Goal: Contribute content: Contribute content

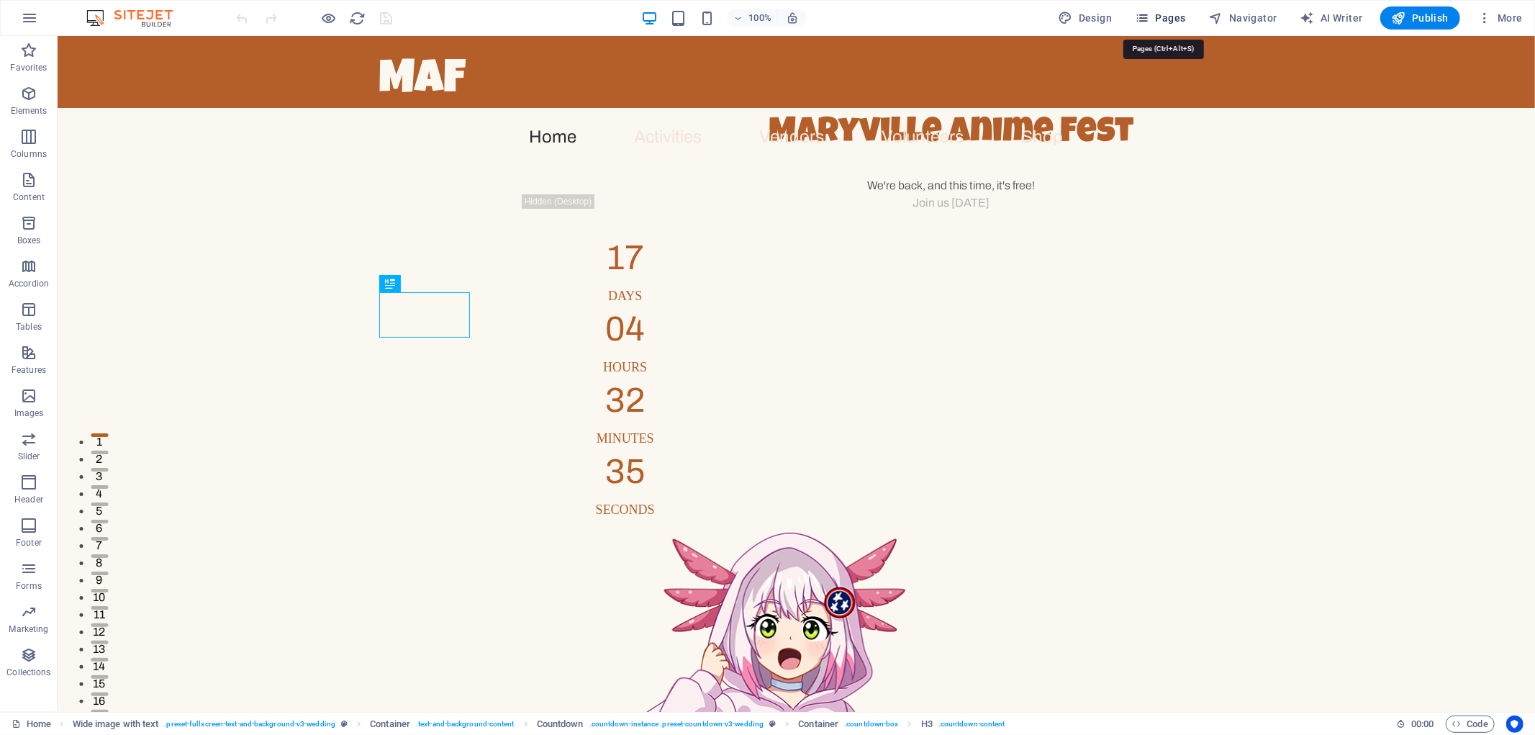
click at [1162, 6] on button "Pages" at bounding box center [1160, 17] width 62 height 23
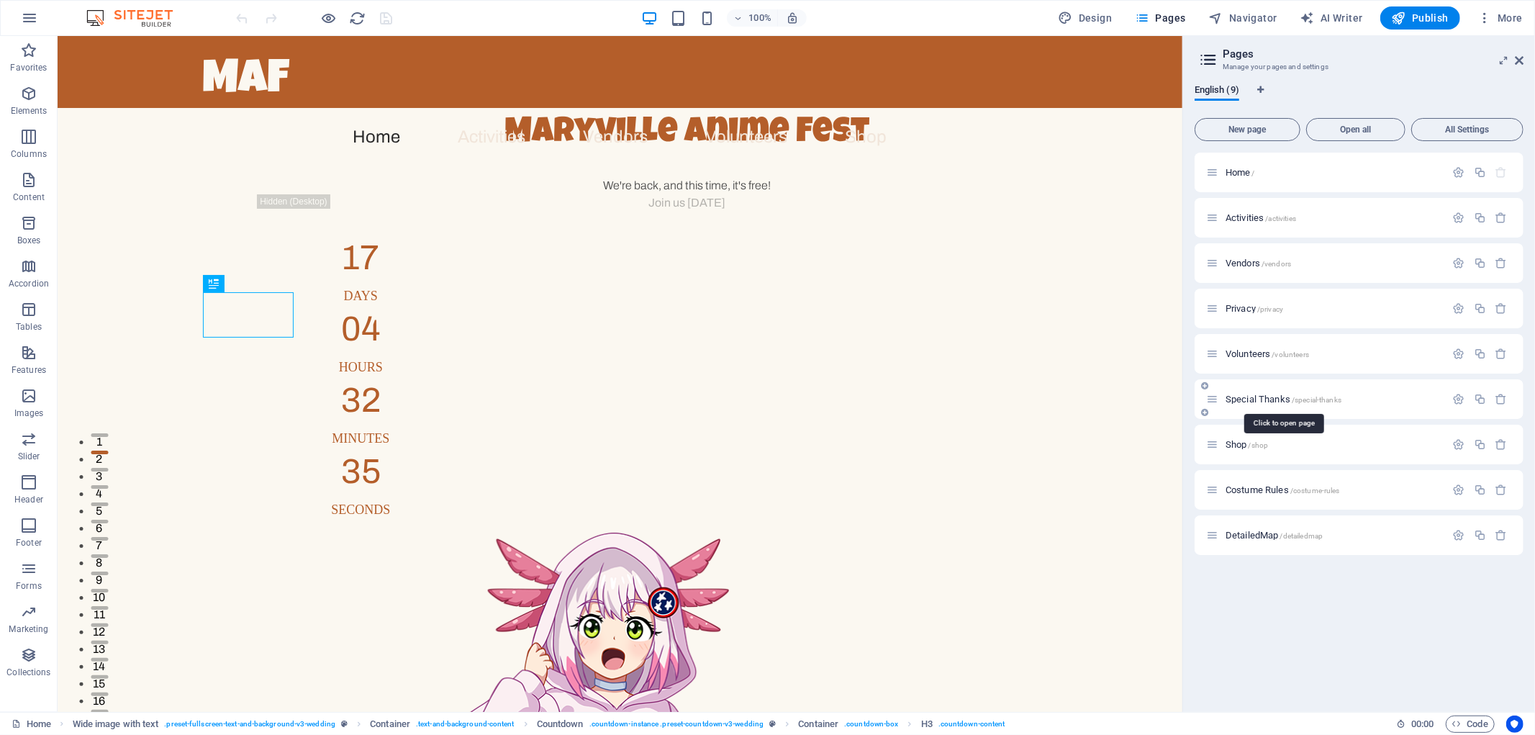
click at [1257, 400] on span "Special Thanks /special-thanks" at bounding box center [1284, 399] width 116 height 11
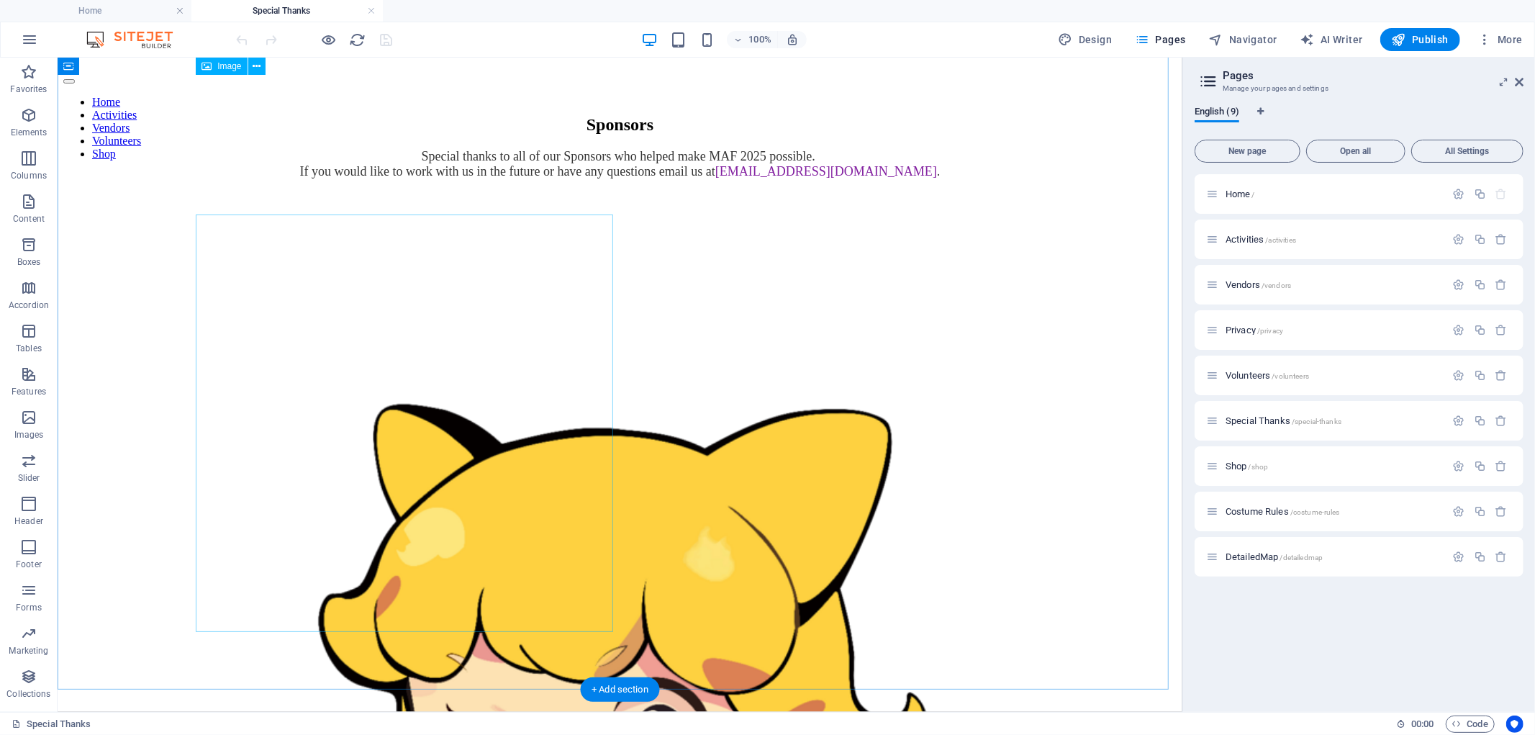
scroll to position [58, 0]
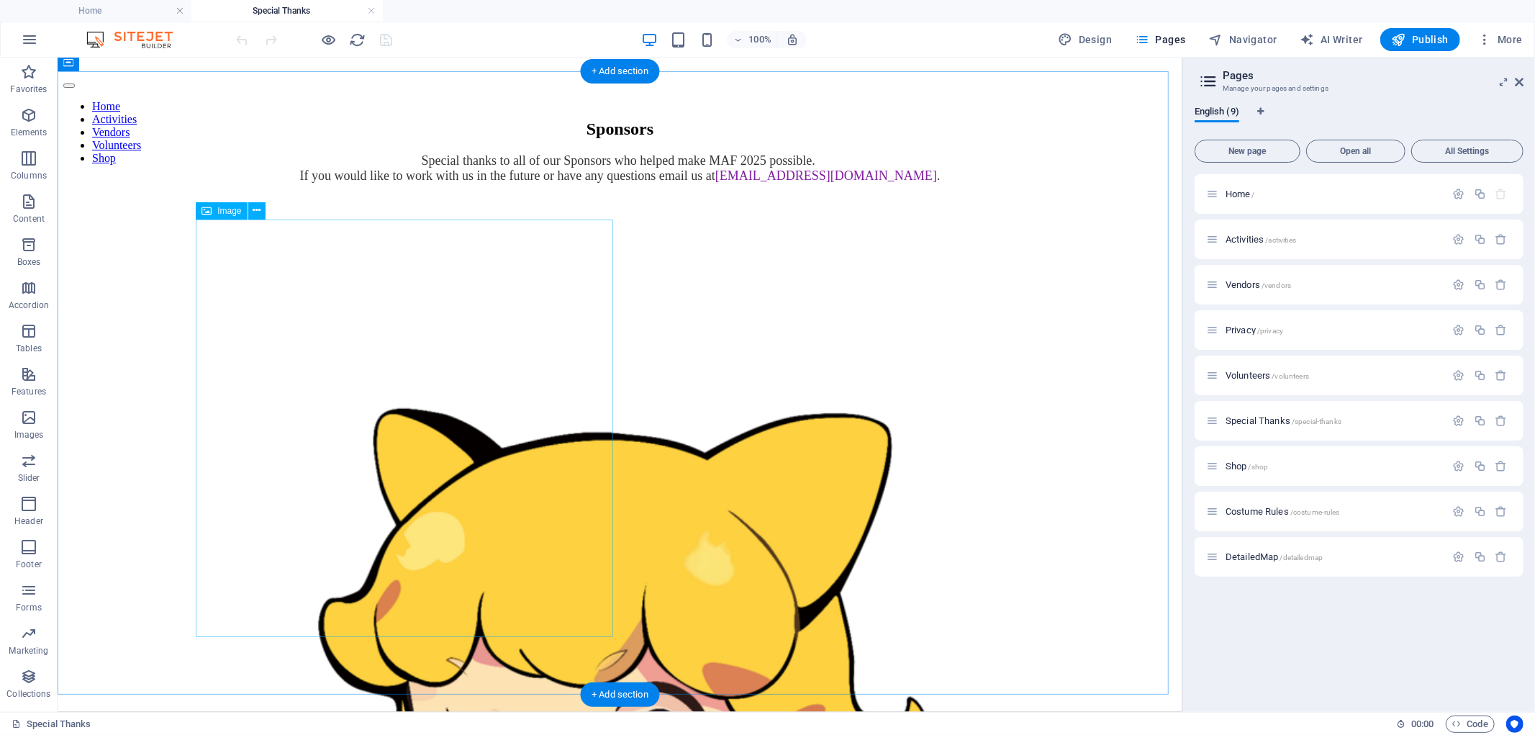
click at [564, 456] on figure at bounding box center [620, 747] width 1114 height 1128
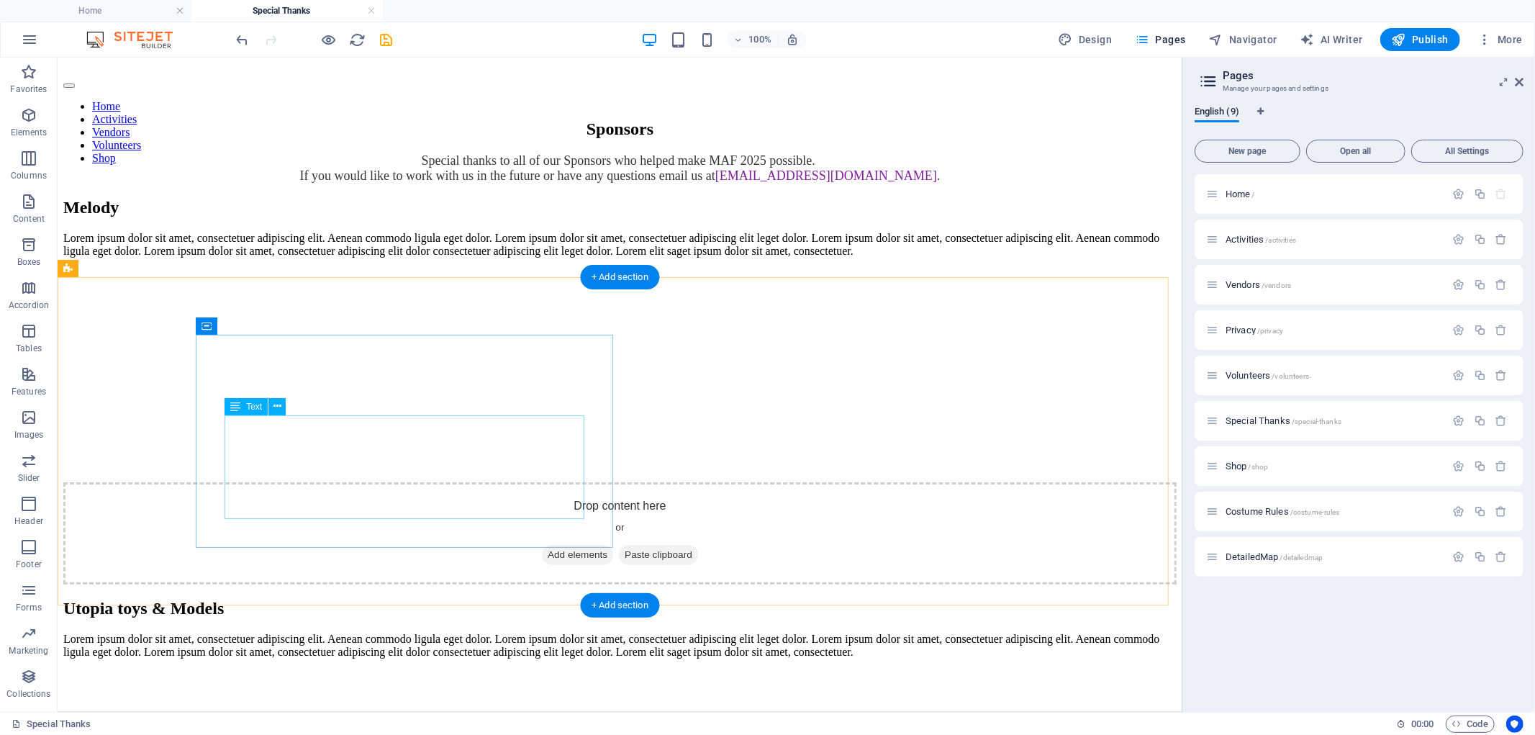
click at [426, 257] on div "Lorem ipsum dolor sit amet, consectetuer adipiscing elit. Aenean commodo ligula…" at bounding box center [620, 244] width 1114 height 26
click at [429, 257] on div "Lorem ipsum dolor sit amet, consectetuer adipiscing elit. Aenean commodo ligula…" at bounding box center [620, 244] width 1114 height 26
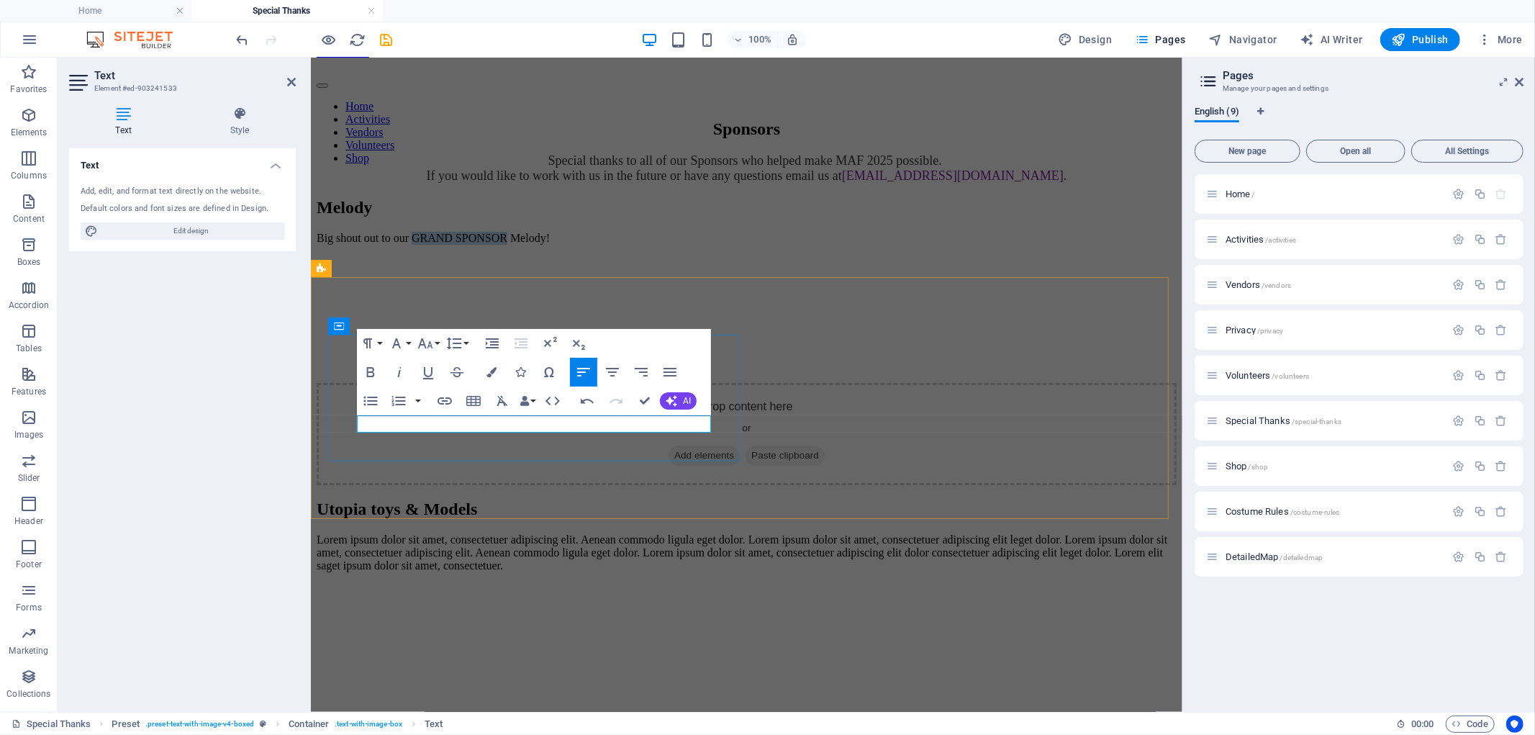
drag, startPoint x: 458, startPoint y: 422, endPoint x: 557, endPoint y: 423, distance: 99.3
click at [557, 244] on p "Big shout out to our GRAND SPONSOR Melody!" at bounding box center [746, 237] width 860 height 13
click at [366, 369] on icon "button" at bounding box center [370, 372] width 17 height 17
click at [651, 244] on p "Big shout out to our GRAND SPONSOR Melody!" at bounding box center [746, 237] width 860 height 13
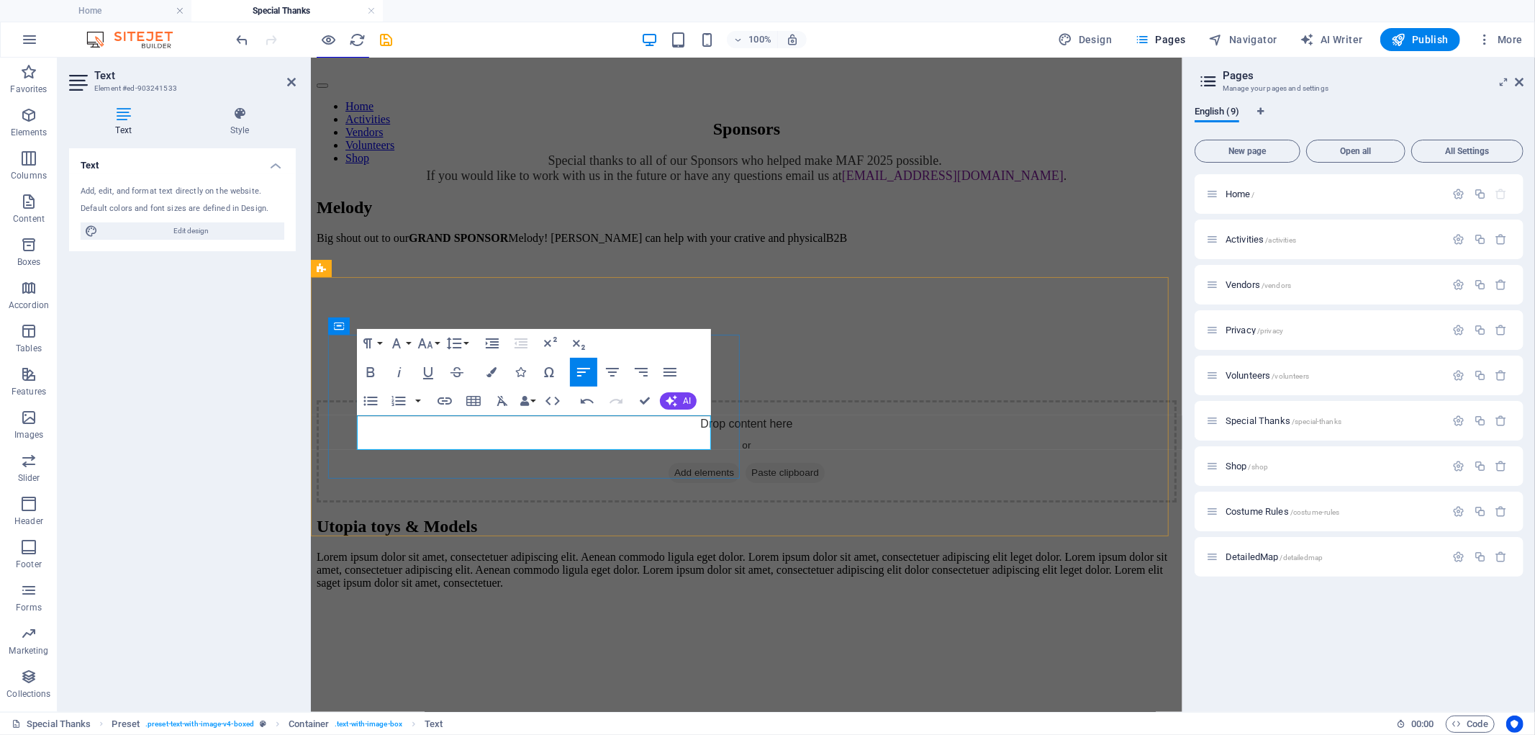
click at [389, 244] on p "Big shout out to our GRAND SPONSOR Melody! Melody can help with your crative an…" at bounding box center [746, 237] width 860 height 13
click at [550, 244] on p "Big shout out to our GRAND SPONSOR Melody! [PERSON_NAME] can help with your cre…" at bounding box center [746, 237] width 860 height 13
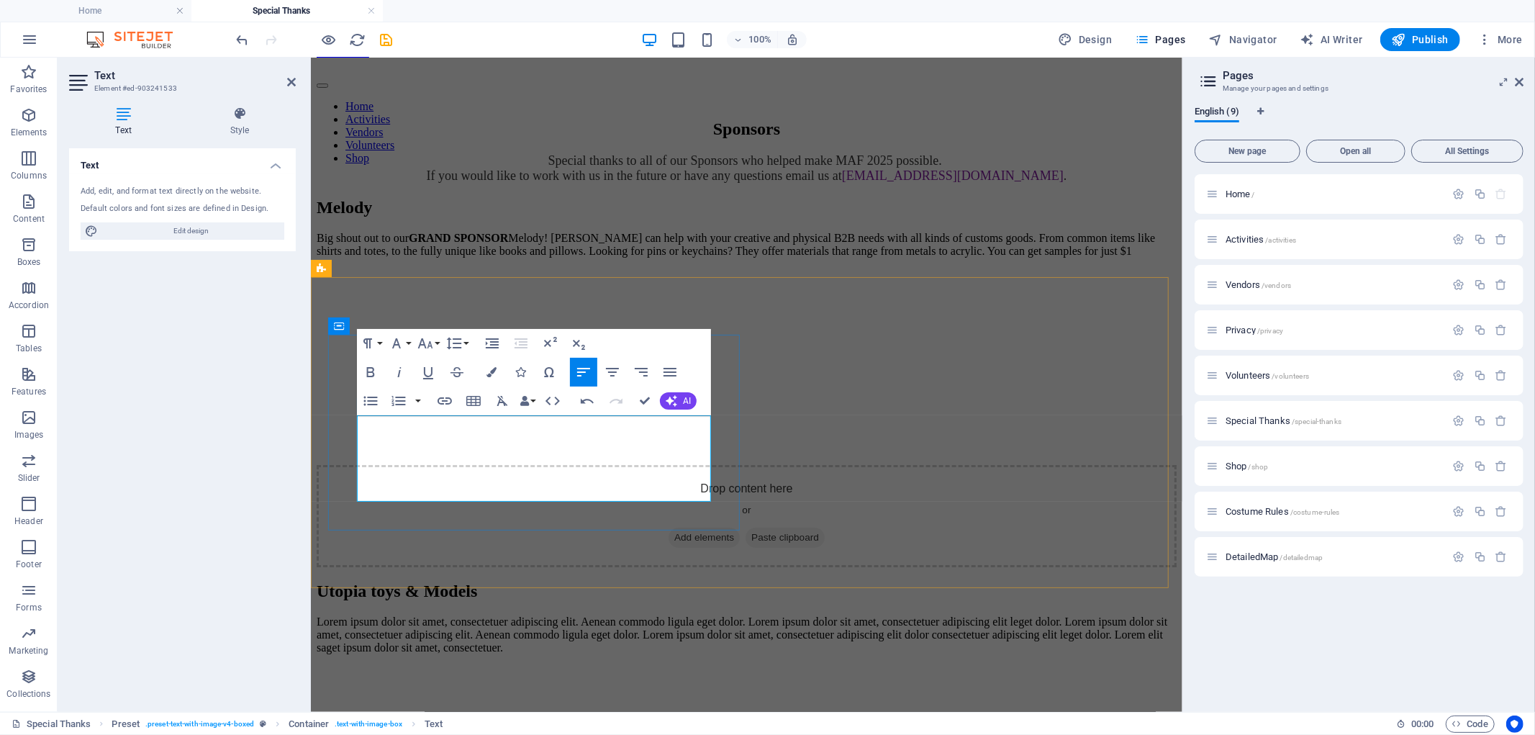
click at [562, 257] on p "Big shout out to our GRAND SPONSOR Melody! [PERSON_NAME] can help with your cre…" at bounding box center [746, 244] width 860 height 26
click at [689, 257] on p "Big shout out to our GRAND SPONSOR Melody! [PERSON_NAME] can help with your cre…" at bounding box center [746, 244] width 860 height 26
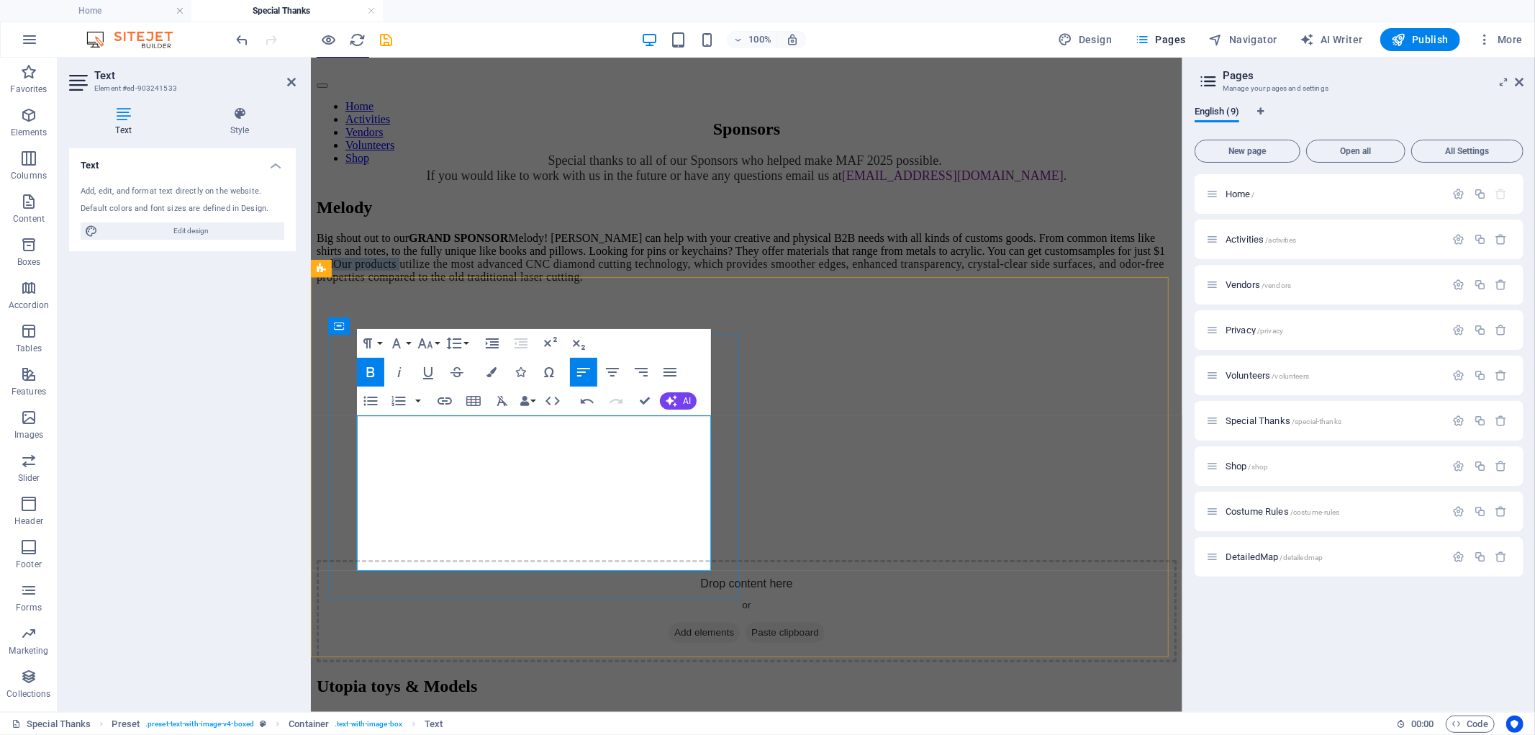
drag, startPoint x: 381, startPoint y: 506, endPoint x: 444, endPoint y: 515, distance: 64.0
click at [444, 283] on p "Big shout out to our GRAND SPONSOR Melody! [PERSON_NAME] can help with your cre…" at bounding box center [746, 257] width 860 height 52
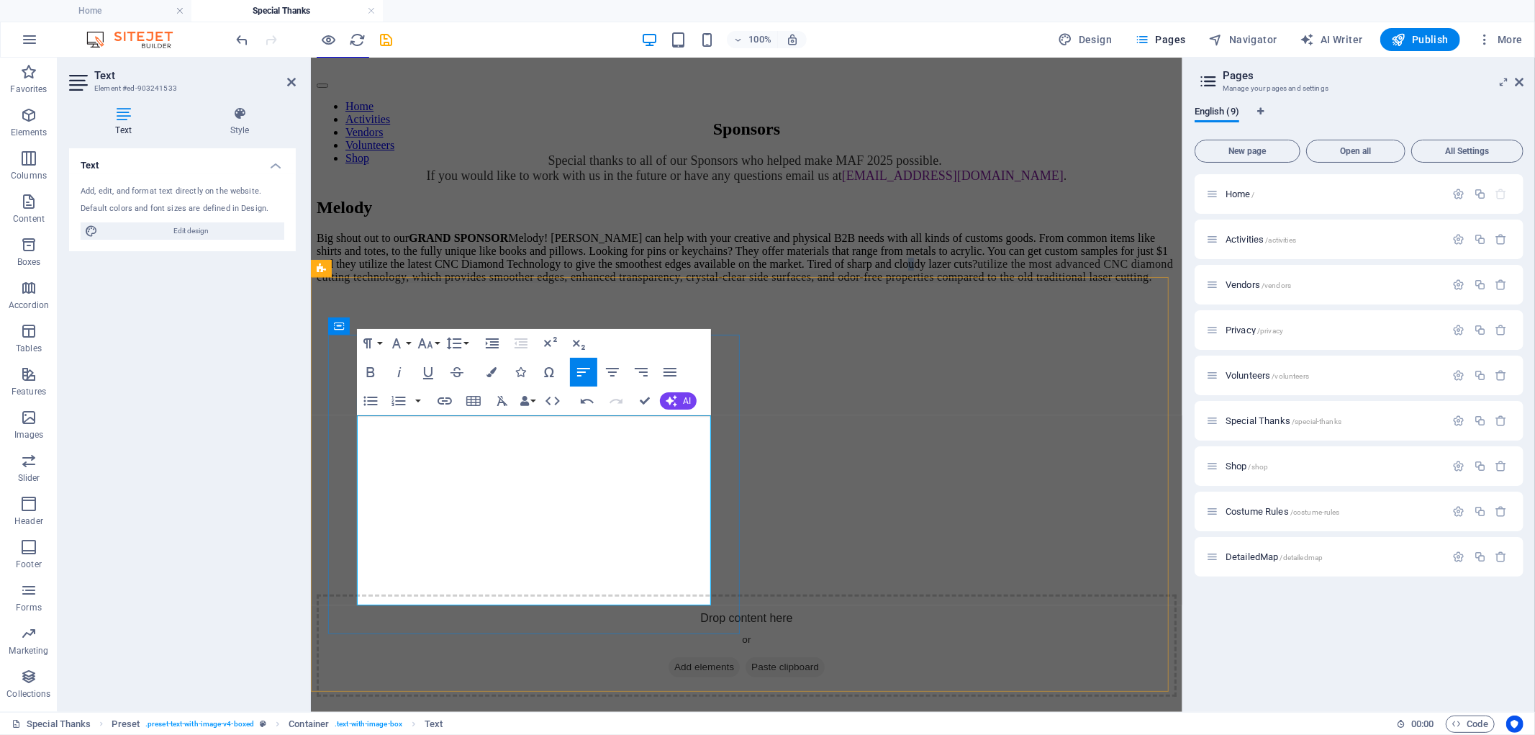
click at [368, 283] on p "Big shout out to our GRAND SPONSOR Melody! [PERSON_NAME] can help with your cre…" at bounding box center [746, 257] width 860 height 52
click at [410, 283] on p "Big shout out to our GRAND SPONSOR Melody! [PERSON_NAME] can help with your cre…" at bounding box center [746, 257] width 860 height 52
drag, startPoint x: 623, startPoint y: 587, endPoint x: 612, endPoint y: 549, distance: 40.5
click at [612, 296] on p "Big shout out to our GRAND SPONSOR Melody! [PERSON_NAME] can help with your cre…" at bounding box center [746, 263] width 860 height 65
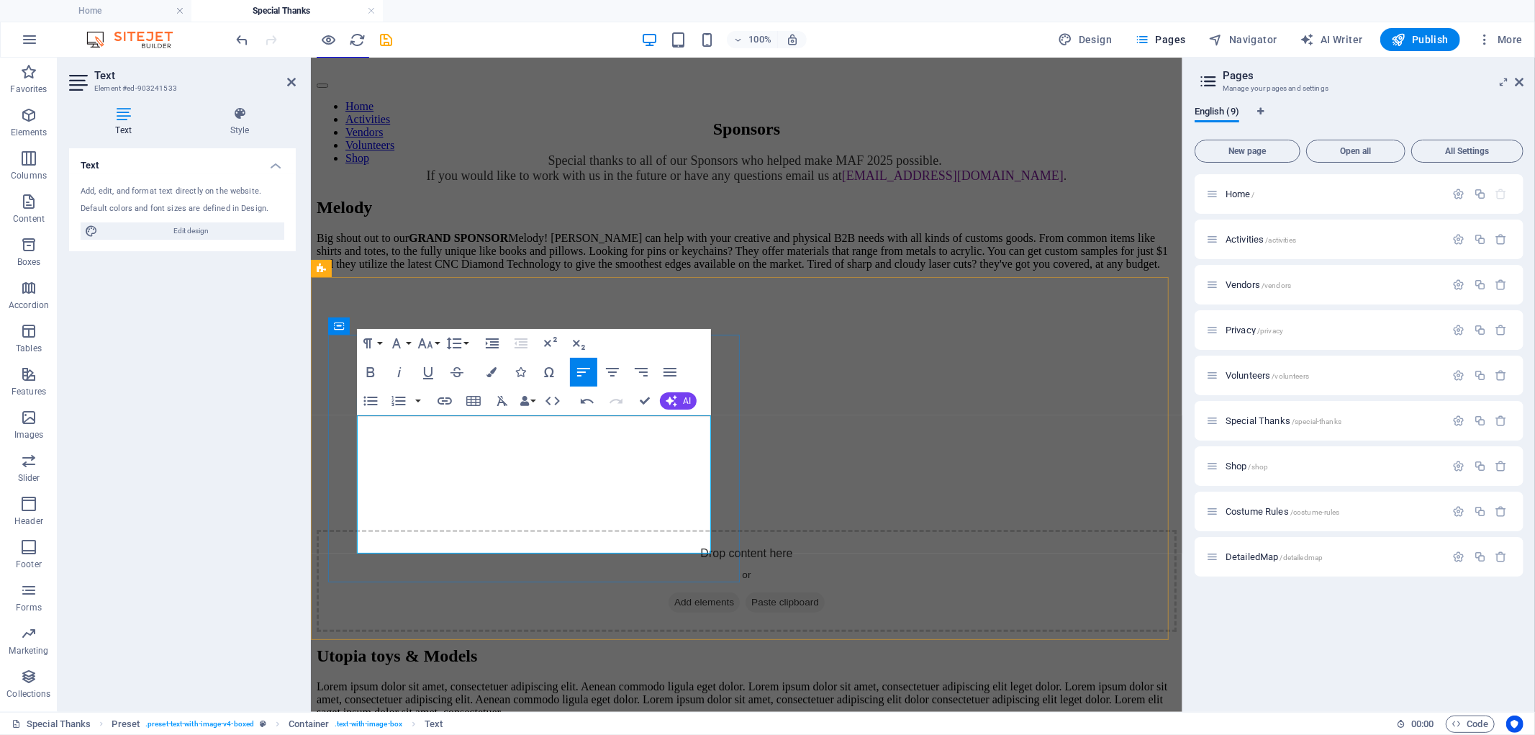
click at [534, 270] on p "Big shout out to our GRAND SPONSOR Melody! [PERSON_NAME] can help with your cre…" at bounding box center [746, 250] width 860 height 39
click at [645, 283] on p "Big shout out to our GRAND SPONSOR Melody! [PERSON_NAME] can help with your cre…" at bounding box center [746, 257] width 860 height 52
click at [414, 283] on p "Big shout out to our GRAND SPONSOR Melody! [PERSON_NAME] can help with your cre…" at bounding box center [746, 257] width 860 height 52
click at [659, 283] on p "Big shout out to our GRAND SPONSOR Melody! [PERSON_NAME] can help with your cre…" at bounding box center [746, 257] width 860 height 52
click at [654, 283] on p "Big shout out to our GRAND SPONSOR Melody! [PERSON_NAME] can help with your cre…" at bounding box center [746, 257] width 860 height 52
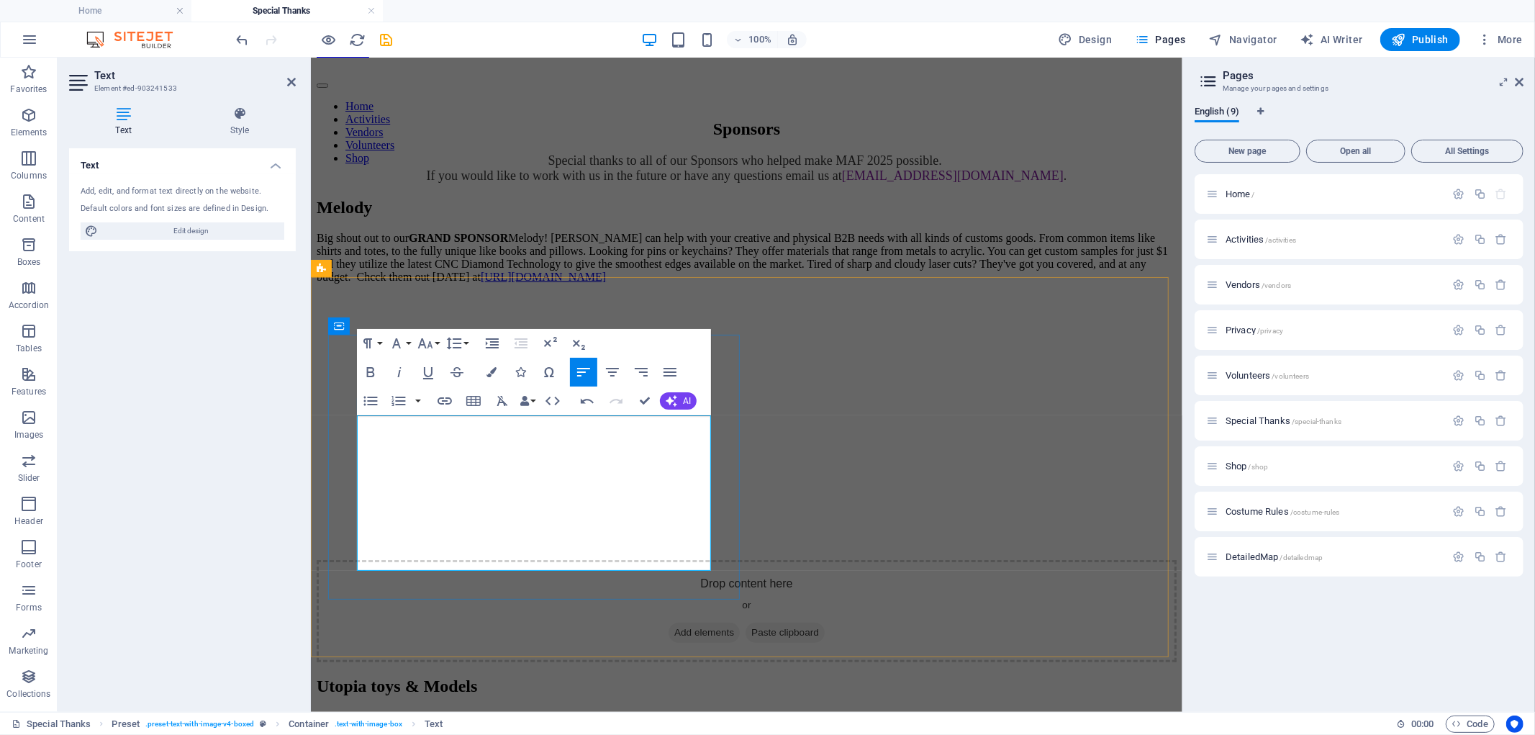
scroll to position [0, 1]
click at [657, 283] on p "Big shout out to our GRAND SPONSOR Melody! [PERSON_NAME] can help with your cre…" at bounding box center [746, 257] width 860 height 52
click at [527, 282] on link "[URL][DOMAIN_NAME]" at bounding box center [542, 276] width 125 height 12
click at [448, 403] on icon "button" at bounding box center [445, 400] width 14 height 7
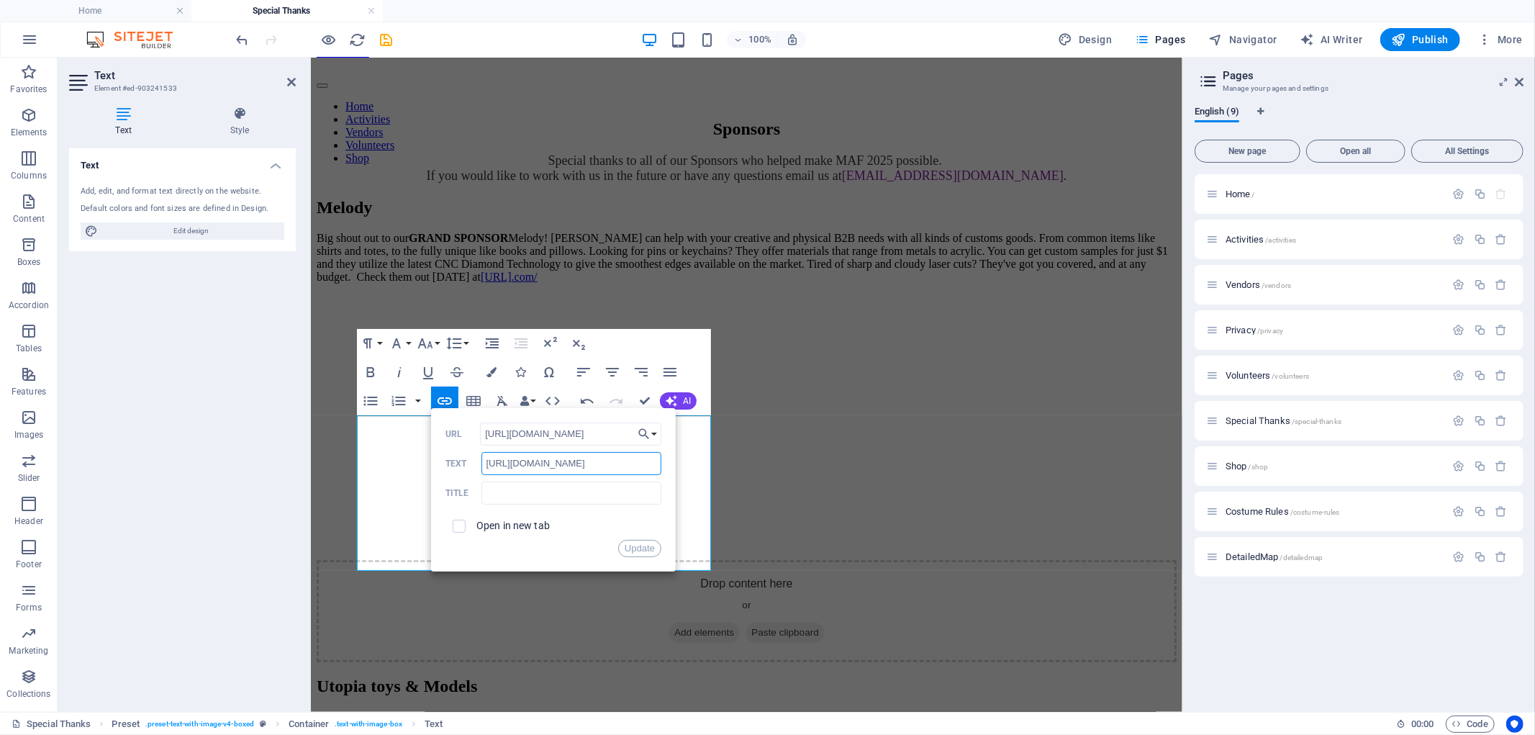
drag, startPoint x: 598, startPoint y: 464, endPoint x: 588, endPoint y: 465, distance: 10.2
click at [588, 465] on input "[URL][DOMAIN_NAME]" at bounding box center [572, 463] width 180 height 23
click at [588, 491] on input "text" at bounding box center [572, 493] width 180 height 23
type input "Melody Charms"
click at [629, 544] on button "Update" at bounding box center [639, 548] width 43 height 17
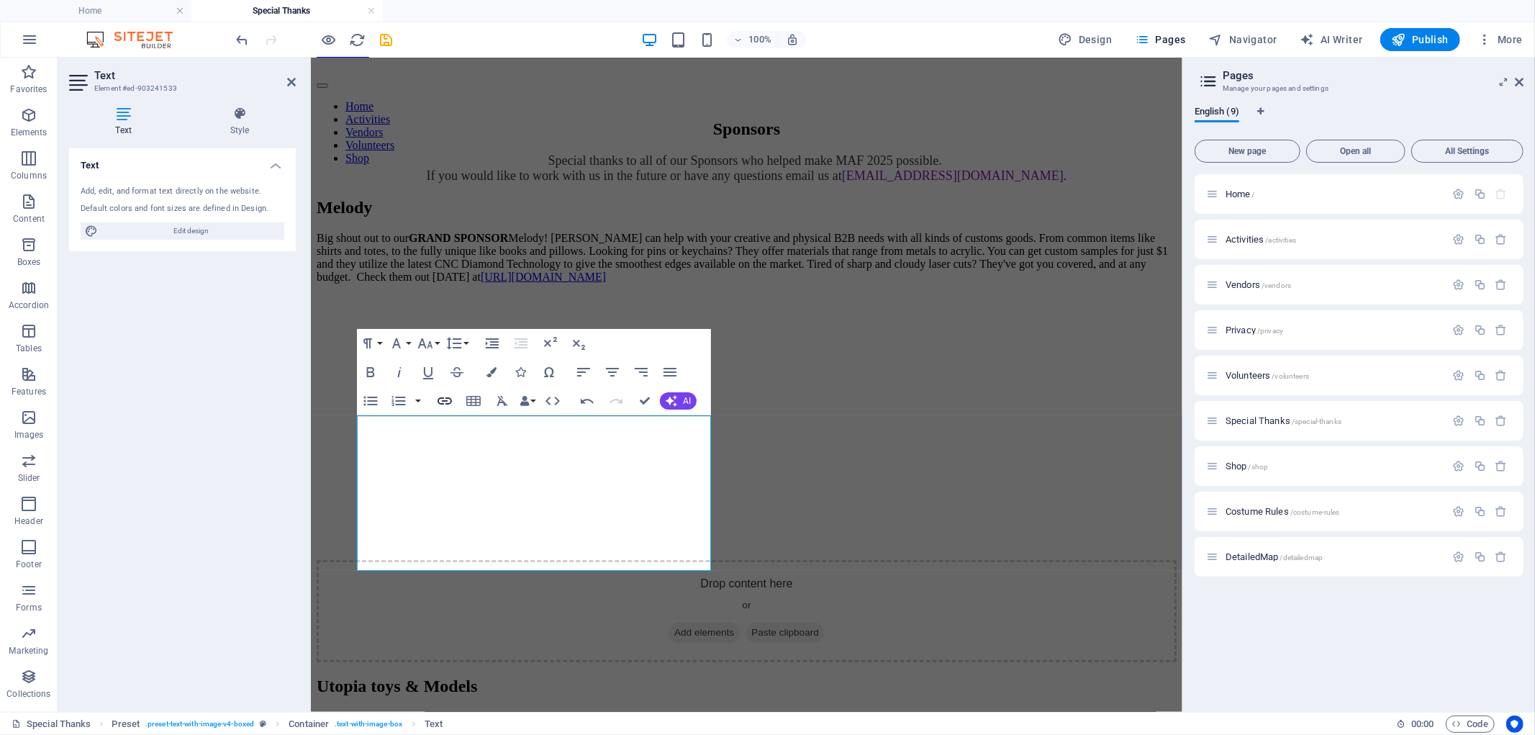
click at [448, 398] on icon "button" at bounding box center [445, 400] width 14 height 7
click at [459, 520] on input "checkbox" at bounding box center [457, 524] width 13 height 13
checkbox input "true"
click at [641, 558] on div "Back Choose Link Home Activities Vendors Privacy Volunteers Special Thanks Shop…" at bounding box center [553, 489] width 245 height 163
click at [644, 552] on button "Update" at bounding box center [639, 548] width 43 height 17
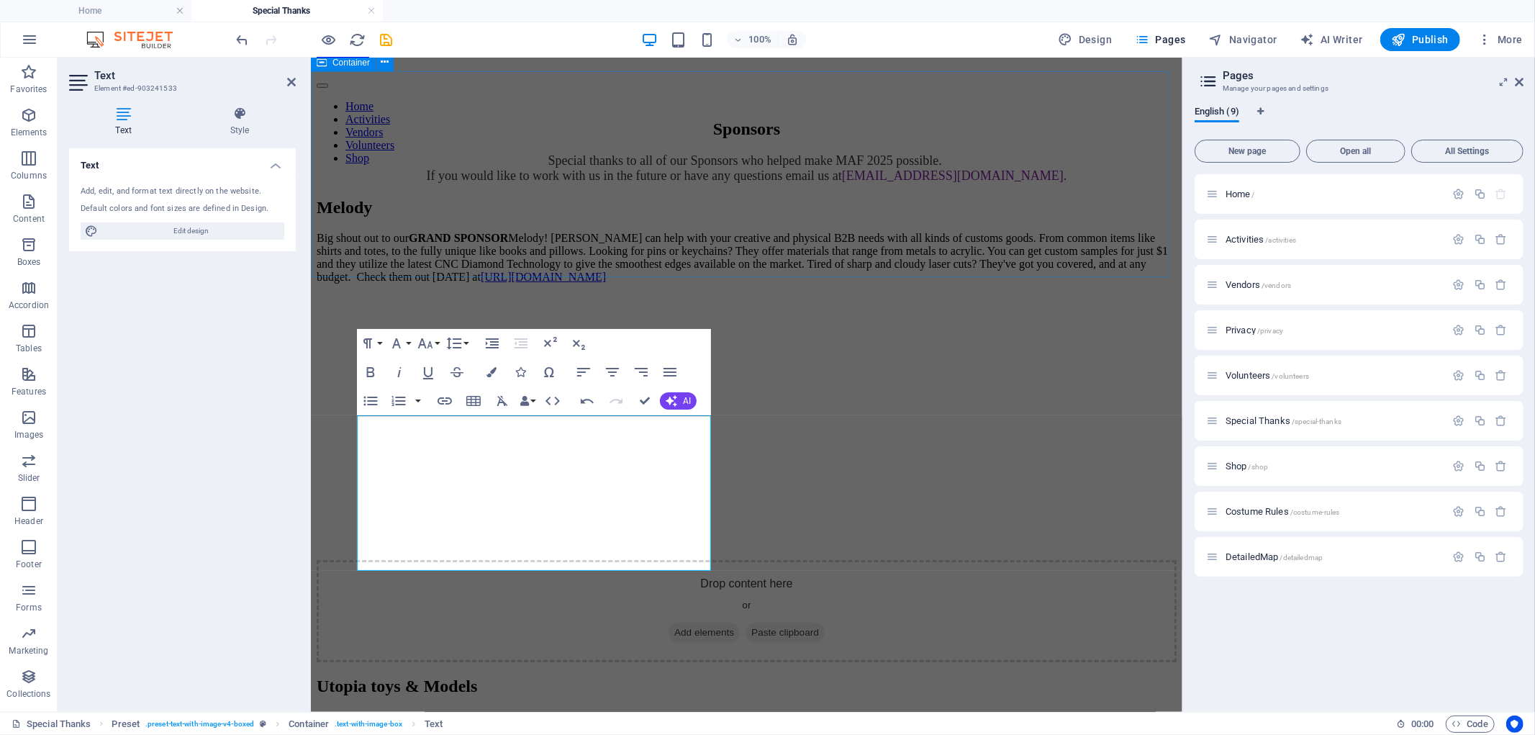
click at [777, 183] on div "Sponsors Special thanks to all of our Sponsors who helped make MAF 2025 possibl…" at bounding box center [746, 151] width 860 height 64
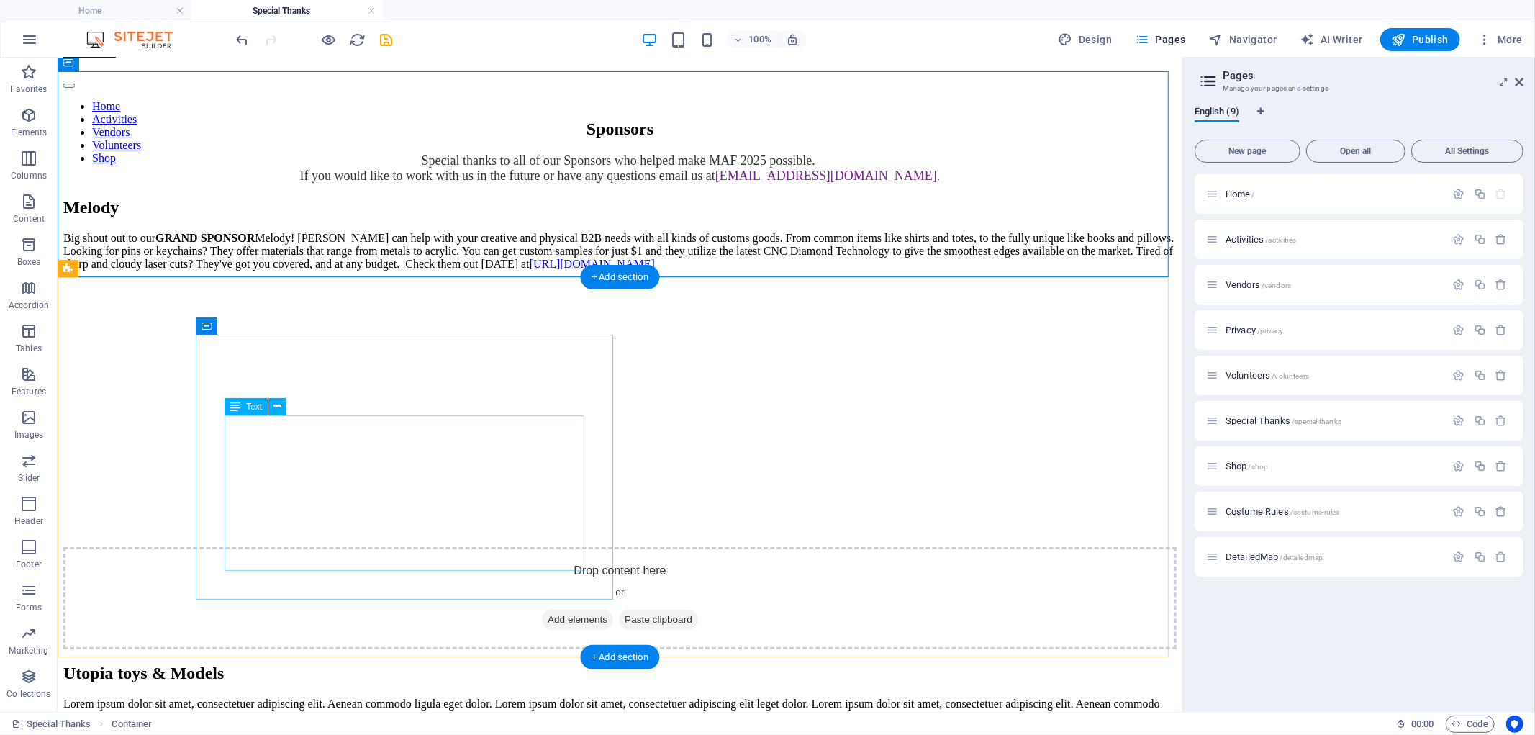
click at [473, 270] on div "Big shout out to our GRAND SPONSOR Melody! [PERSON_NAME] can help with your cre…" at bounding box center [620, 250] width 1114 height 39
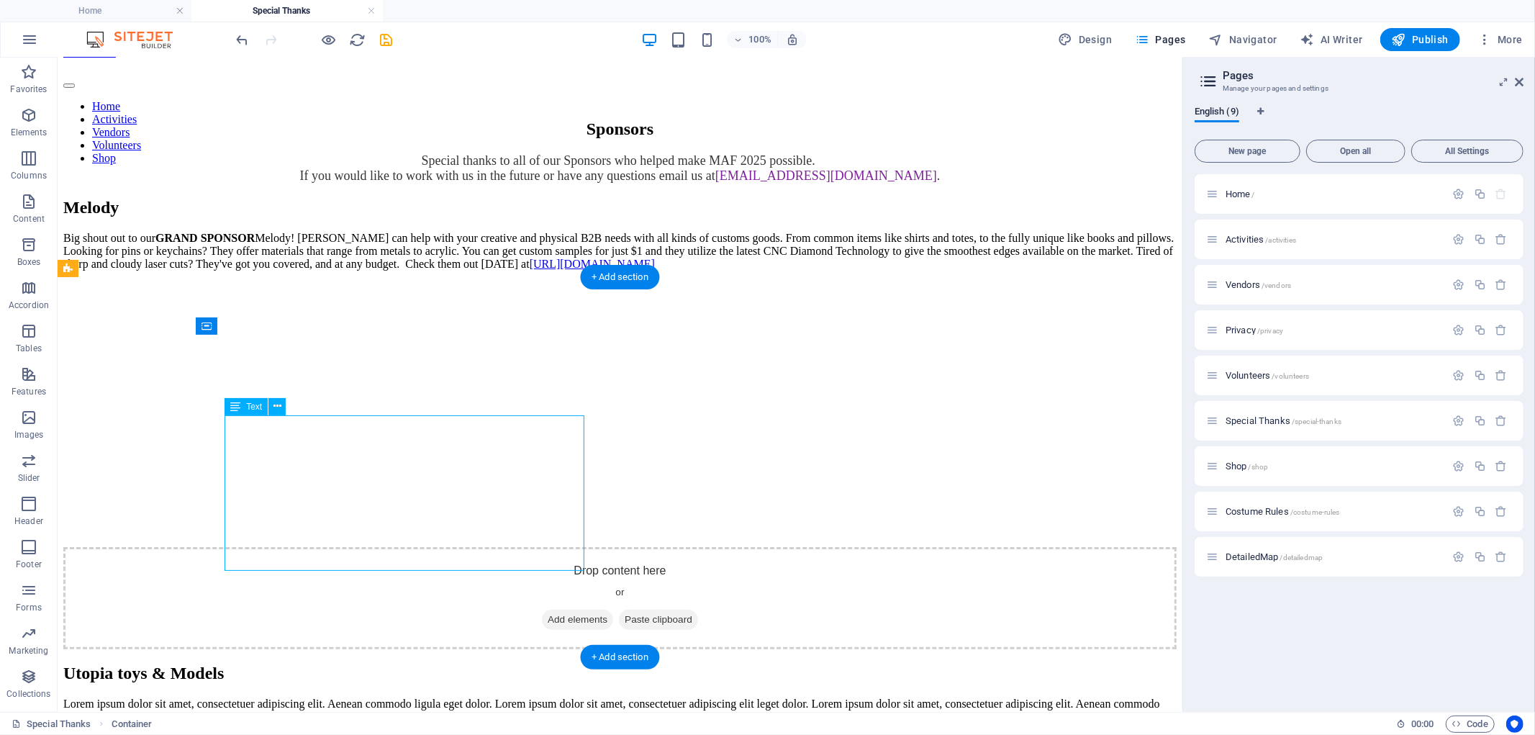
click at [473, 270] on div "Big shout out to our GRAND SPONSOR Melody! [PERSON_NAME] can help with your cre…" at bounding box center [620, 250] width 1114 height 39
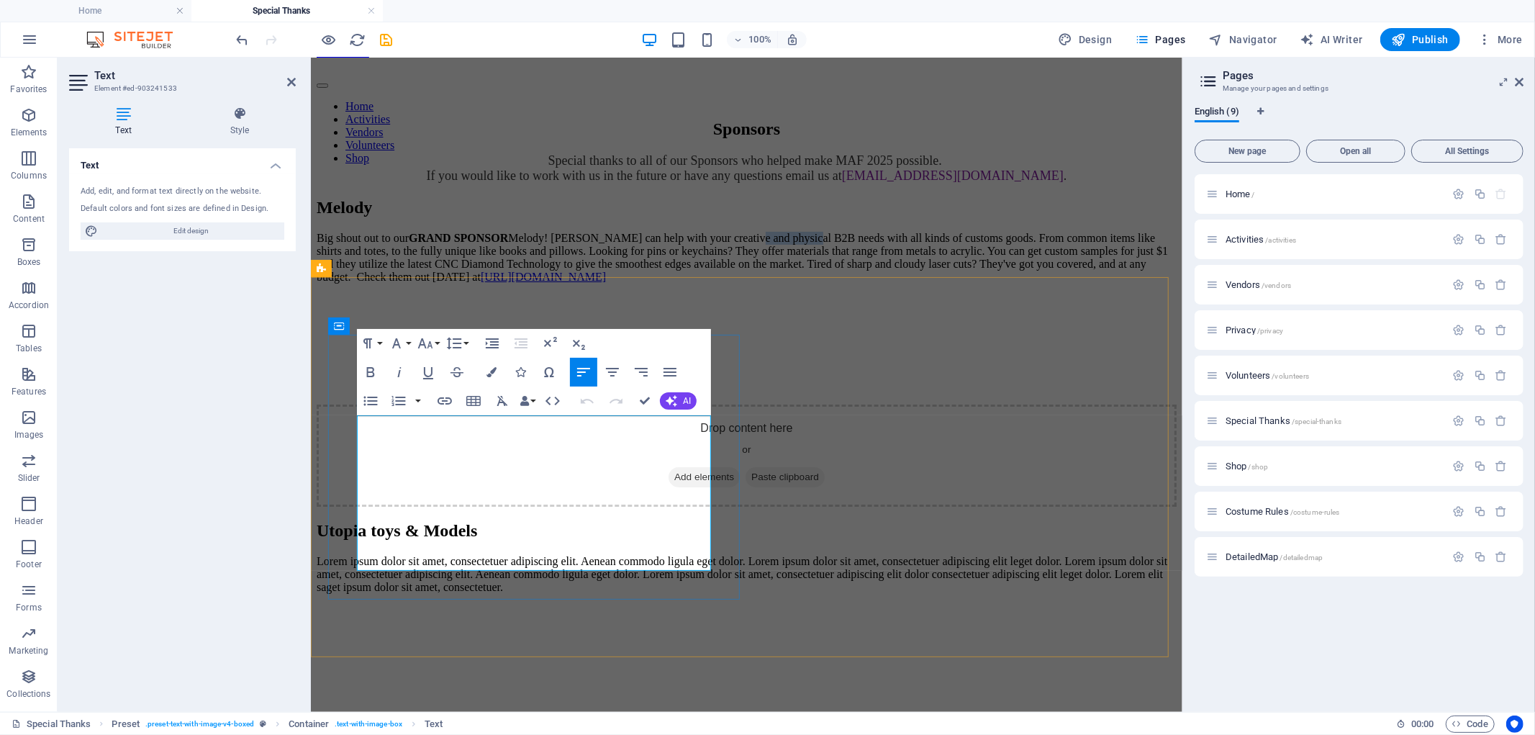
drag, startPoint x: 446, startPoint y: 439, endPoint x: 507, endPoint y: 436, distance: 61.3
click at [507, 283] on p "Big shout out to our GRAND SPONSOR Melody! [PERSON_NAME] can help with your cre…" at bounding box center [746, 257] width 860 height 52
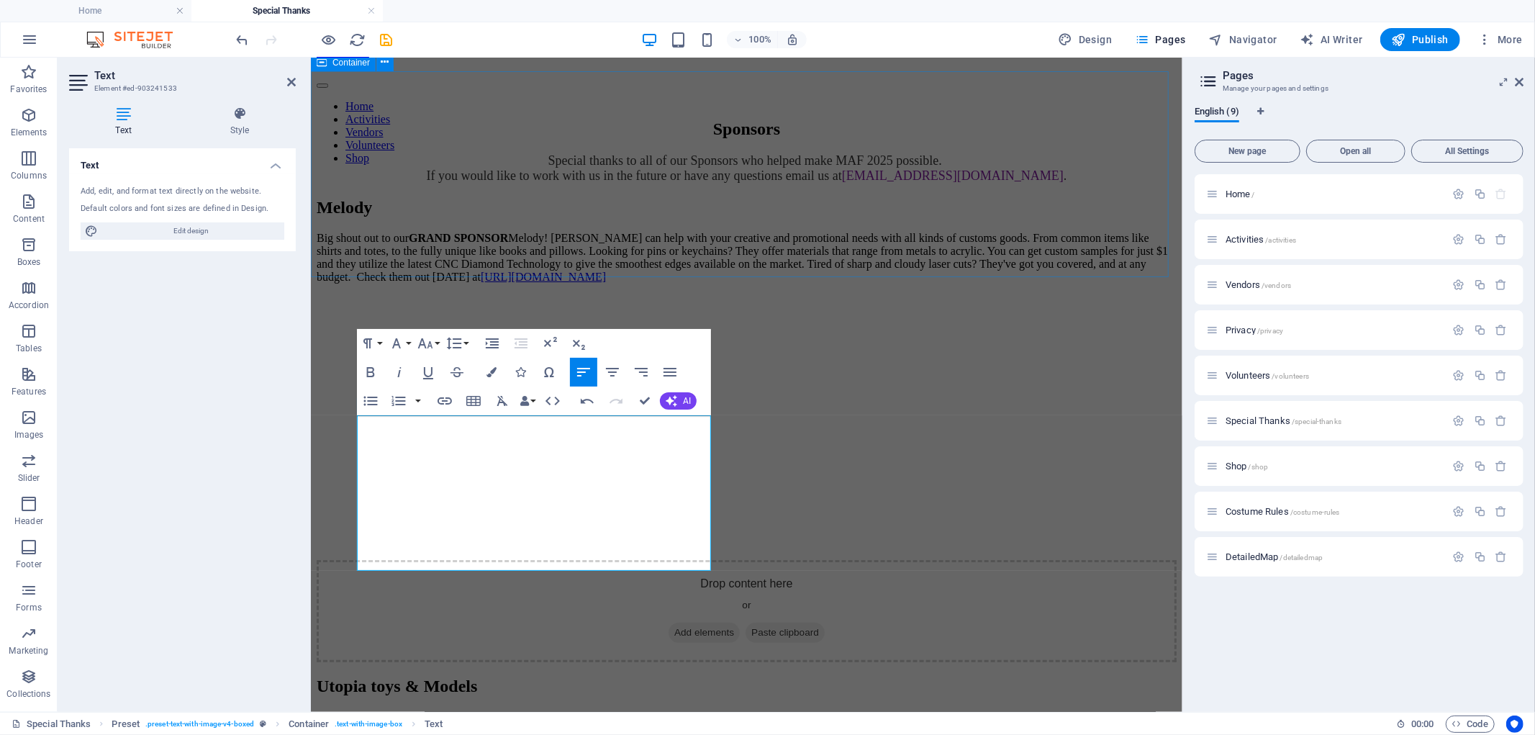
click at [664, 183] on div "Sponsors Special thanks to all of our Sponsors who helped make MAF 2025 possibl…" at bounding box center [746, 151] width 860 height 64
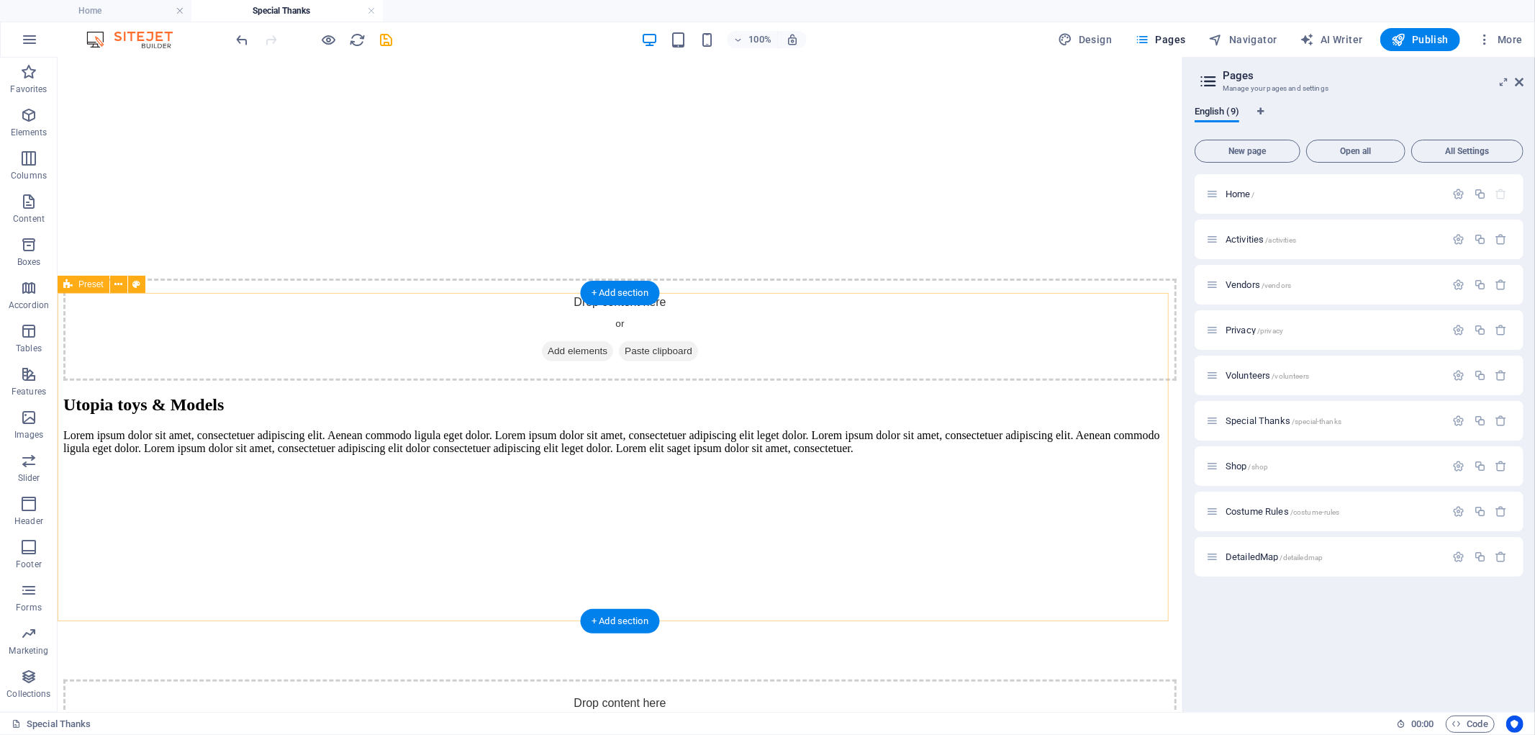
scroll to position [511, 0]
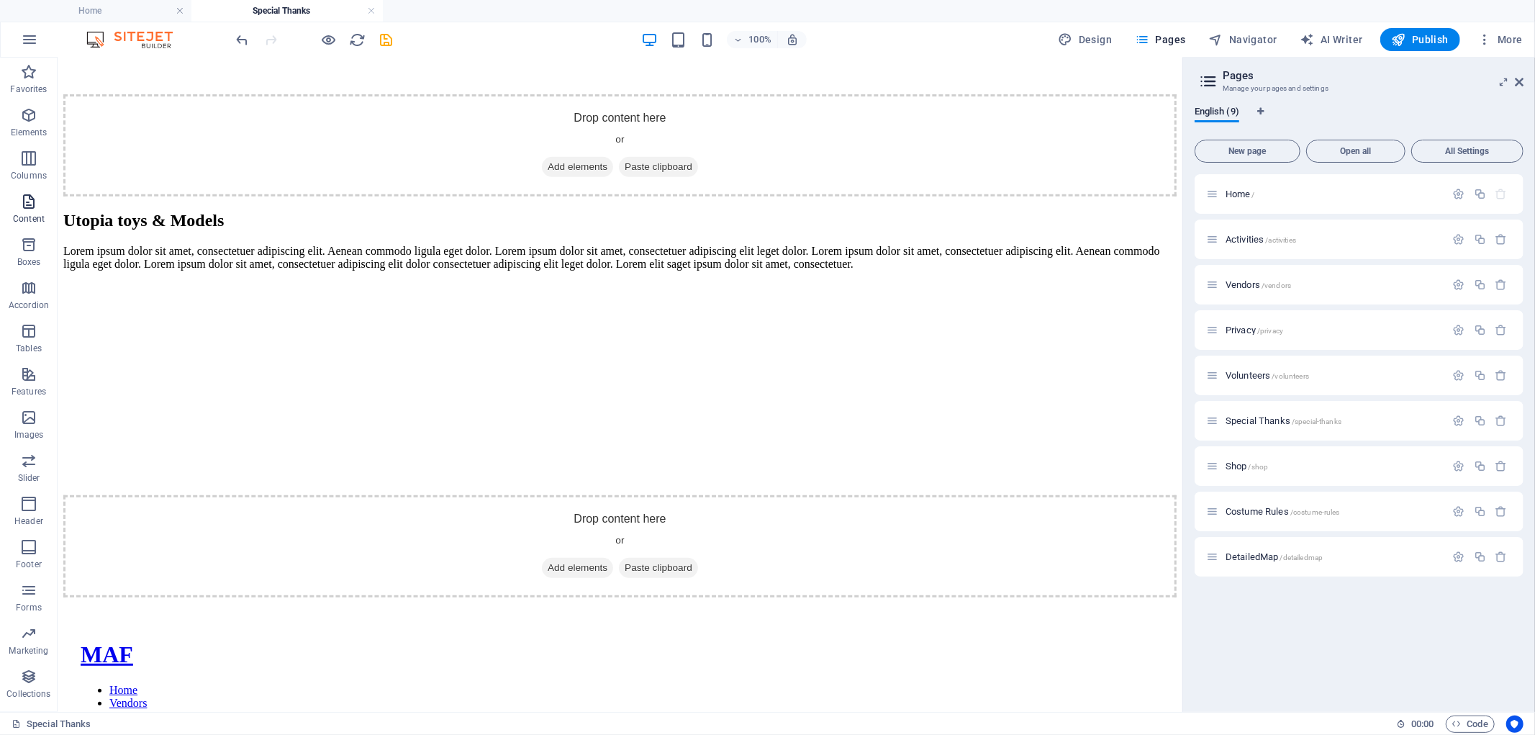
click at [22, 203] on icon "button" at bounding box center [28, 201] width 17 height 17
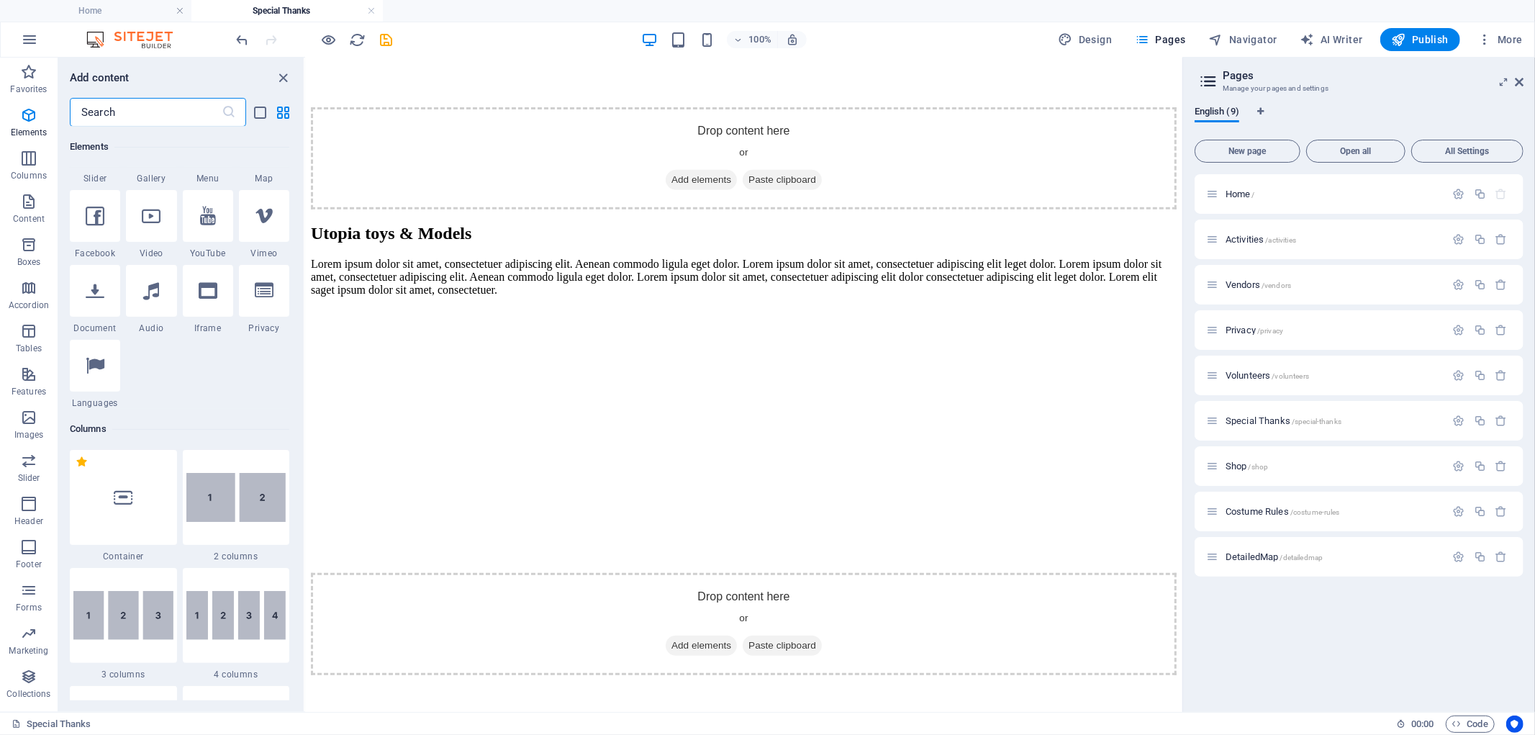
scroll to position [0, 0]
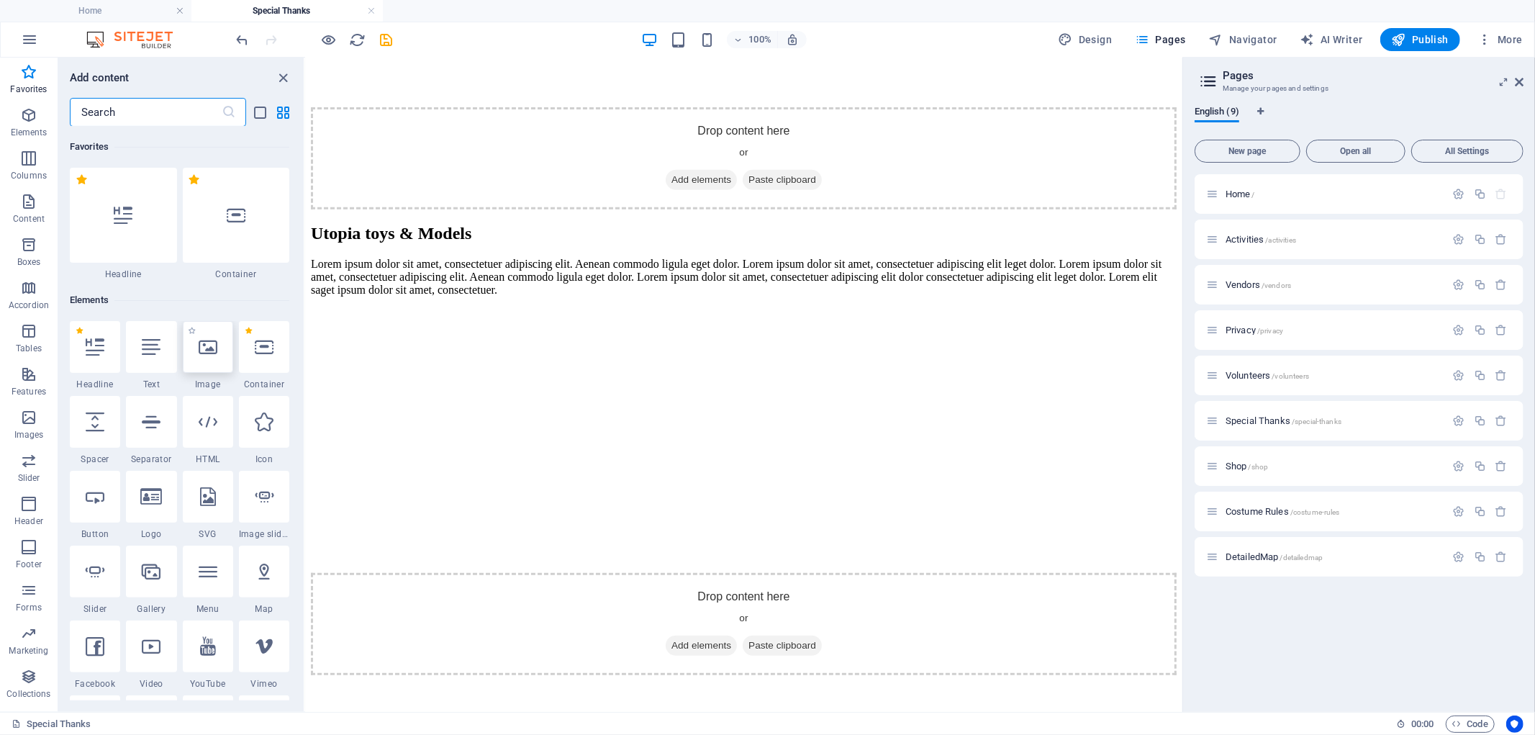
click at [211, 333] on div at bounding box center [208, 347] width 50 height 52
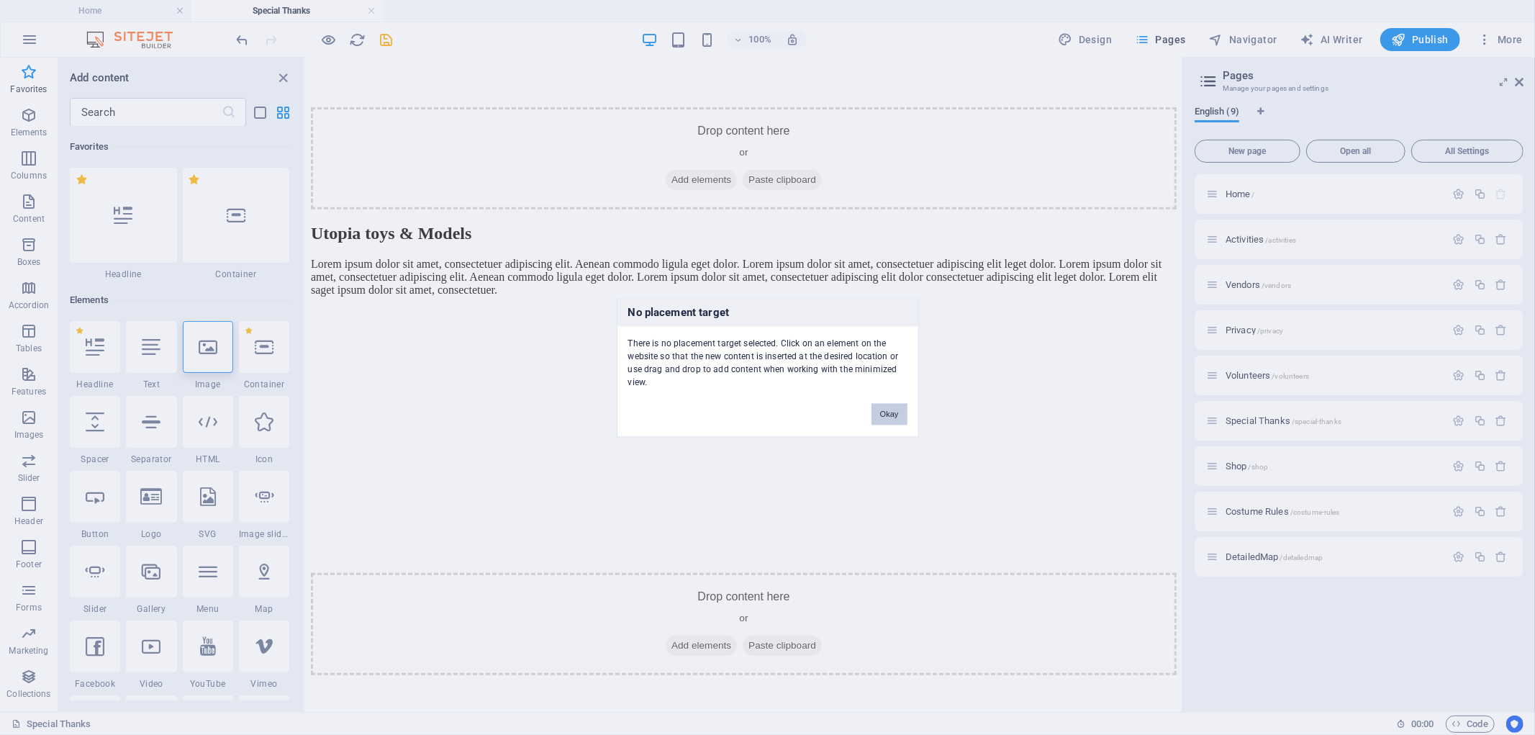
click at [893, 412] on button "Okay" at bounding box center [890, 414] width 36 height 22
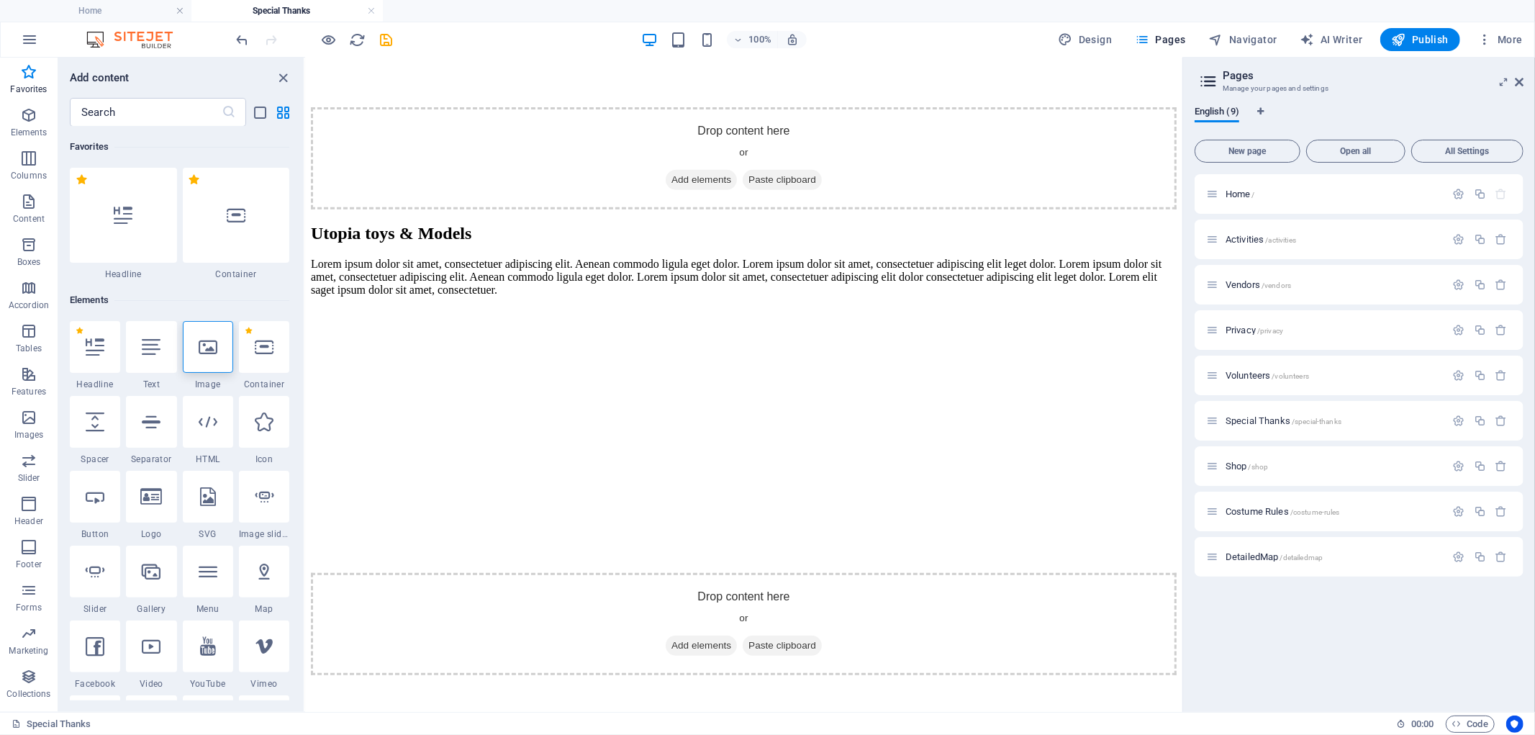
click at [240, 302] on h6 "Elements" at bounding box center [180, 300] width 220 height 17
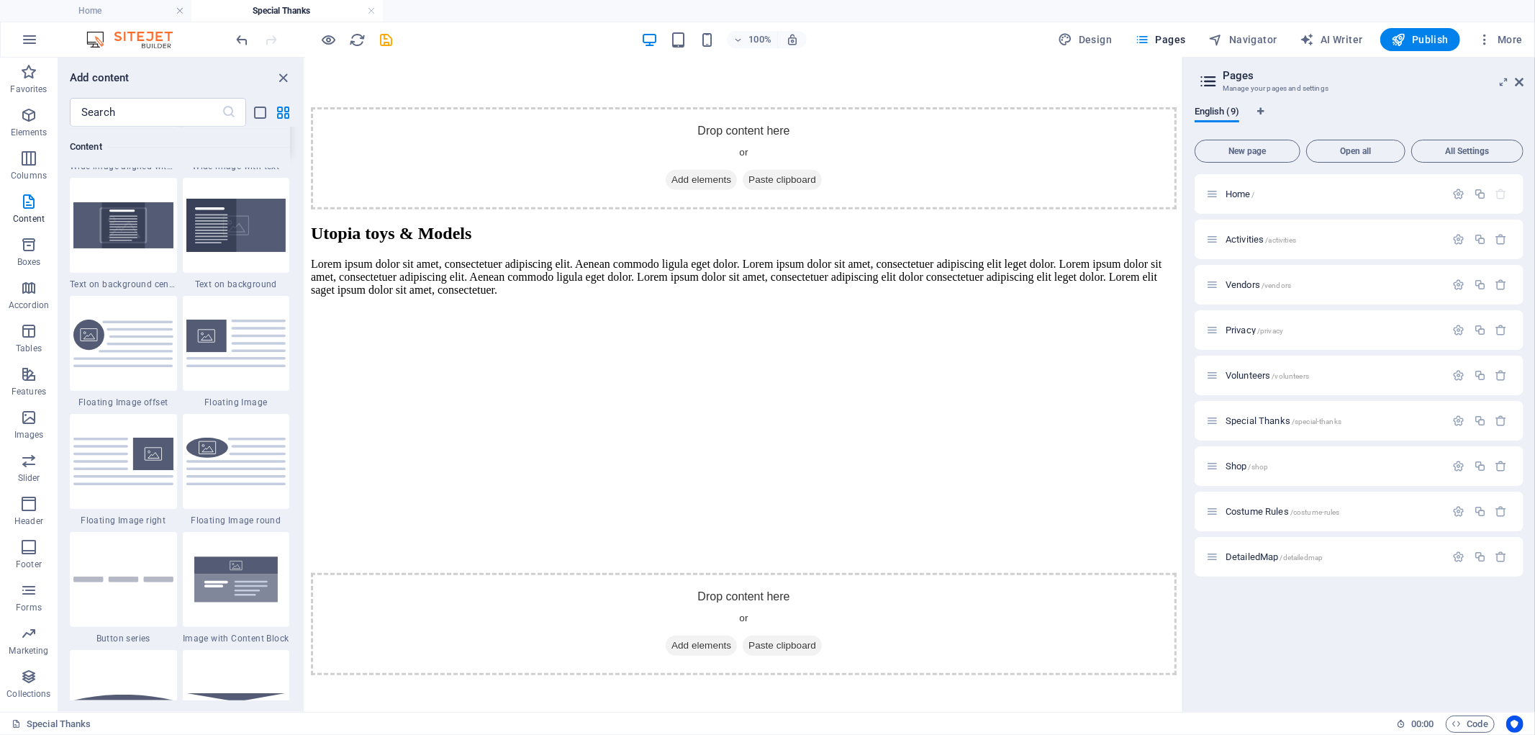
scroll to position [3007, 0]
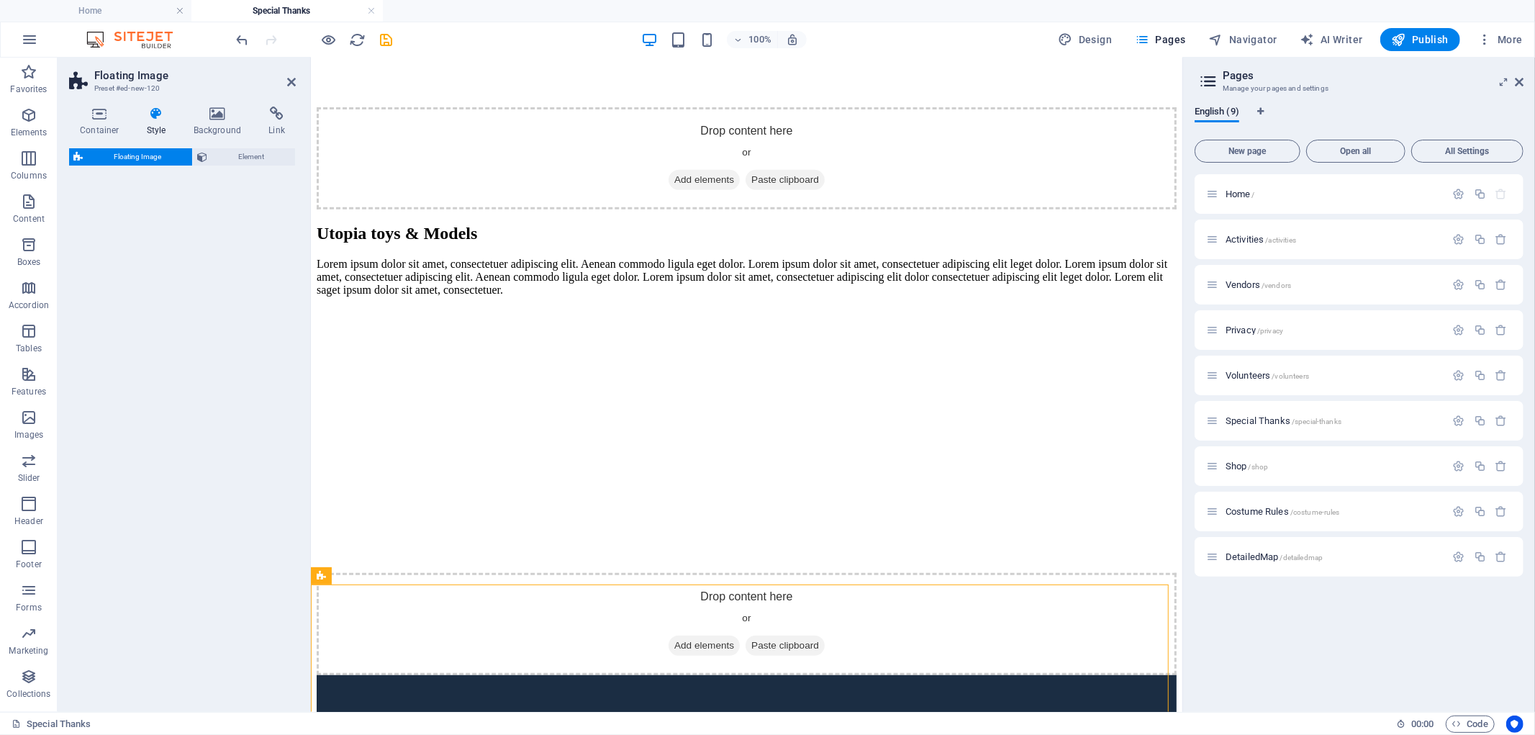
select select "%"
select select "rem"
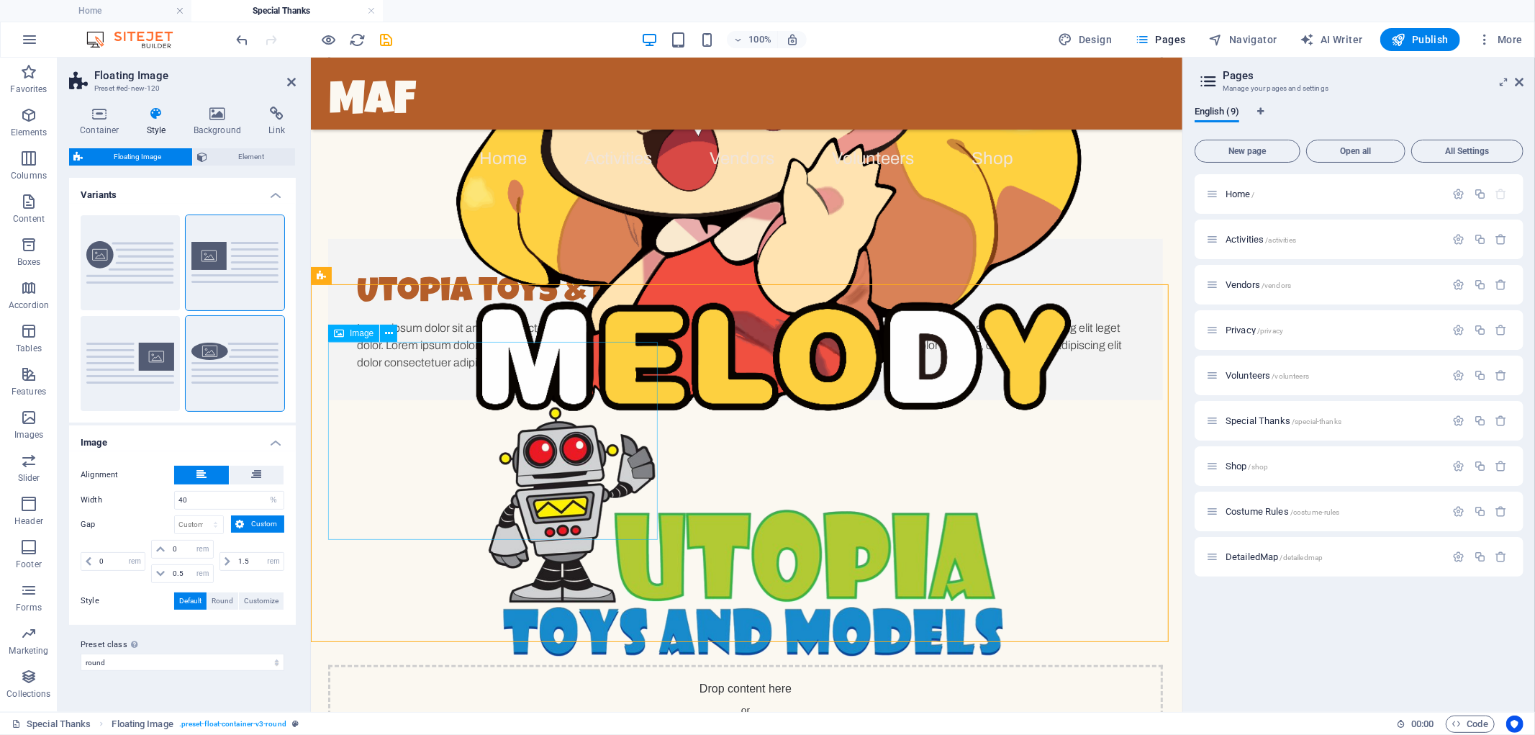
scroll to position [808, 0]
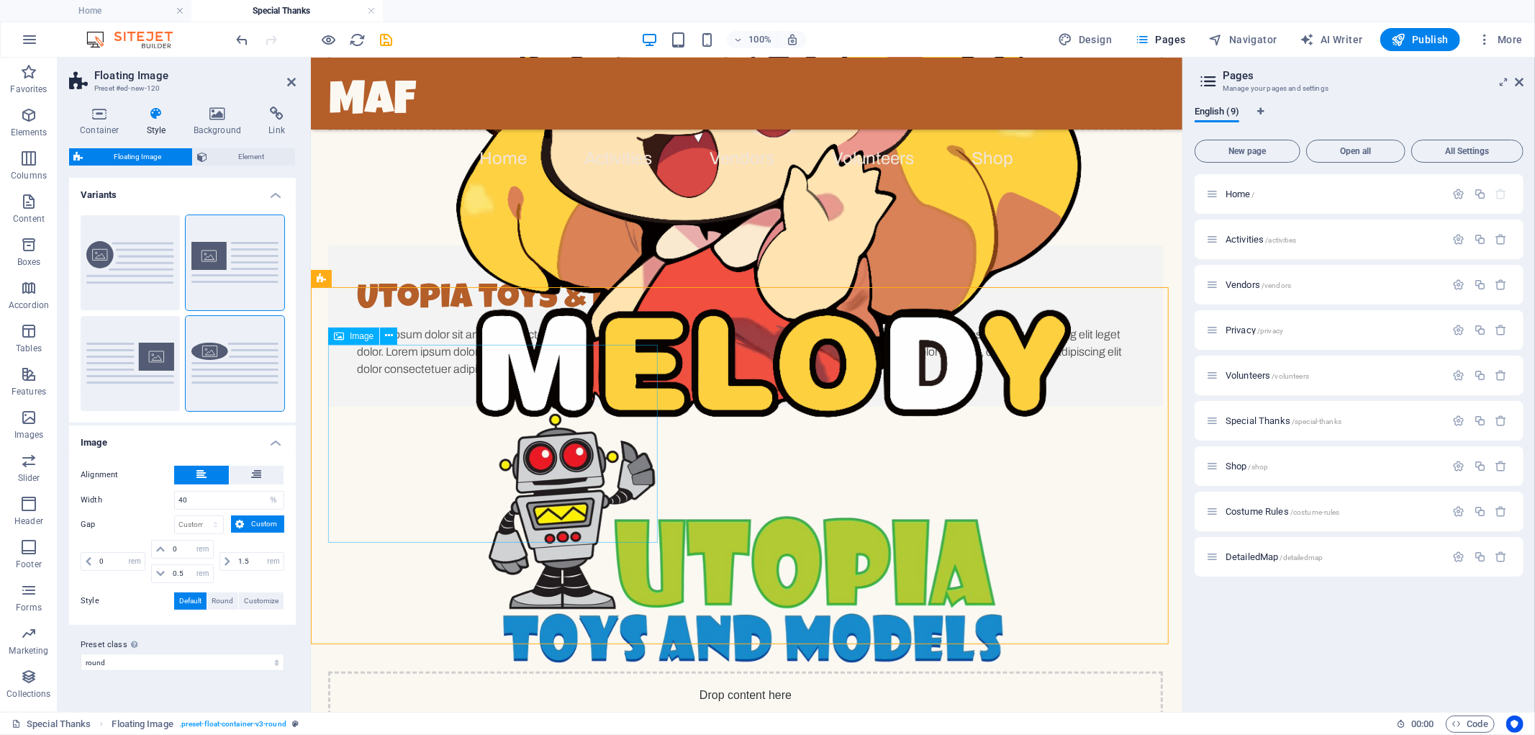
select select "%"
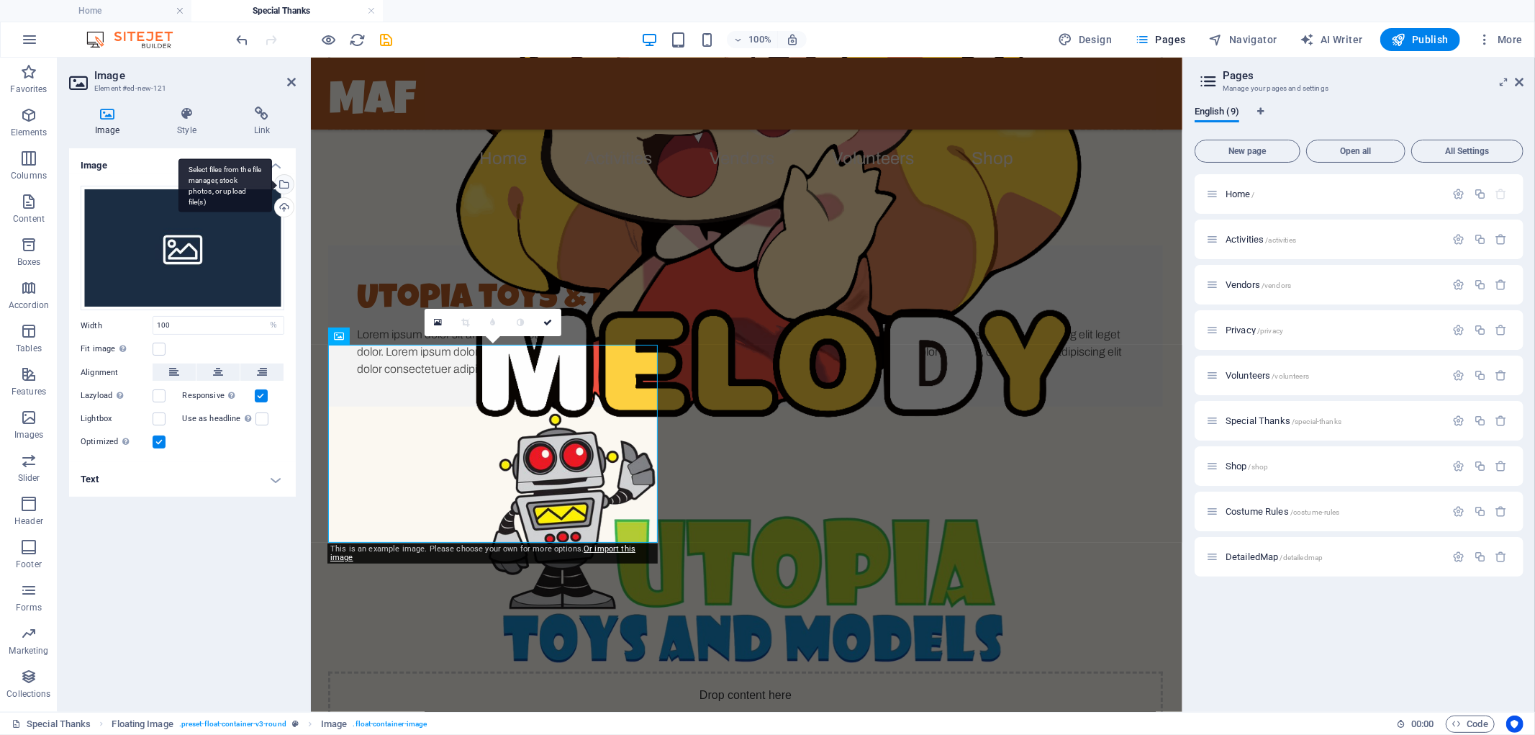
click at [283, 186] on div "Select files from the file manager, stock photos, or upload file(s)" at bounding box center [283, 186] width 22 height 22
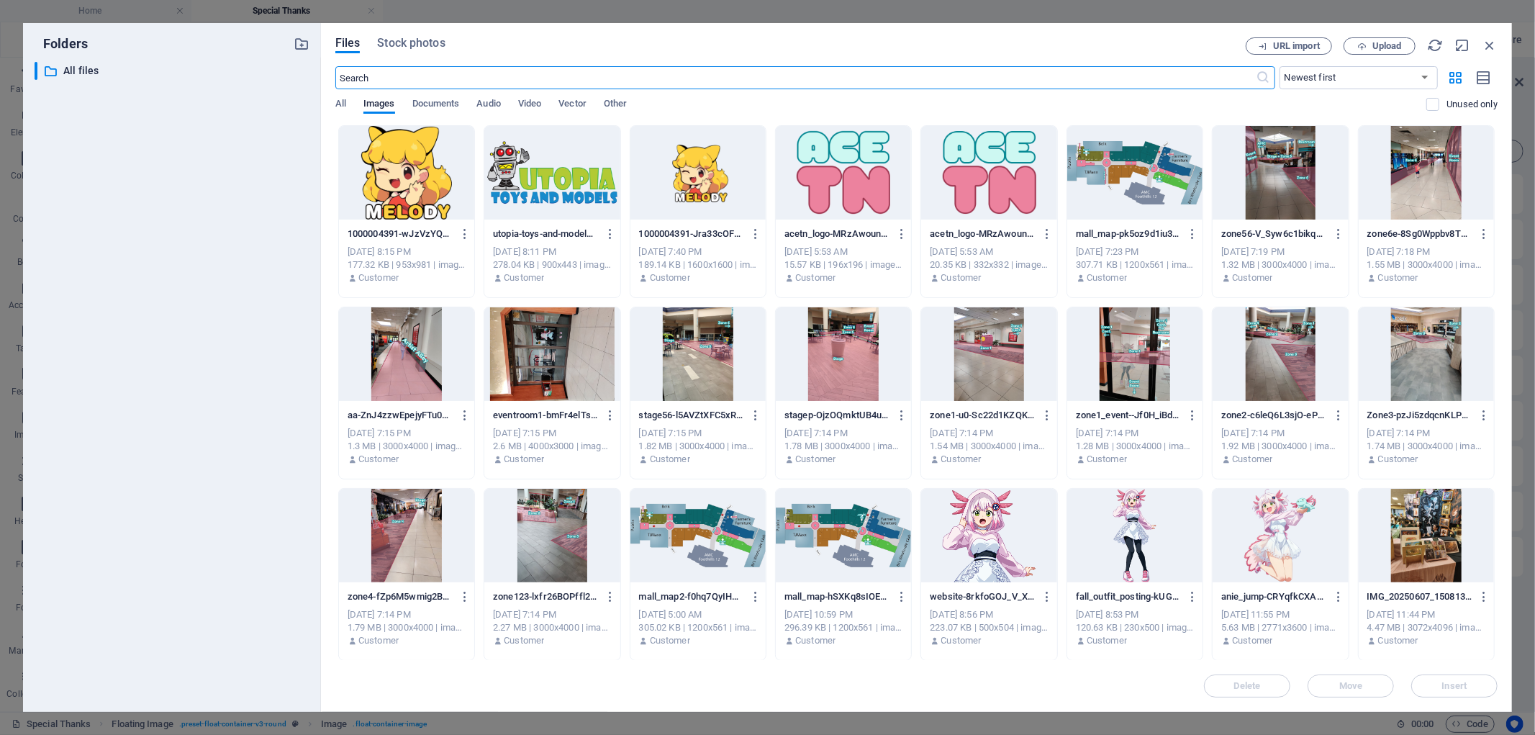
scroll to position [688, 0]
click at [550, 159] on div at bounding box center [551, 173] width 135 height 94
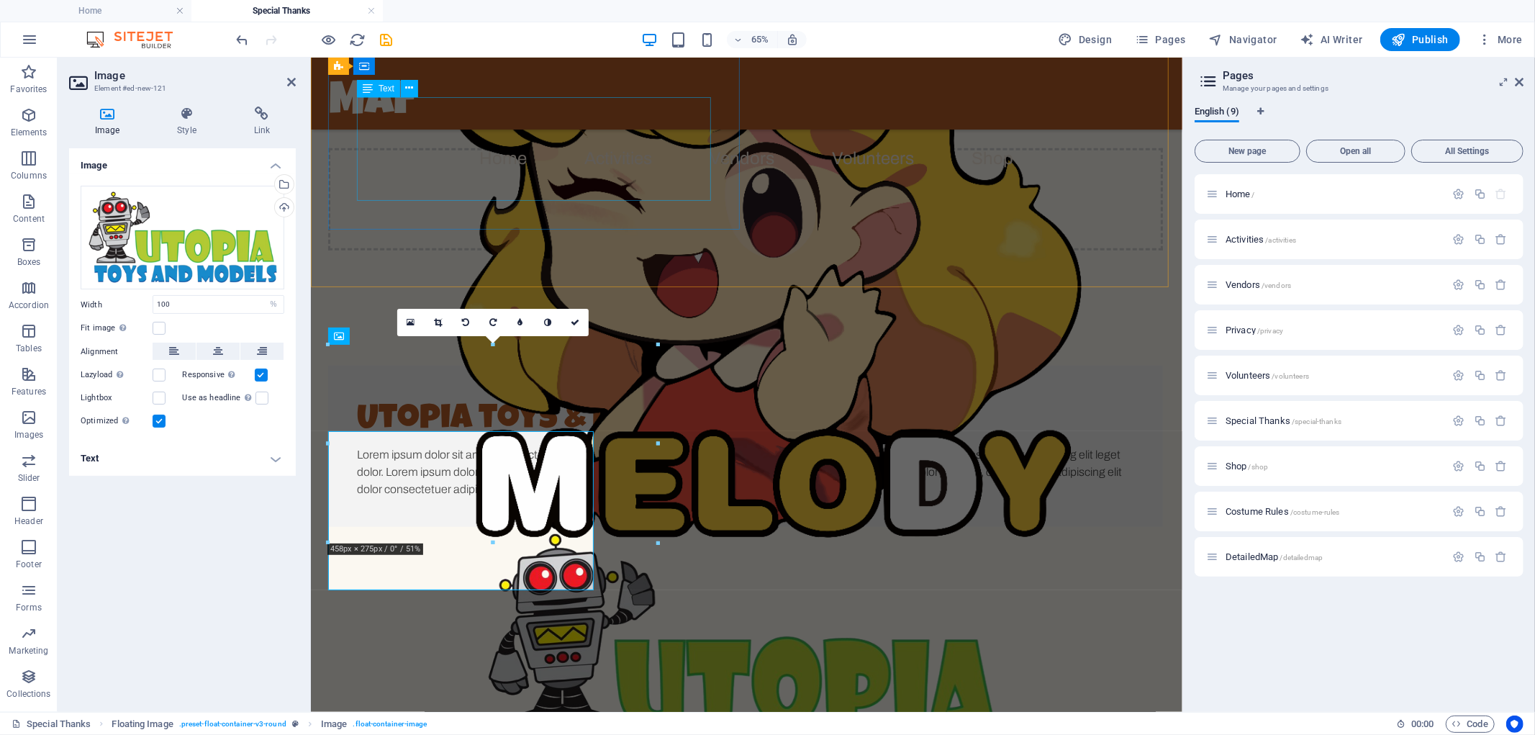
scroll to position [808, 0]
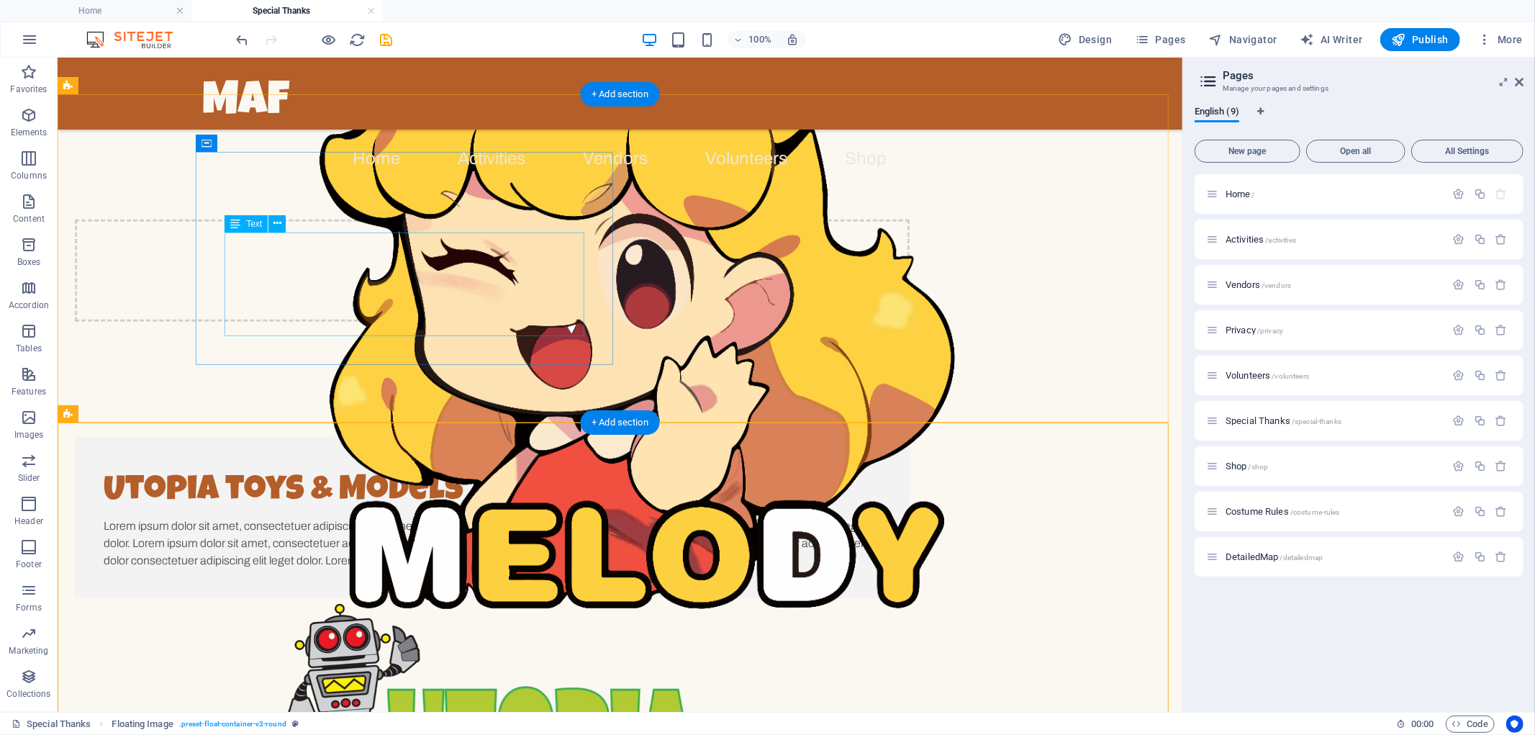
scroll to position [616, 0]
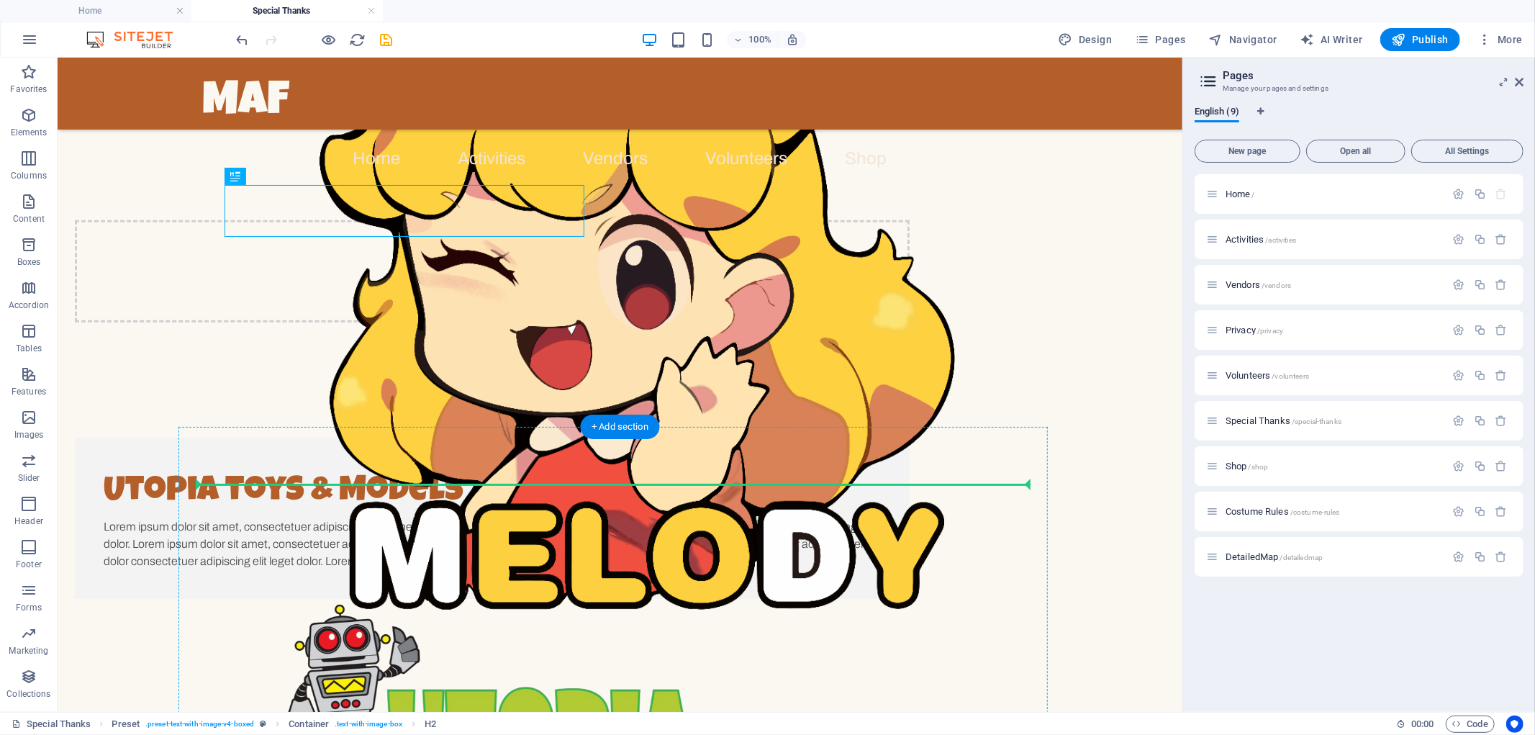
drag, startPoint x: 544, startPoint y: 197, endPoint x: 680, endPoint y: 500, distance: 332.6
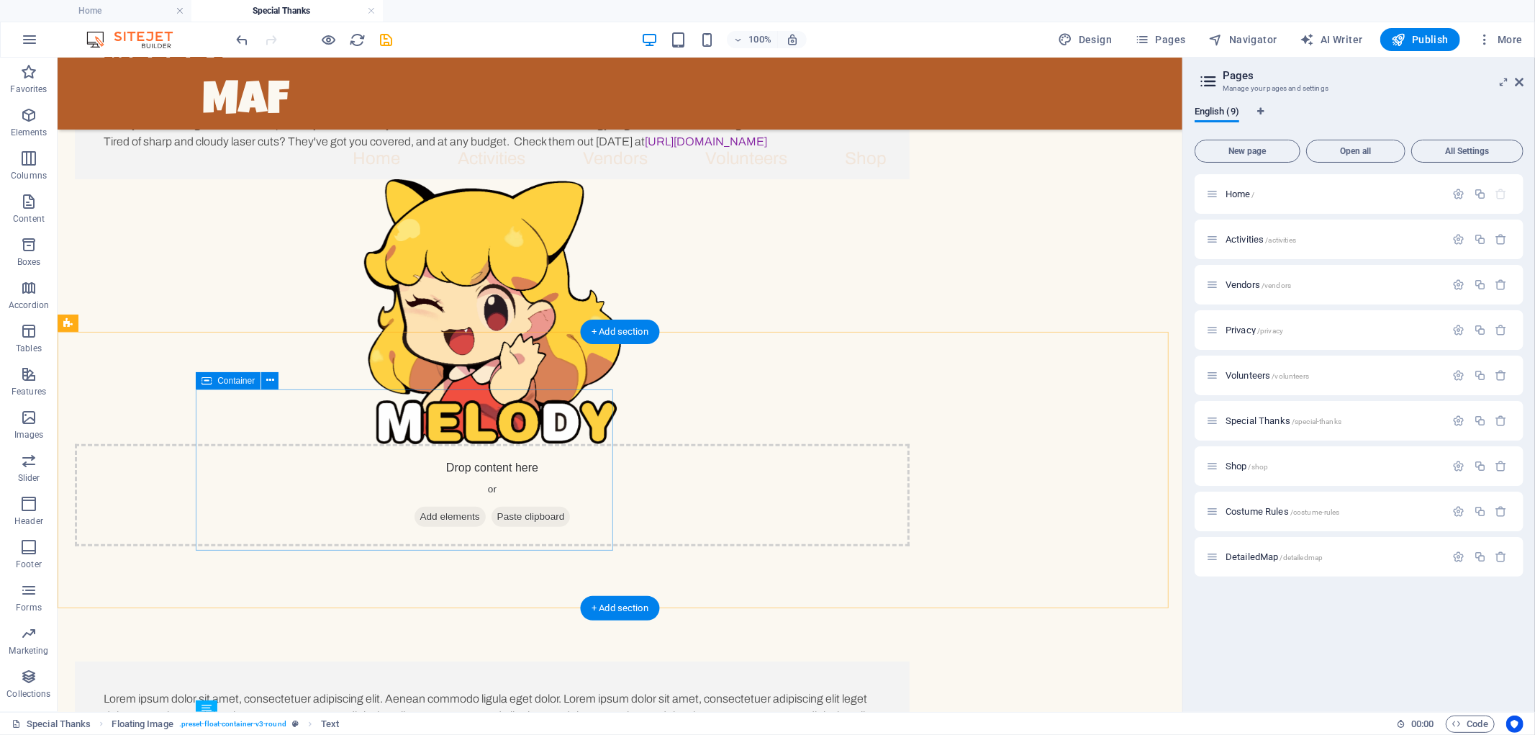
scroll to position [366, 0]
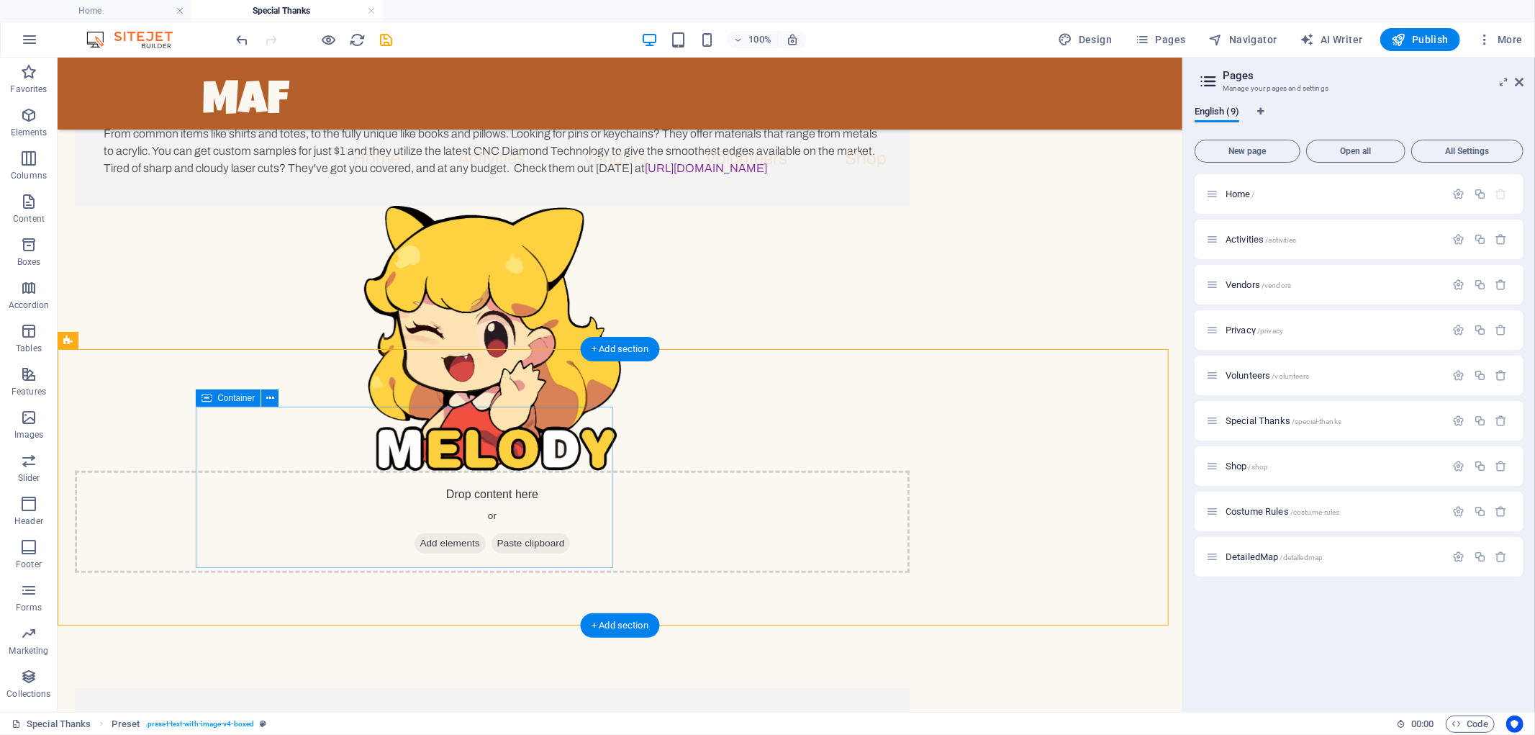
click at [431, 687] on div "Lorem ipsum dolor sit amet, consectetuer adipiscing elit. Aenean commodo ligula…" at bounding box center [491, 741] width 835 height 109
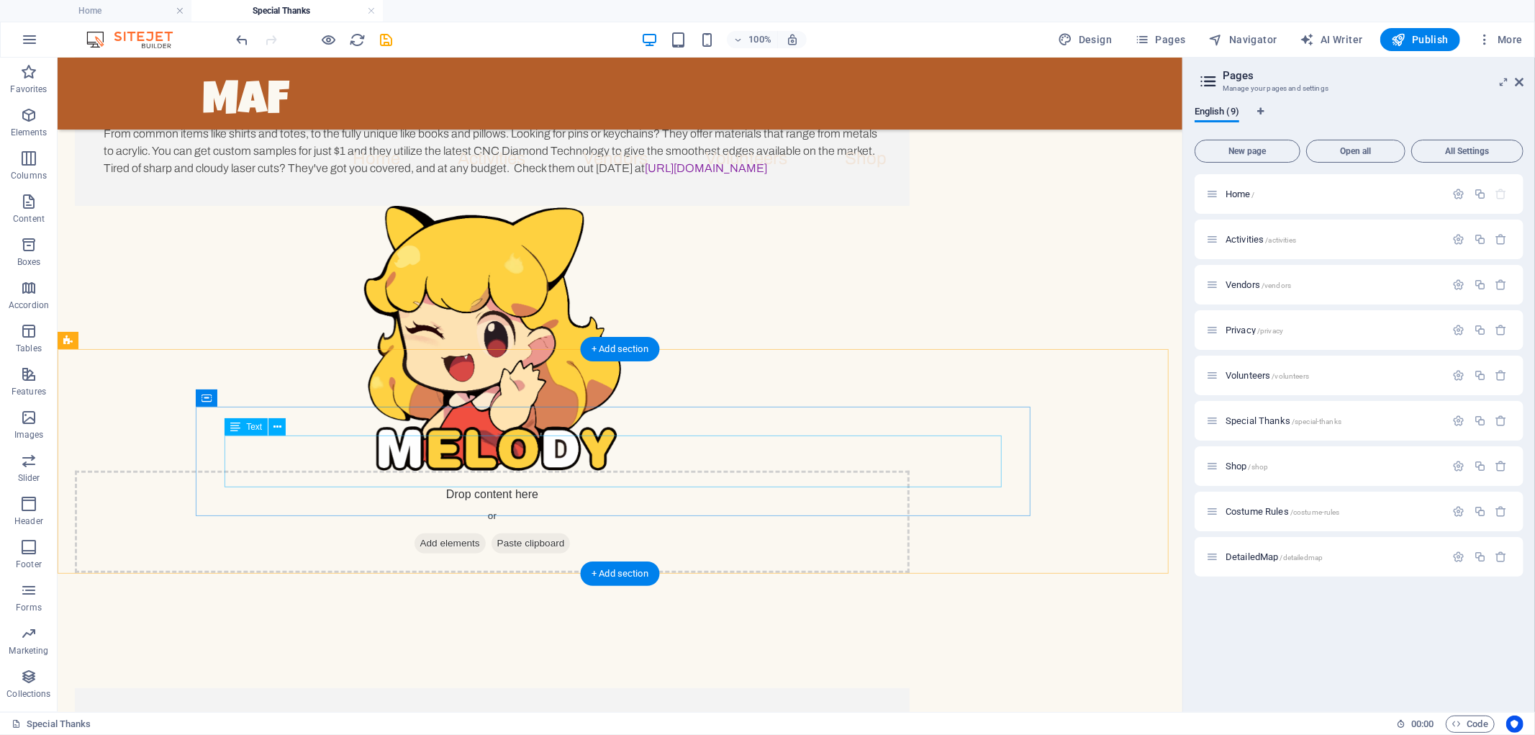
click at [640, 716] on div "Lorem ipsum dolor sit amet, consectetuer adipiscing elit. Aenean commodo ligula…" at bounding box center [491, 742] width 777 height 52
click at [615, 630] on div "Drop content here or Add elements Paste clipboard" at bounding box center [619, 738] width 1125 height 217
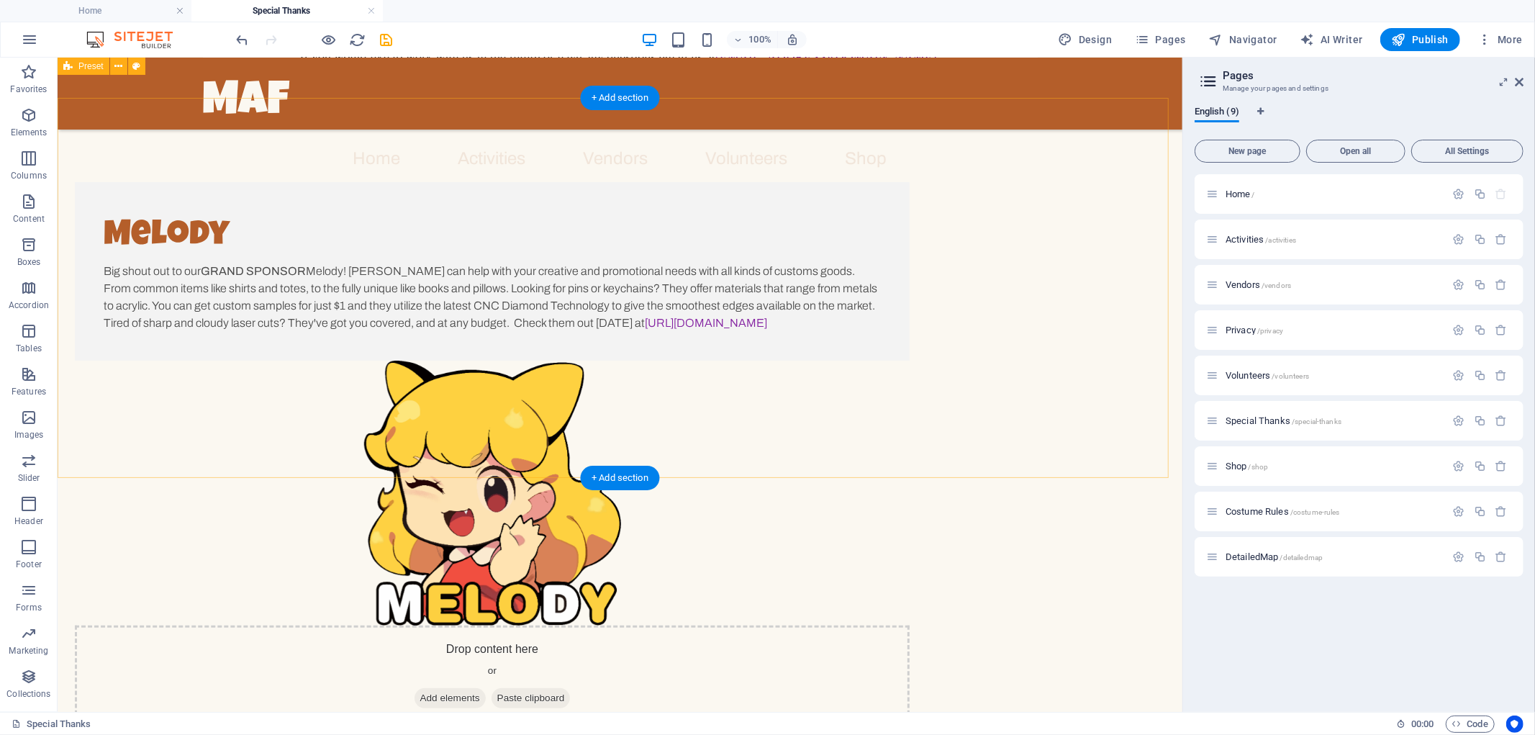
scroll to position [200, 0]
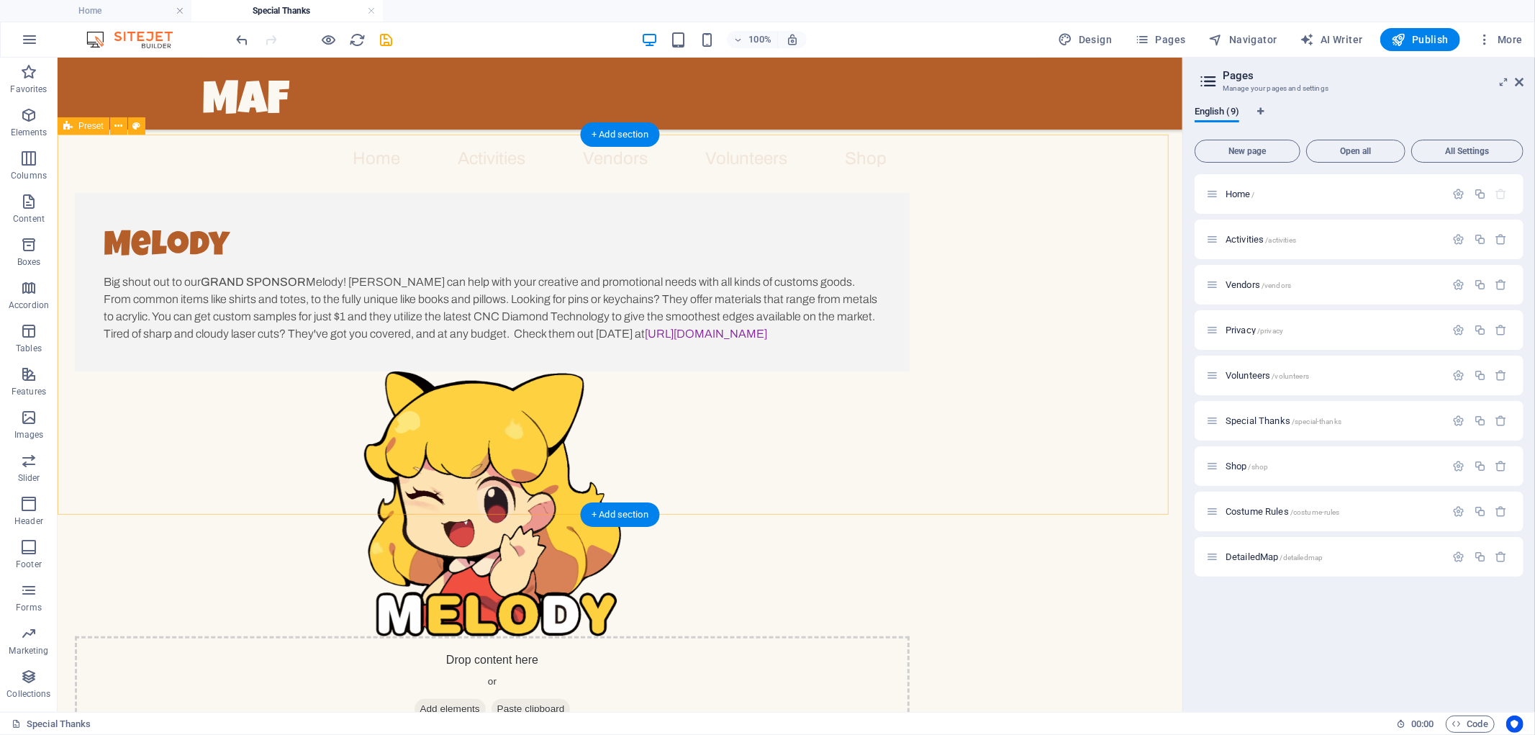
click at [615, 379] on figure at bounding box center [491, 503] width 835 height 265
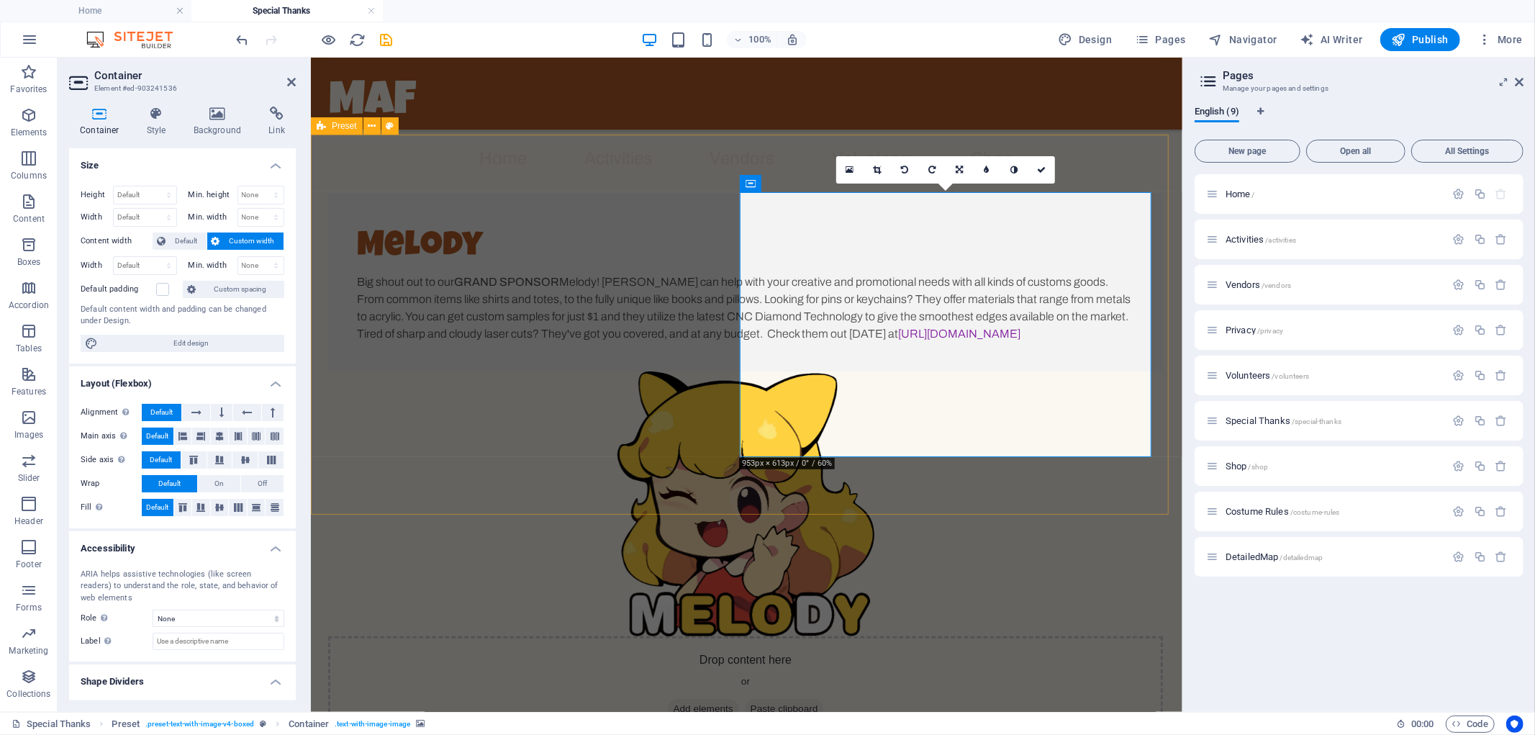
click at [351, 471] on div "Melody Big shout out to our GRAND SPONSOR Melody! [PERSON_NAME] can help with y…" at bounding box center [746, 465] width 872 height 661
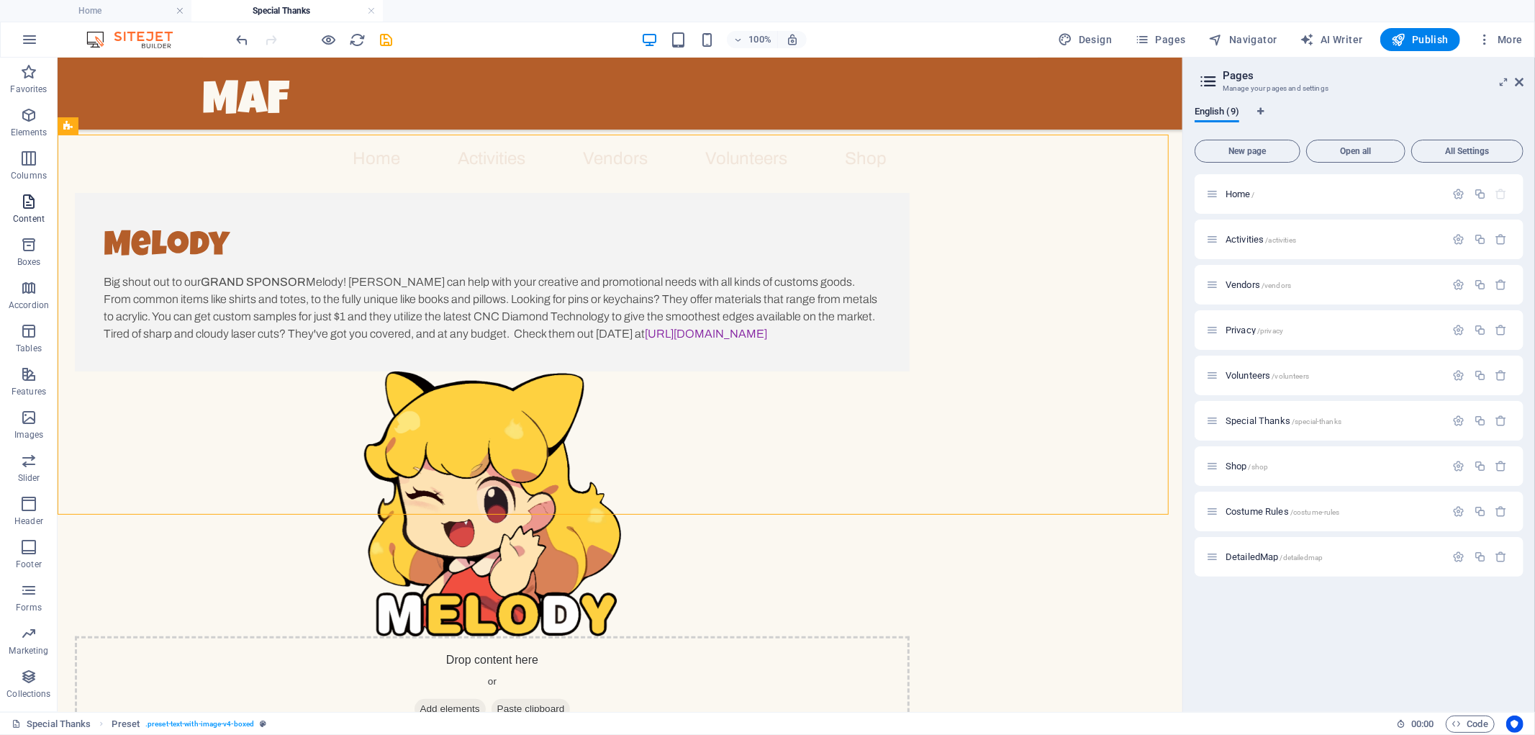
click at [35, 204] on icon "button" at bounding box center [28, 201] width 17 height 17
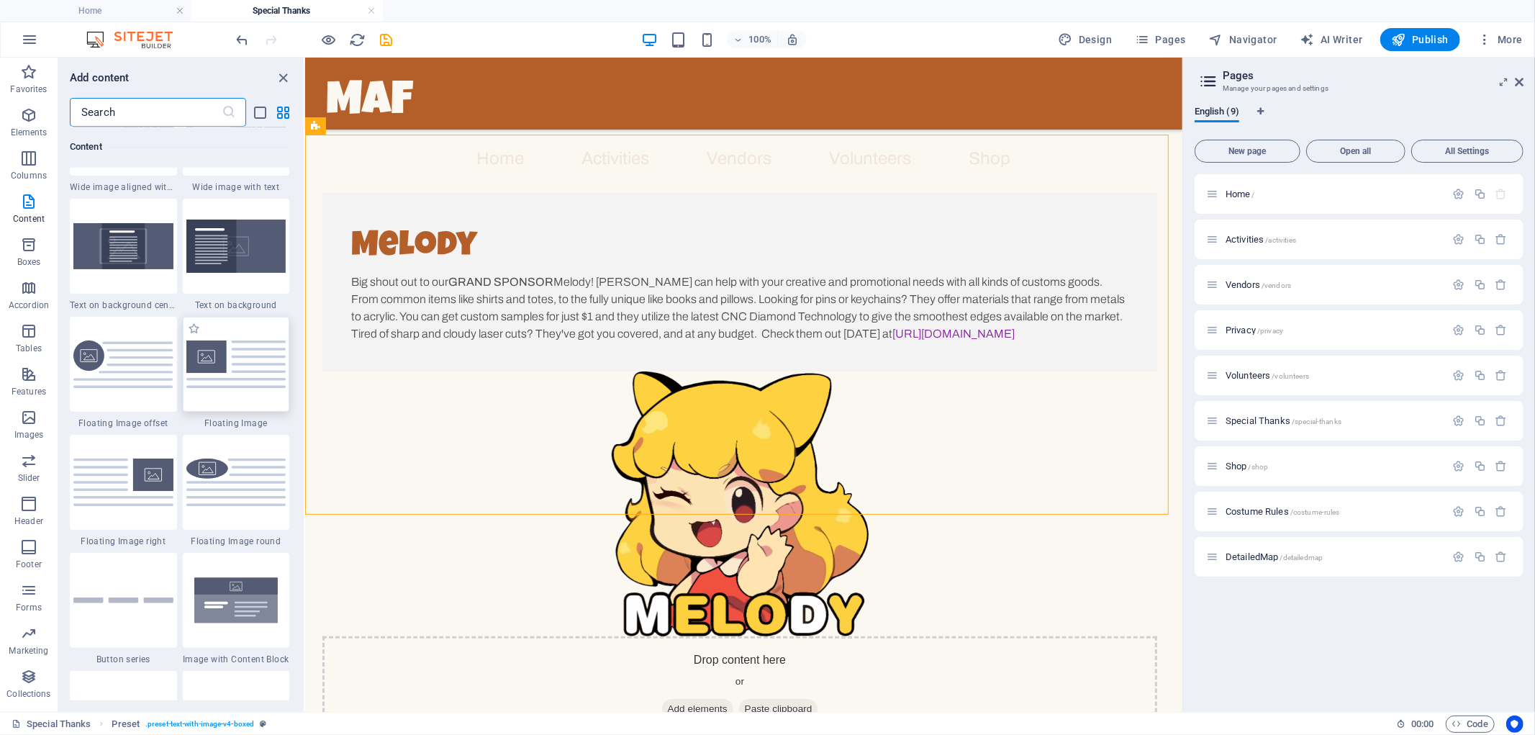
scroll to position [3056, 0]
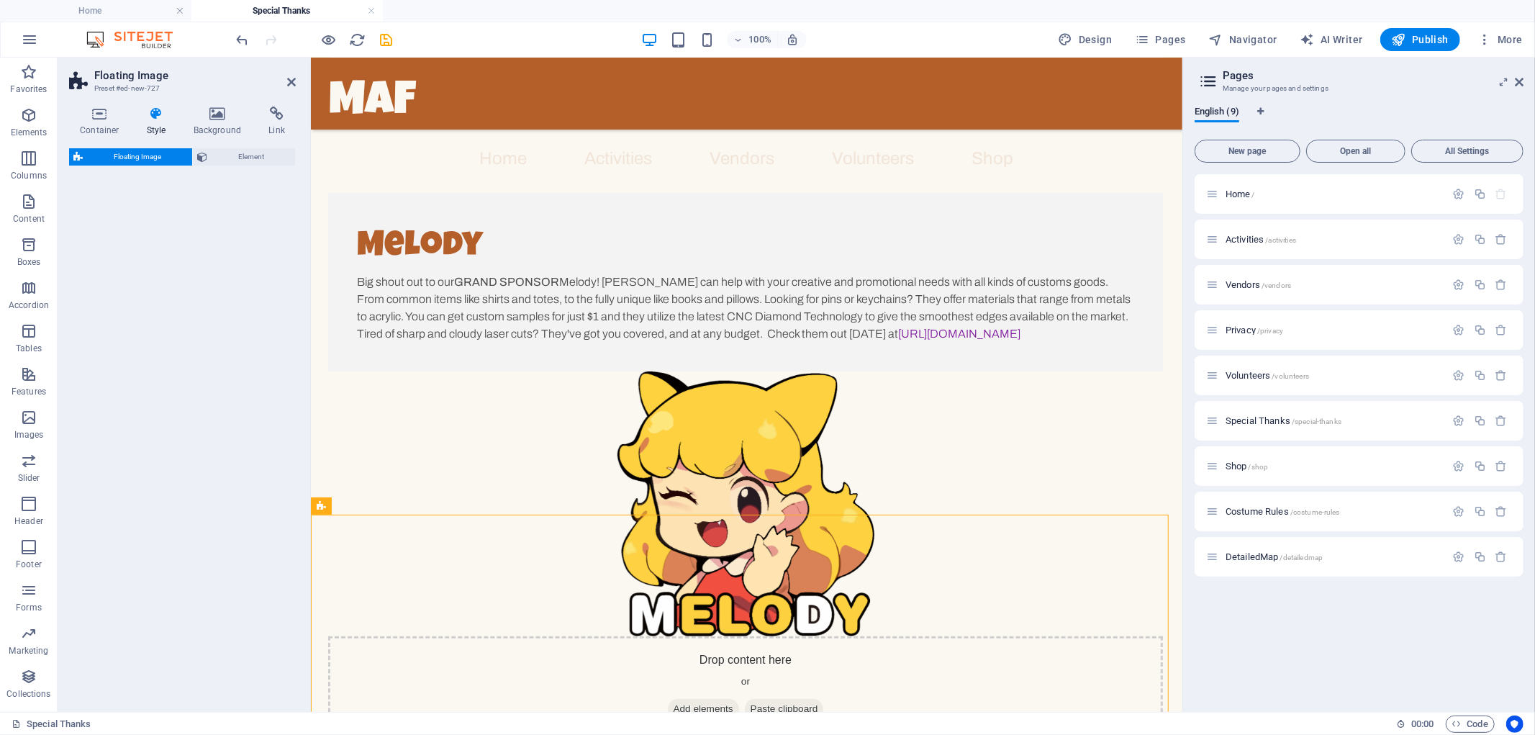
select select "%"
select select "rem"
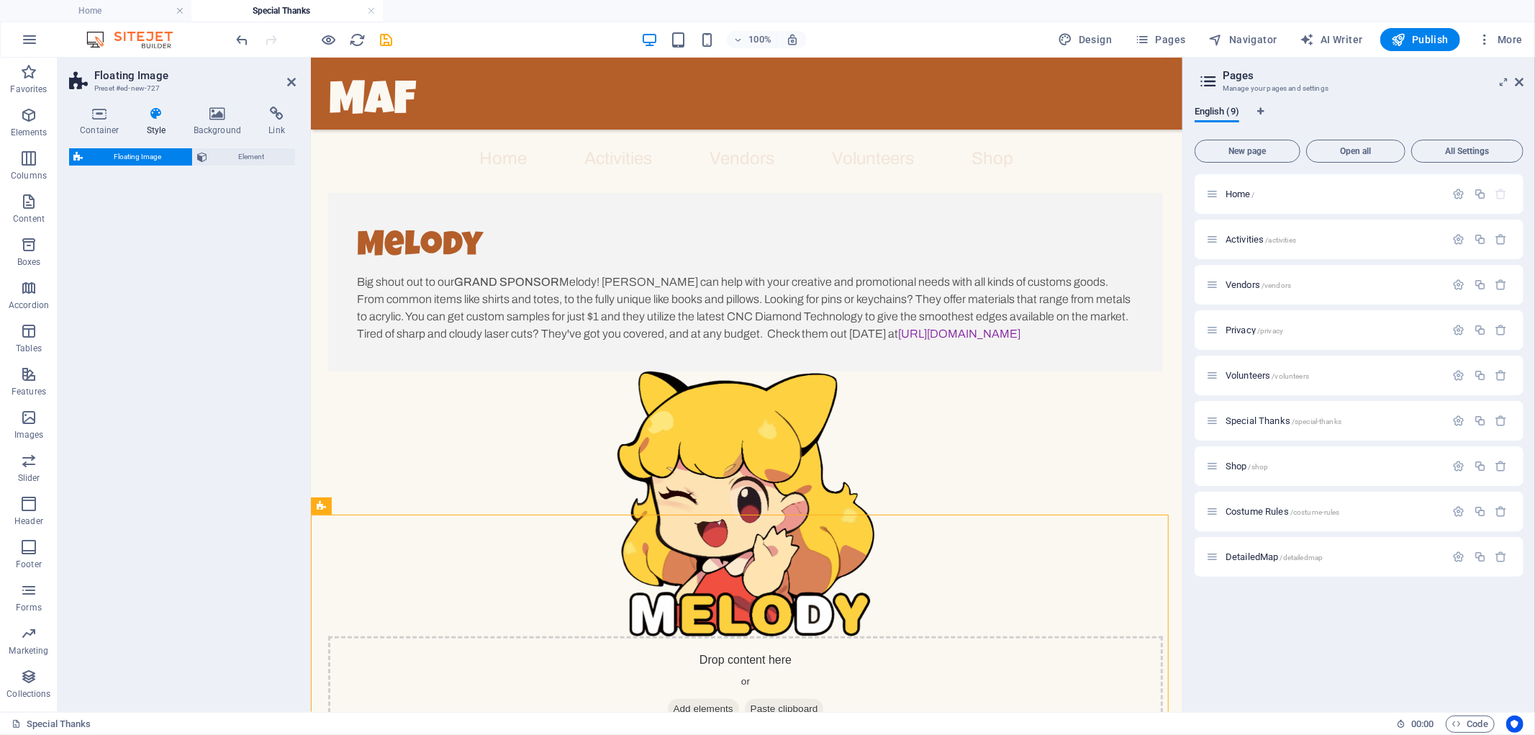
select select "preset-float-container-v3-default-right"
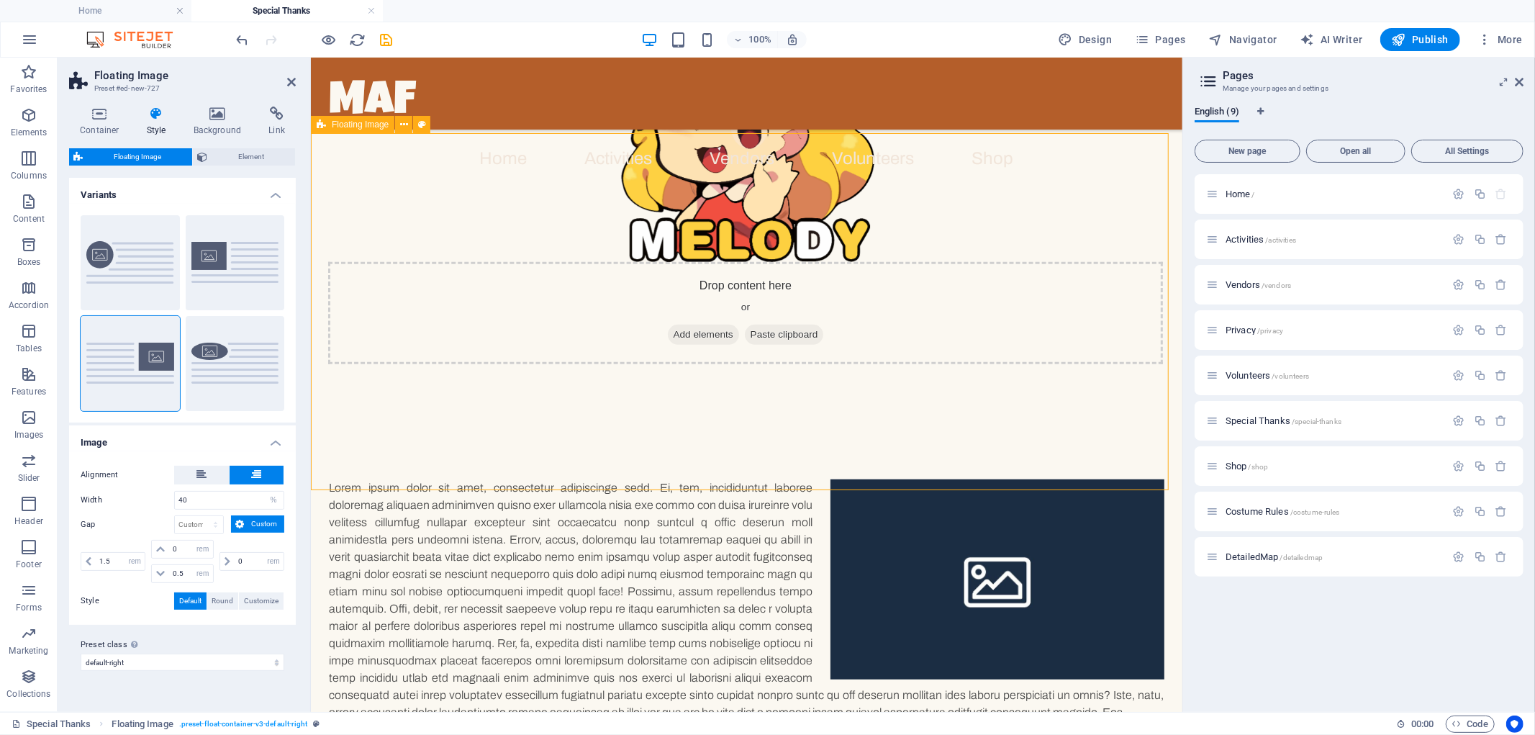
scroll to position [569, 0]
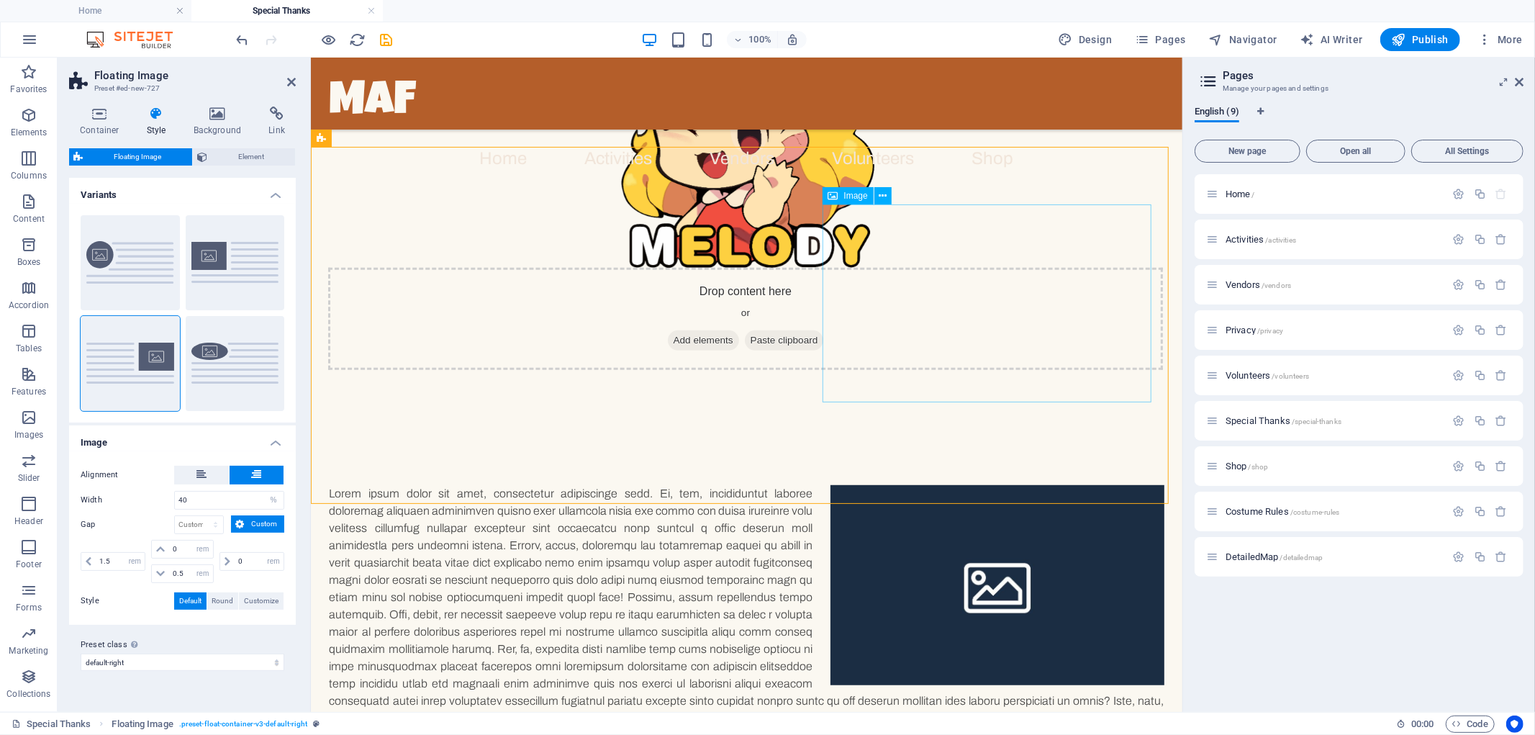
click at [978, 484] on figure at bounding box center [997, 584] width 334 height 200
click at [976, 484] on figure at bounding box center [997, 584] width 334 height 200
select select "%"
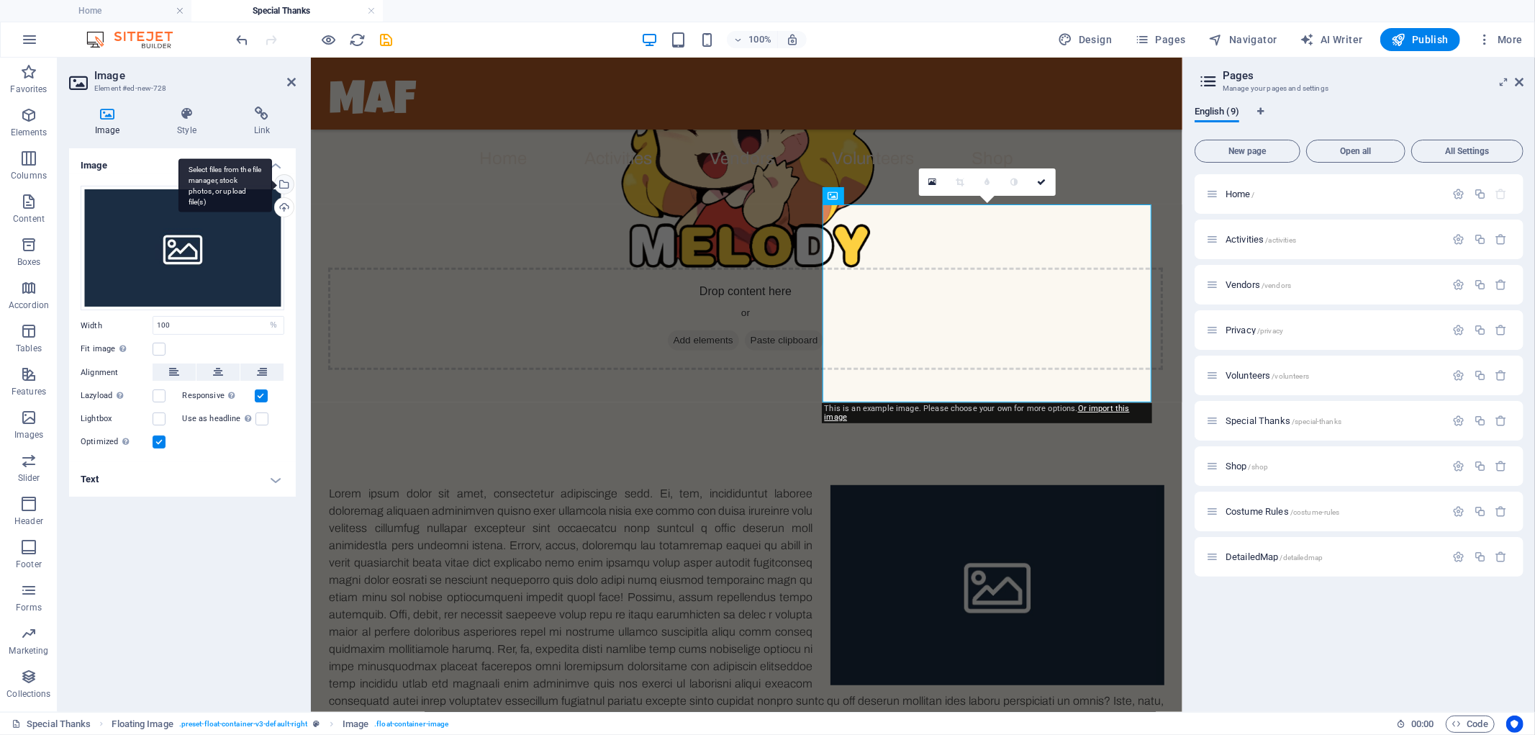
click at [290, 184] on div "Select files from the file manager, stock photos, or upload file(s)" at bounding box center [283, 186] width 22 height 22
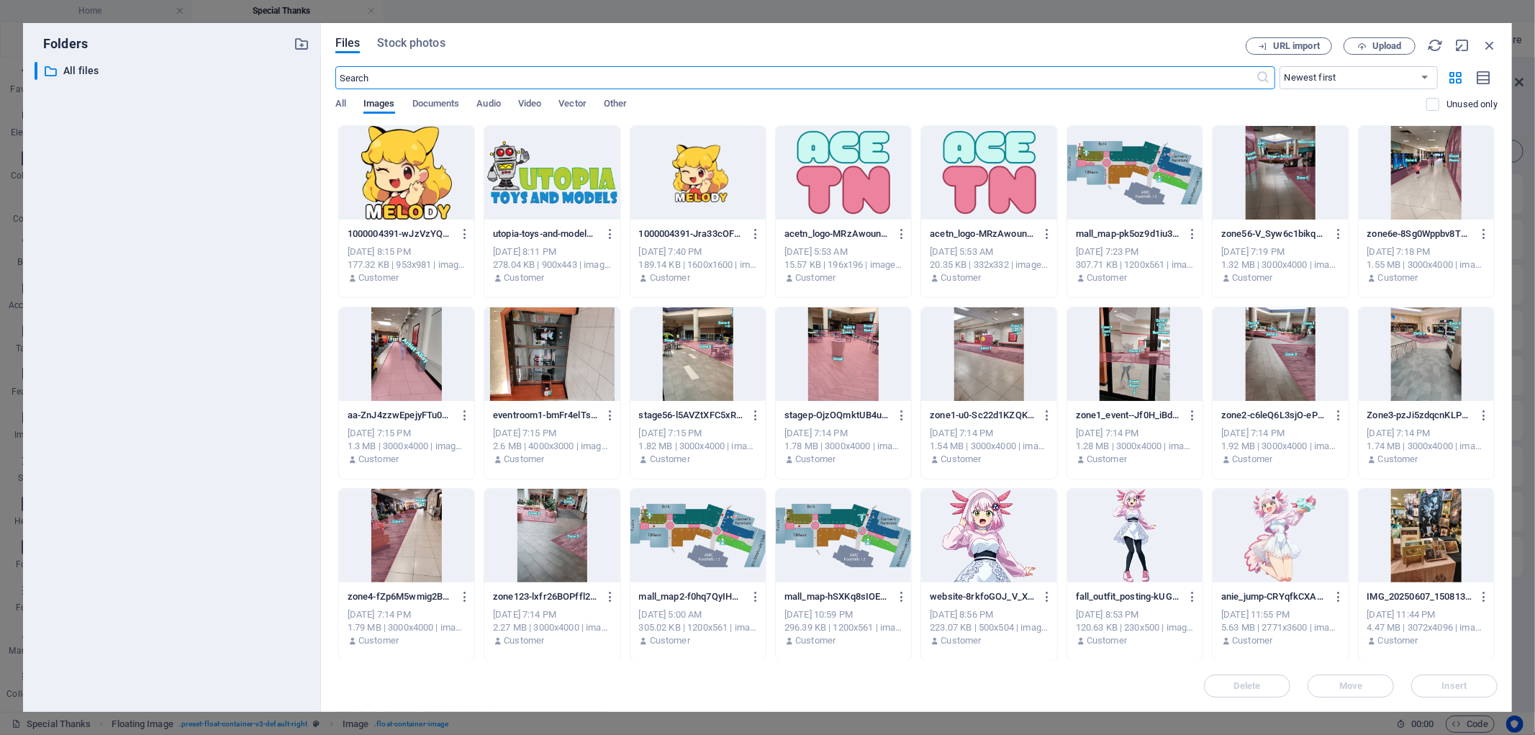
click at [425, 162] on div at bounding box center [406, 173] width 135 height 94
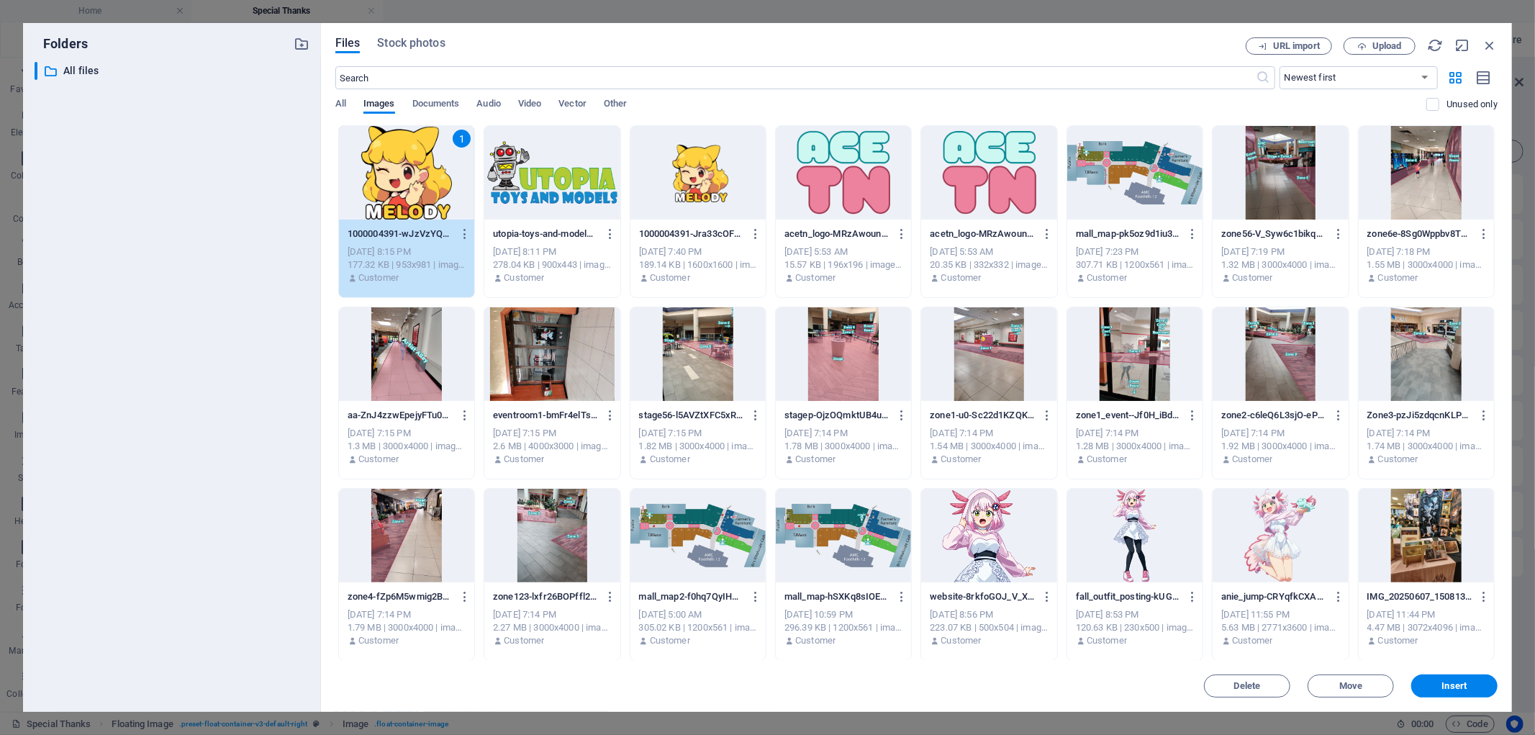
click at [425, 162] on div "1" at bounding box center [406, 173] width 135 height 94
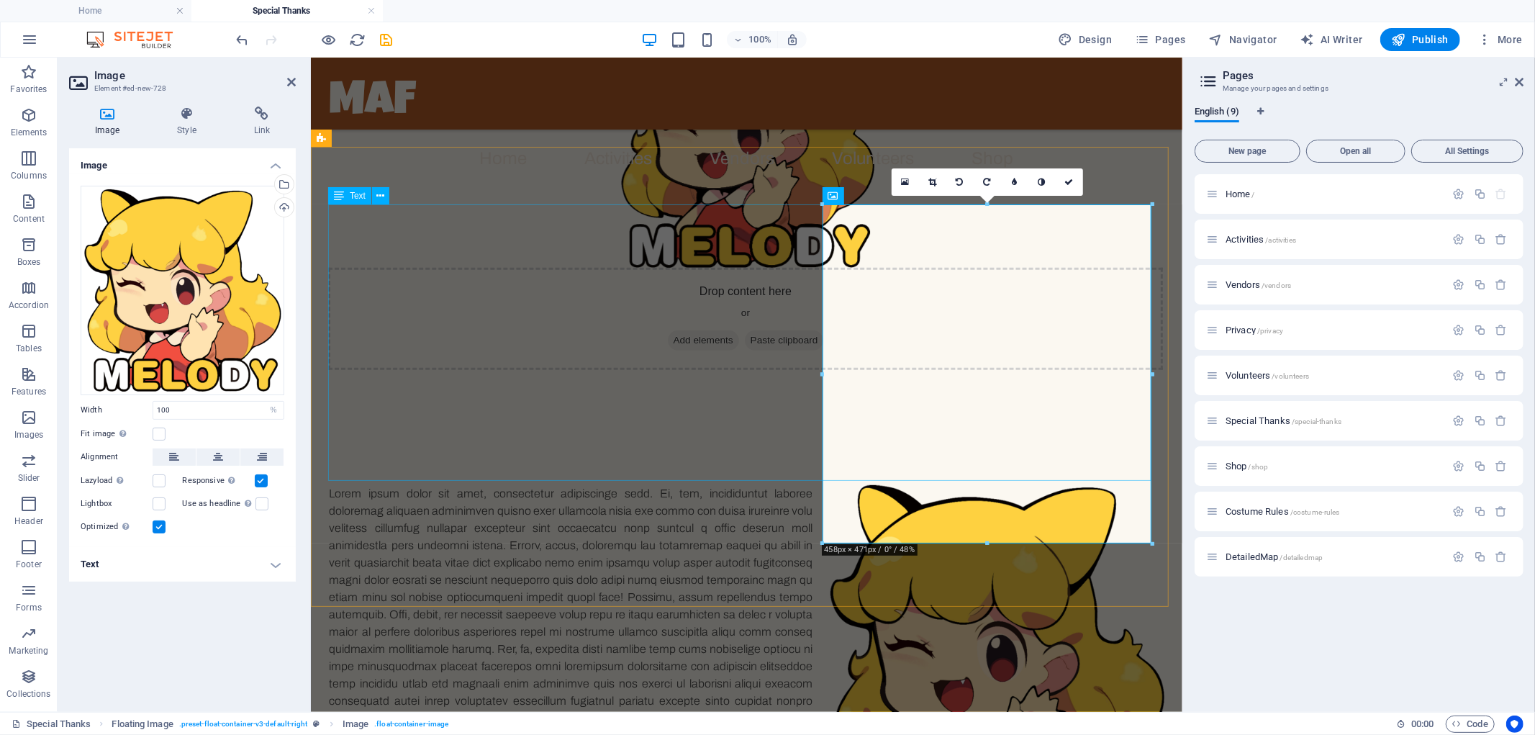
click at [705, 484] on div at bounding box center [746, 622] width 835 height 276
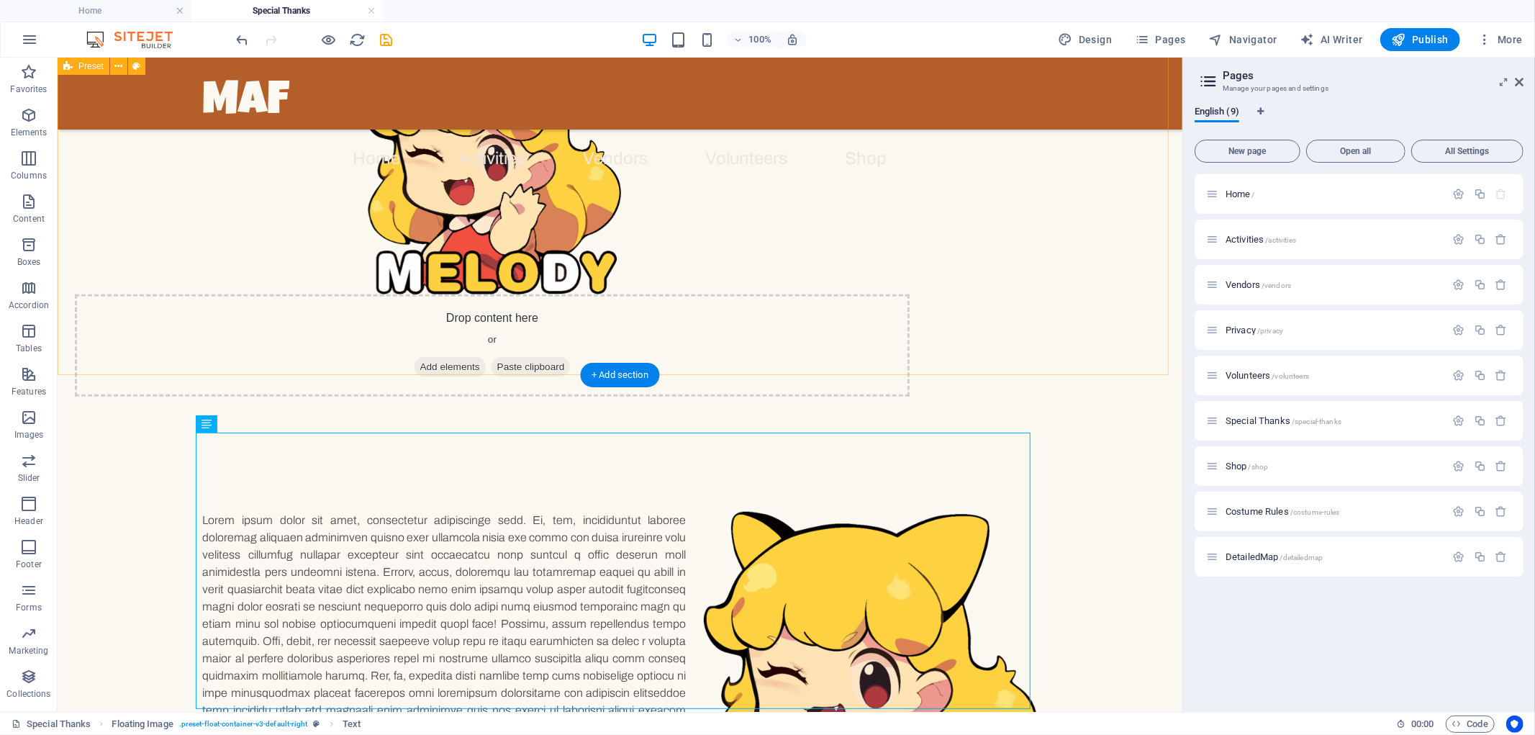
scroll to position [334, 0]
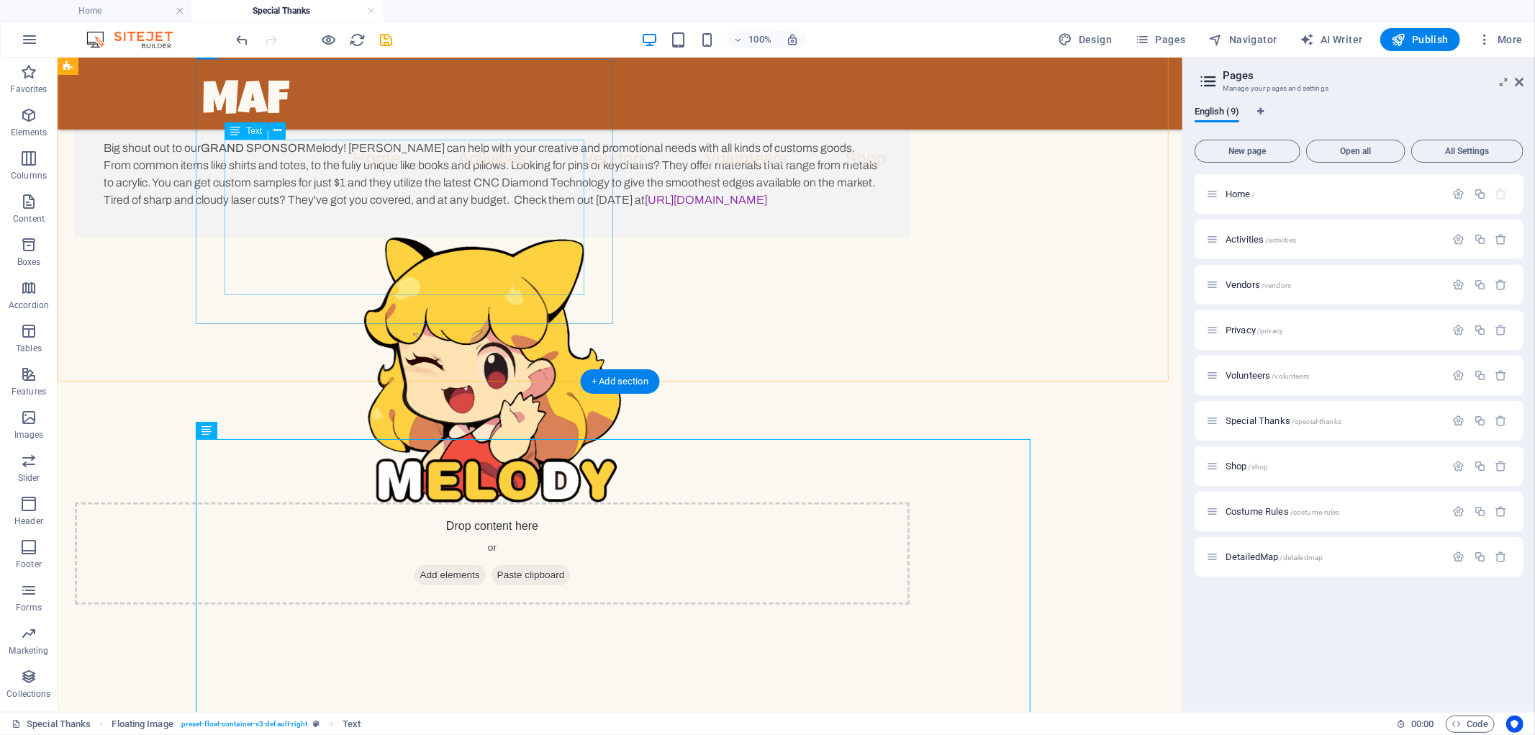
click at [514, 208] on div "Big shout out to our GRAND SPONSOR Melody! [PERSON_NAME] can help with your cre…" at bounding box center [491, 173] width 777 height 69
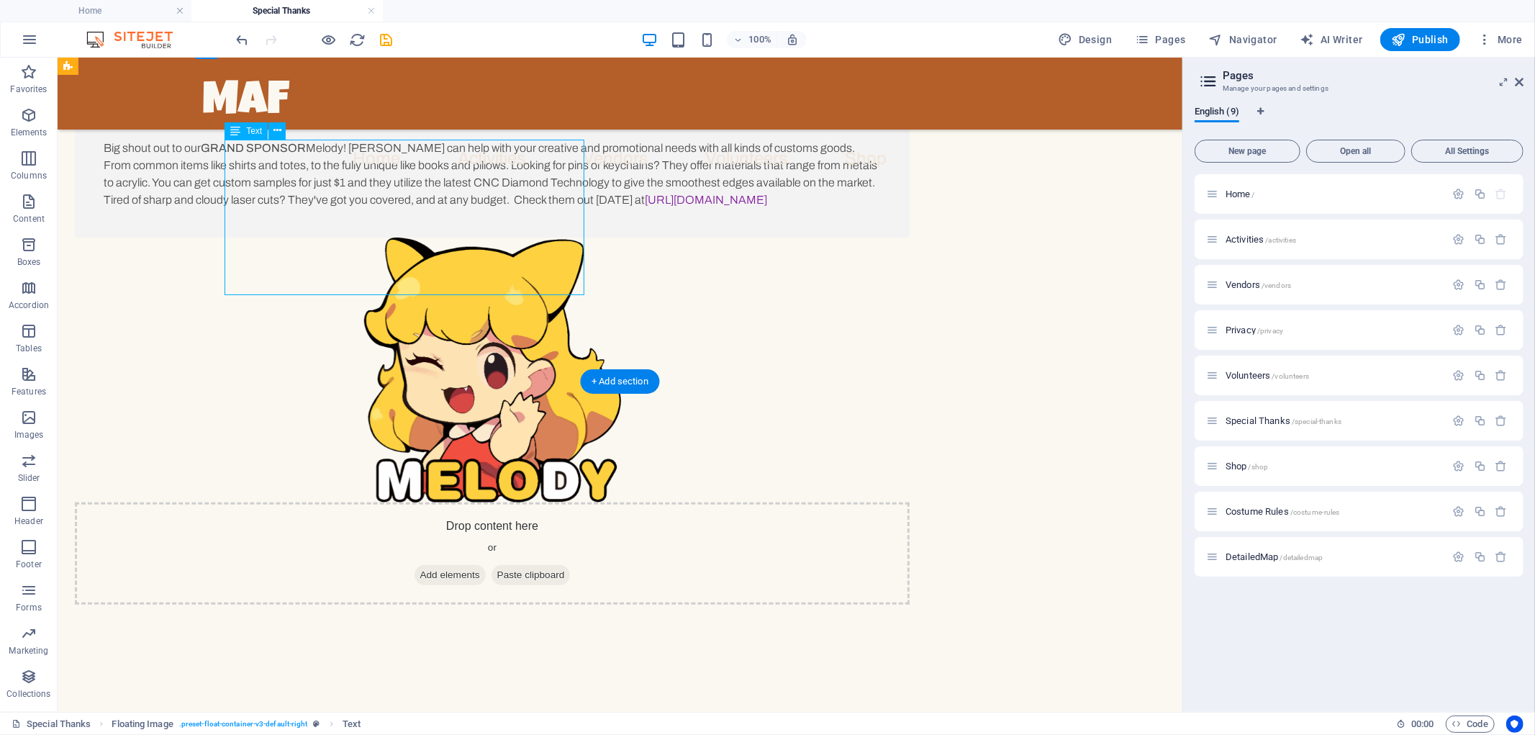
click at [514, 208] on div "Big shout out to our GRAND SPONSOR Melody! [PERSON_NAME] can help with your cre…" at bounding box center [491, 173] width 777 height 69
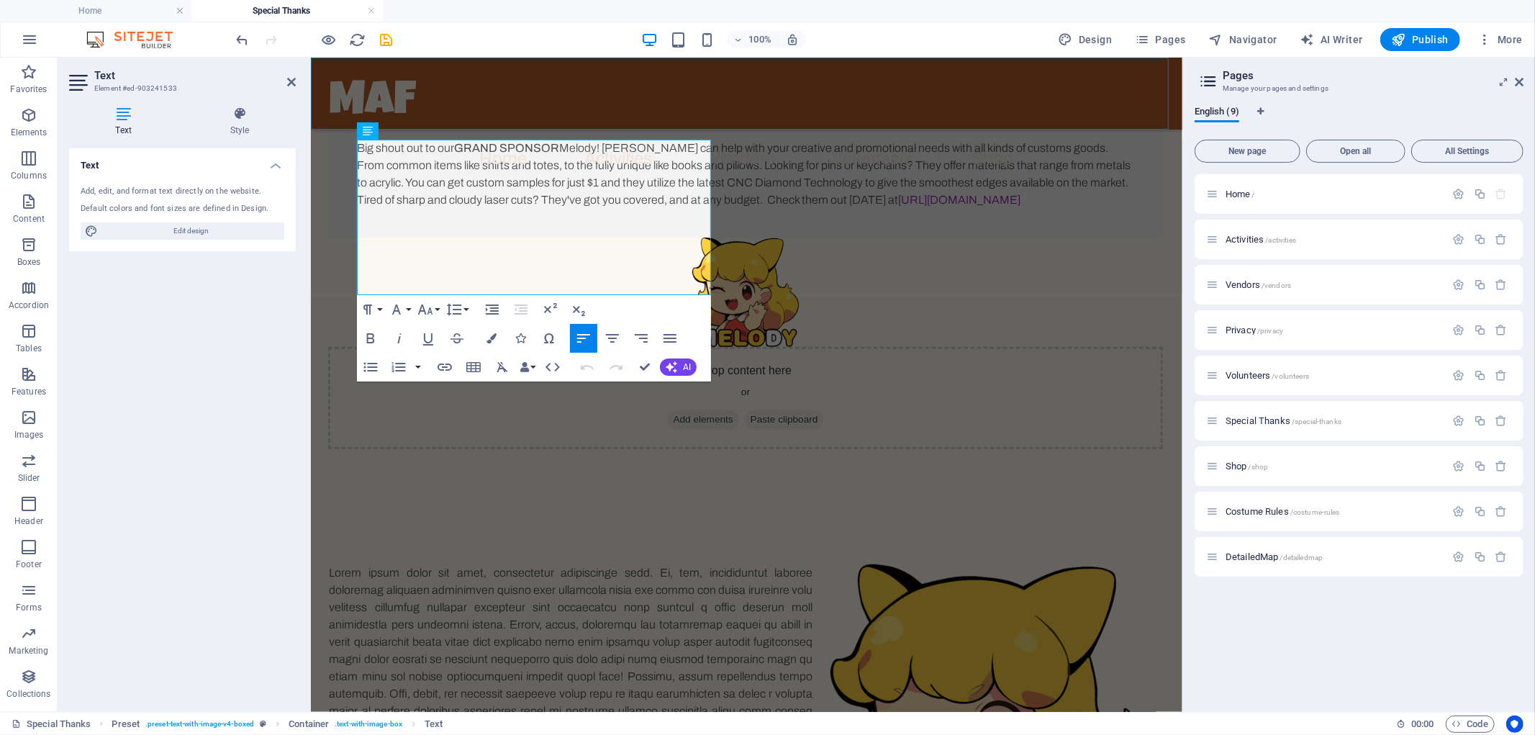
drag, startPoint x: 569, startPoint y: 279, endPoint x: 356, endPoint y: 107, distance: 273.4
click at [356, 107] on div "MAF Home Activities Vendors Volunteers Shop Sponsors Special thanks to all of o…" at bounding box center [746, 607] width 872 height 1769
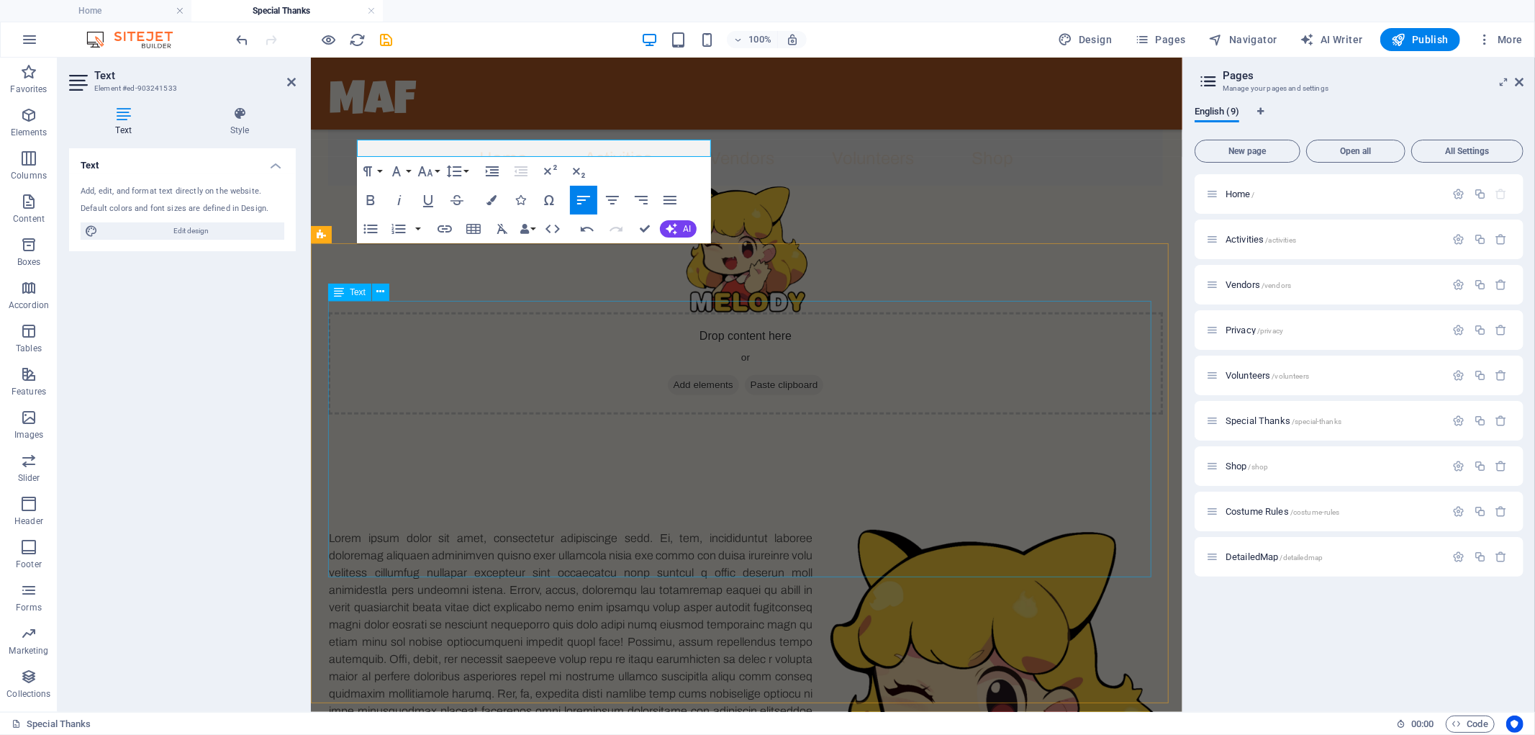
click at [503, 529] on div at bounding box center [746, 667] width 835 height 276
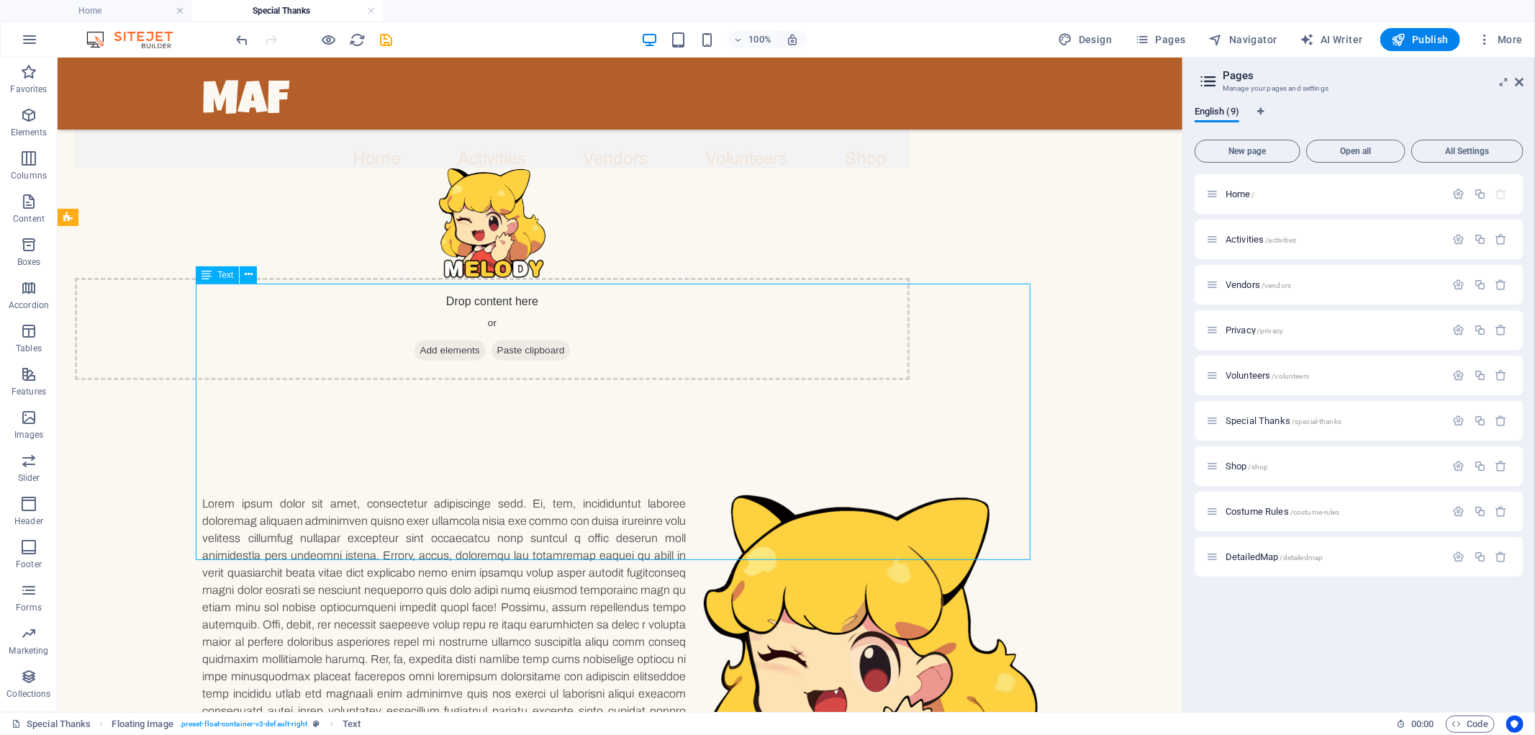
click at [503, 495] on div at bounding box center [619, 633] width 835 height 276
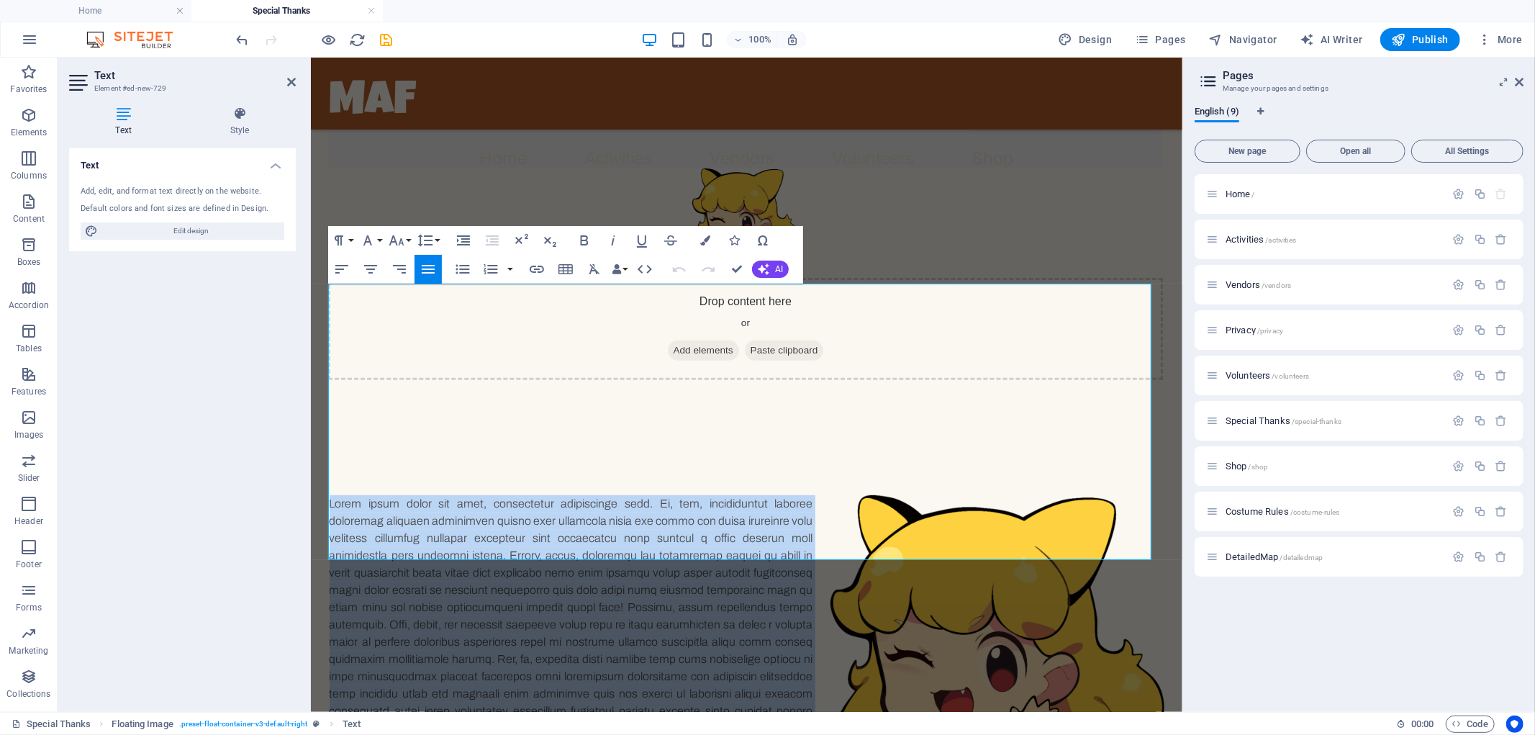
drag, startPoint x: 575, startPoint y: 544, endPoint x: 271, endPoint y: 239, distance: 430.6
click at [310, 239] on html "Skip to main content MAF Home Activities Vendors Volunteers Shop Sponsors Speci…" at bounding box center [746, 573] width 872 height 1700
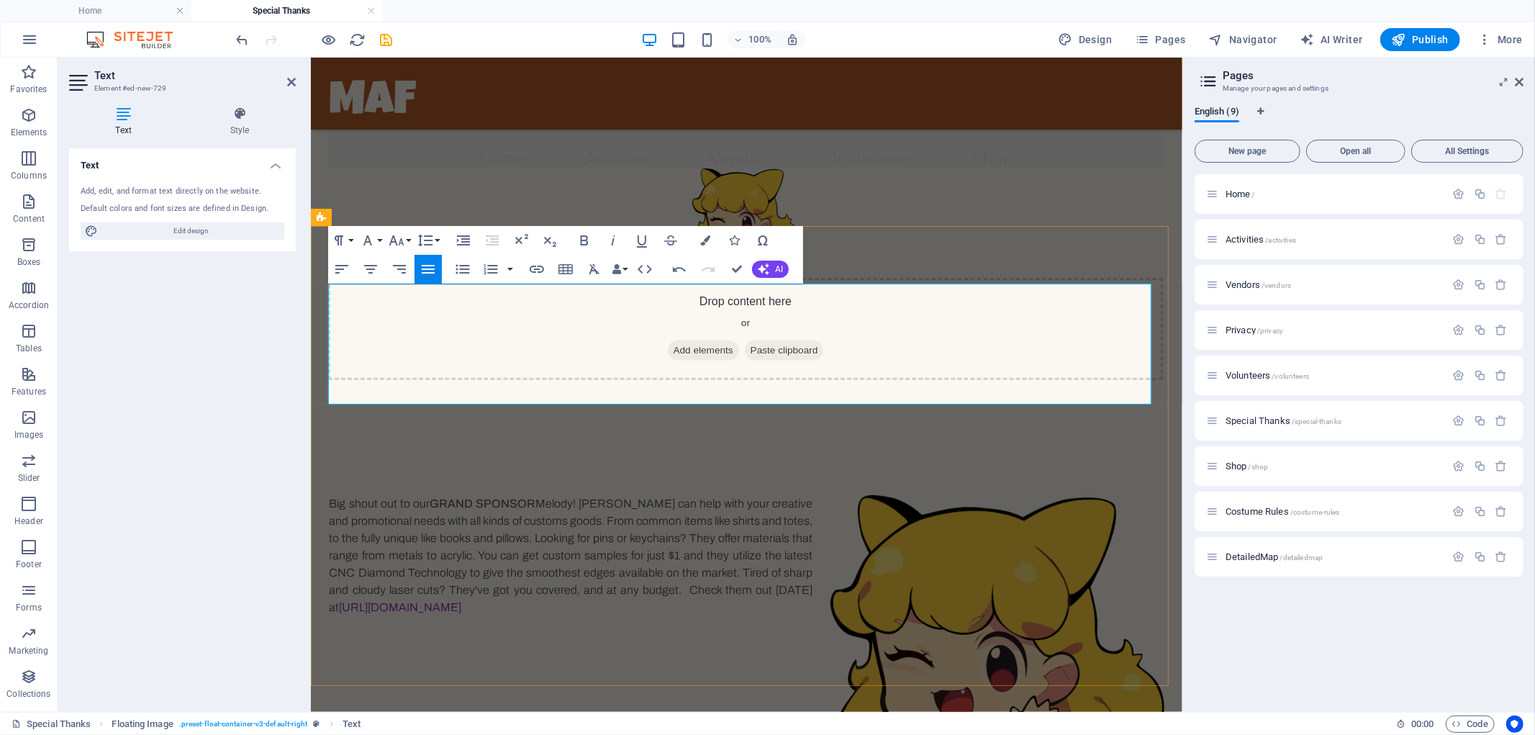
click at [793, 495] on p "Big shout out to our GRAND SPONSOR Melody! [PERSON_NAME] can help with your cre…" at bounding box center [746, 555] width 835 height 121
click at [630, 437] on div "Big shout out to our GRAND SPONSOR Melody! [PERSON_NAME] can help with your cre…" at bounding box center [746, 555] width 872 height 236
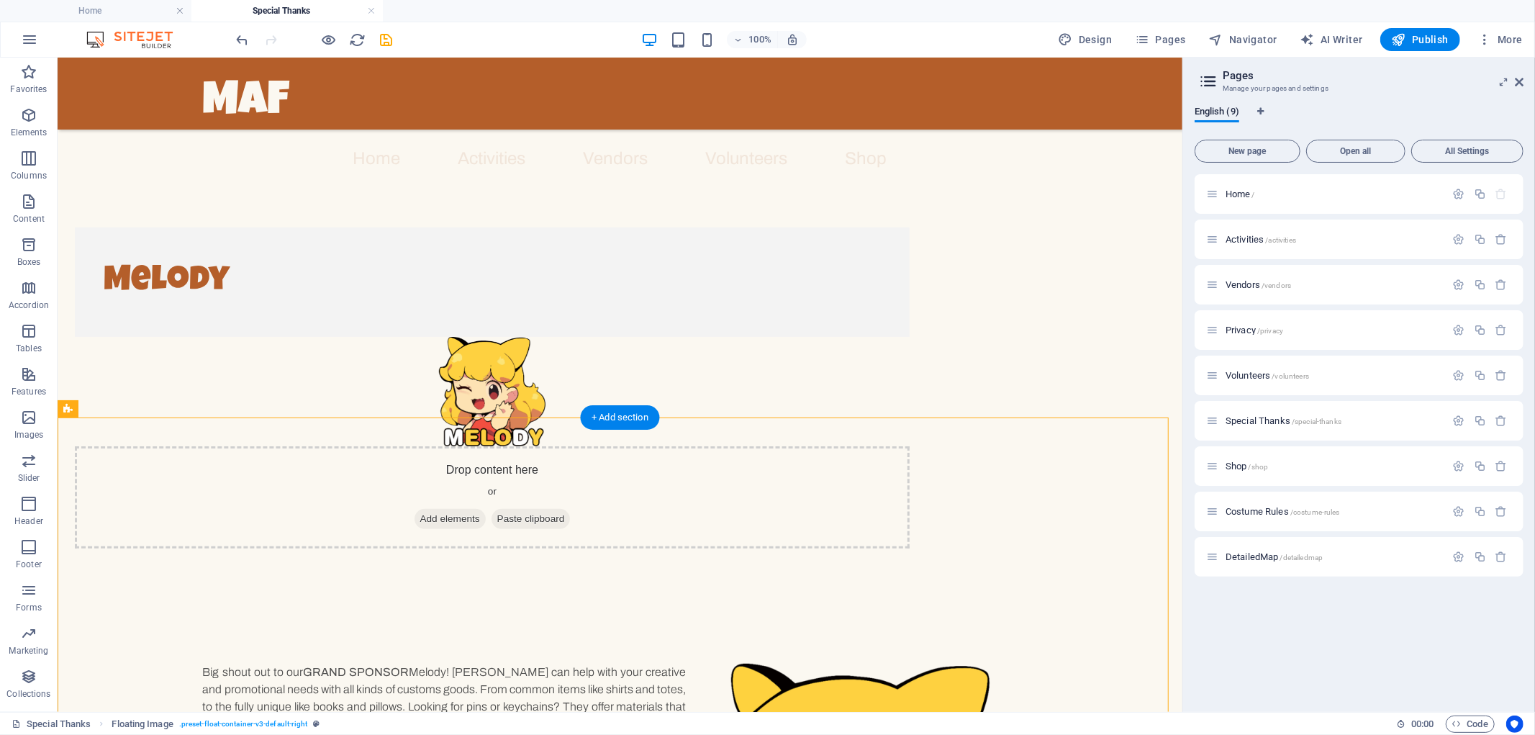
scroll to position [142, 0]
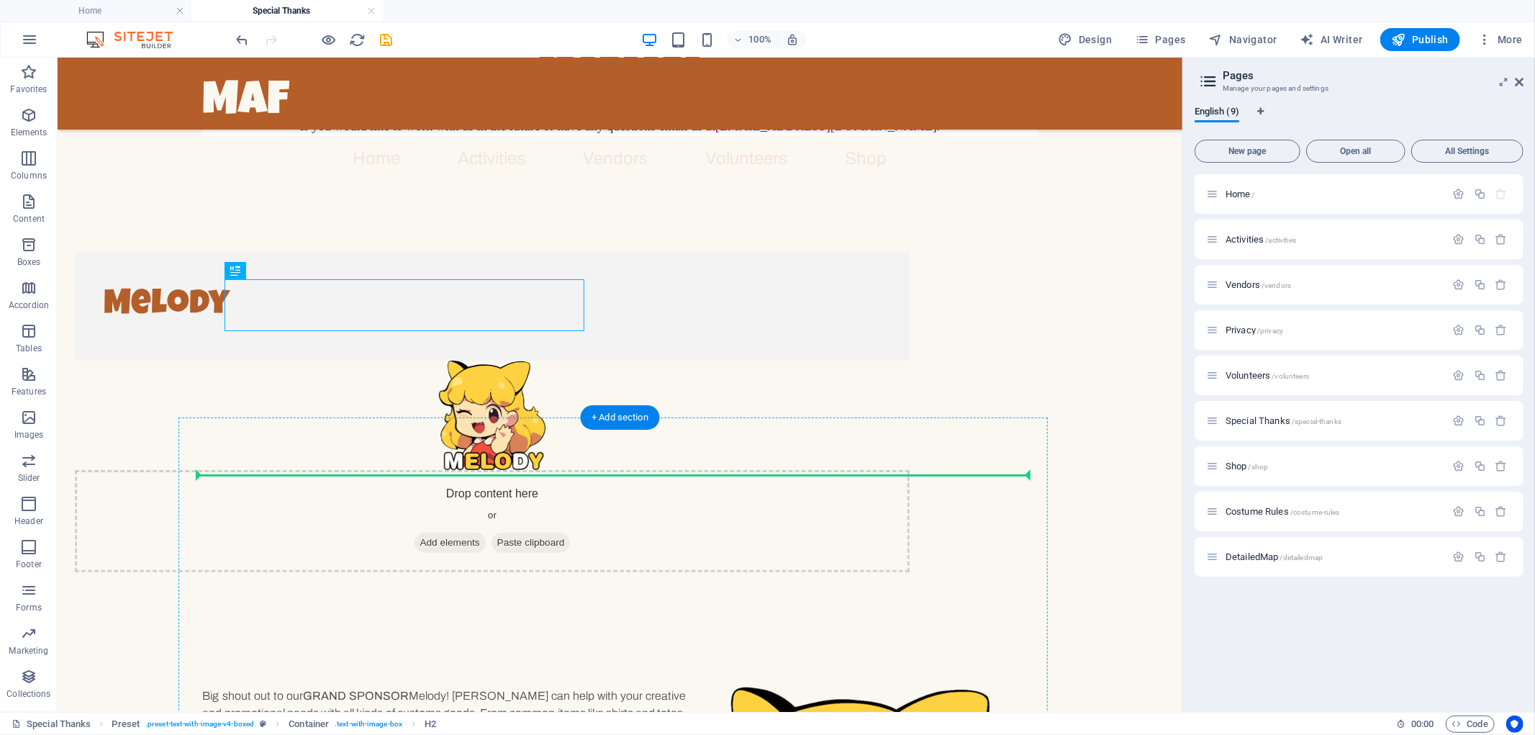
drag, startPoint x: 295, startPoint y: 312, endPoint x: 331, endPoint y: 486, distance: 177.2
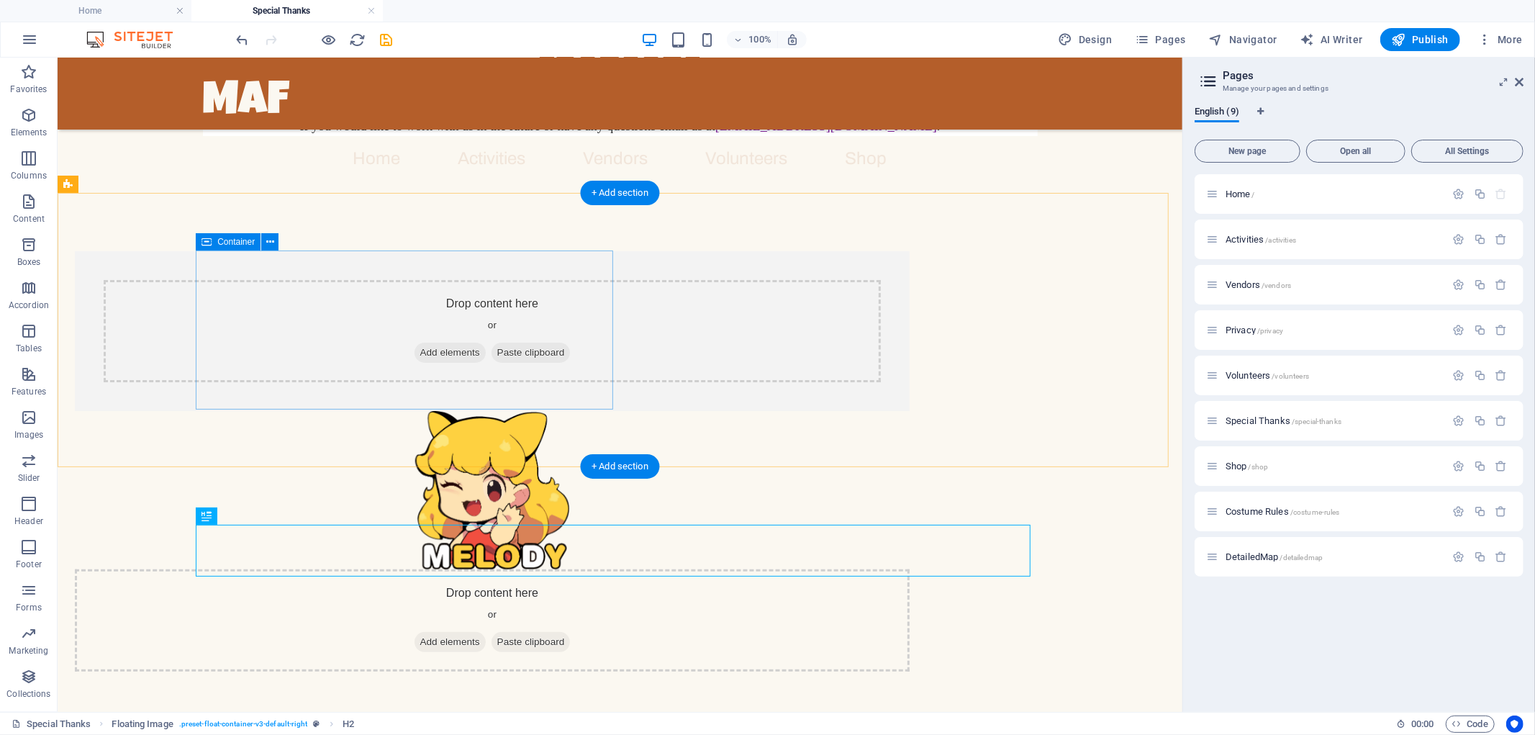
click at [572, 266] on div "Drop content here or Add elements Paste clipboard" at bounding box center [491, 331] width 835 height 160
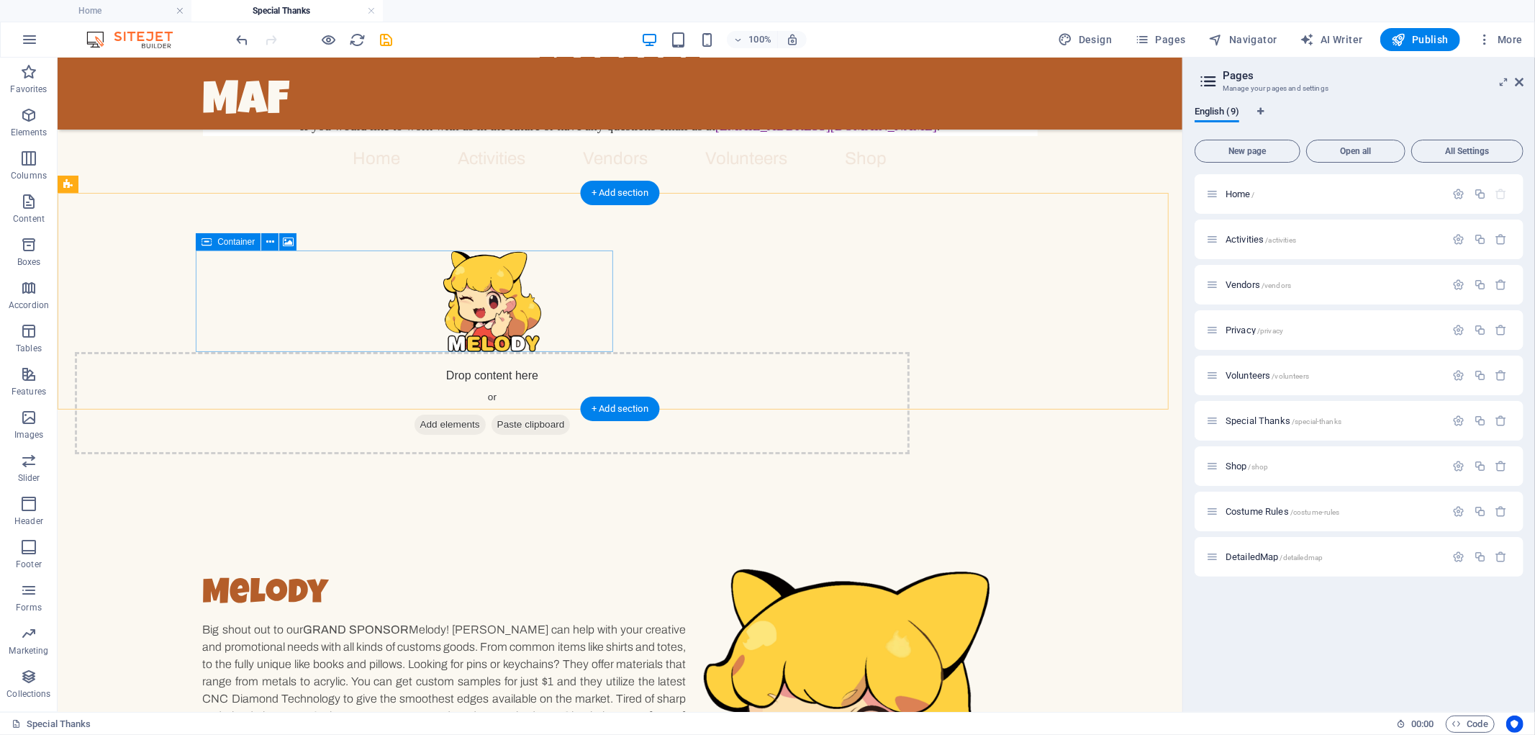
click at [568, 351] on div "Drop content here or Add elements Paste clipboard" at bounding box center [491, 402] width 835 height 102
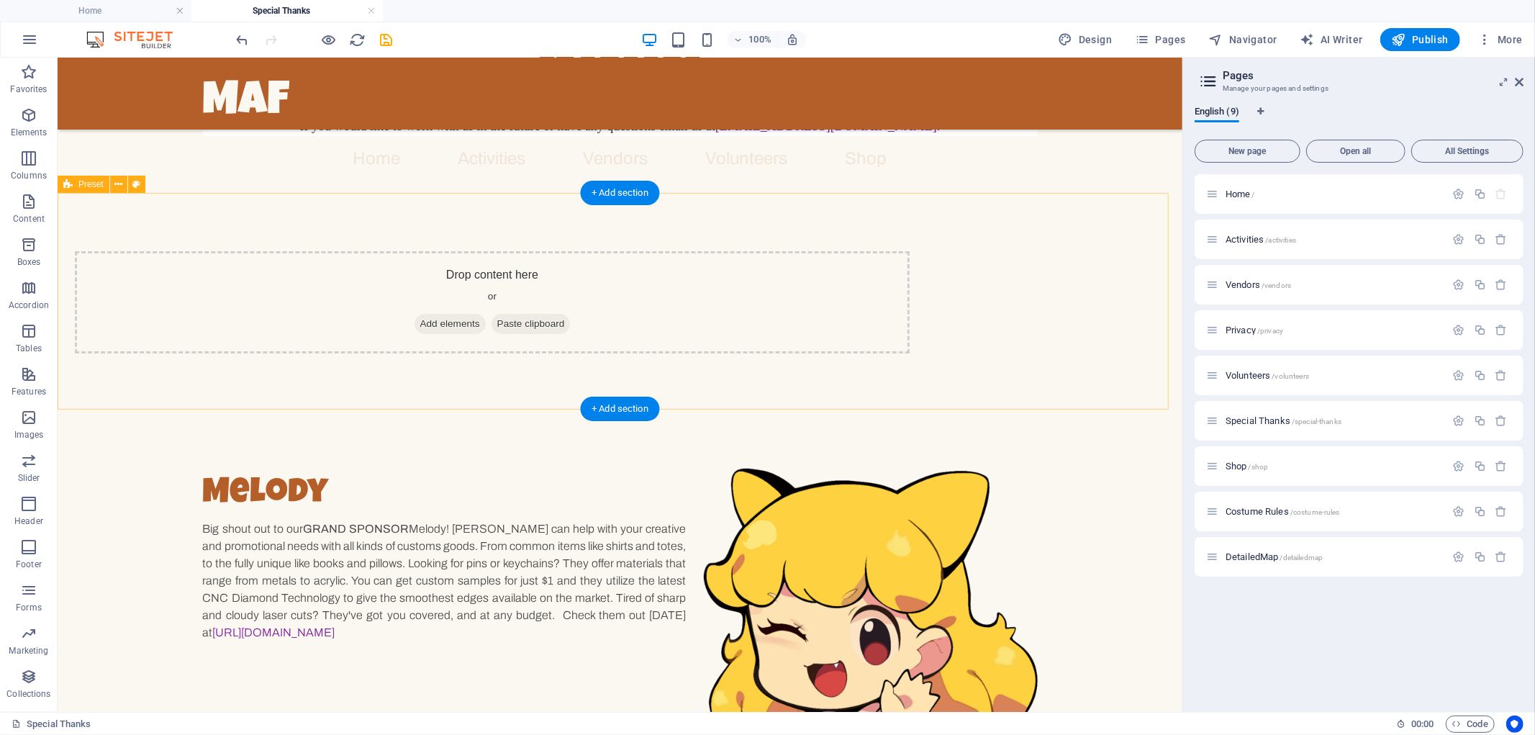
click at [568, 274] on div "Drop content here or Add elements Paste clipboard" at bounding box center [491, 302] width 835 height 102
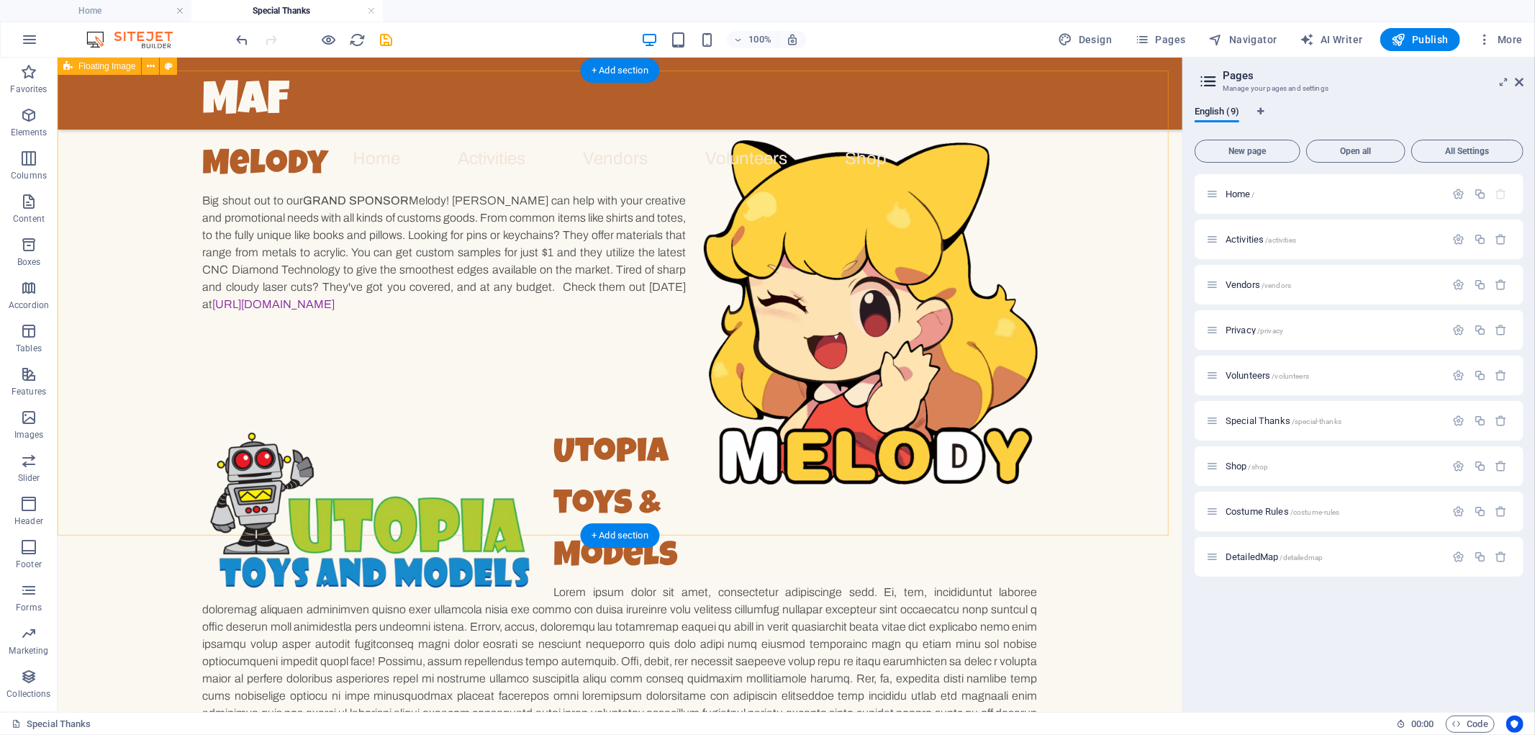
scroll to position [233, 0]
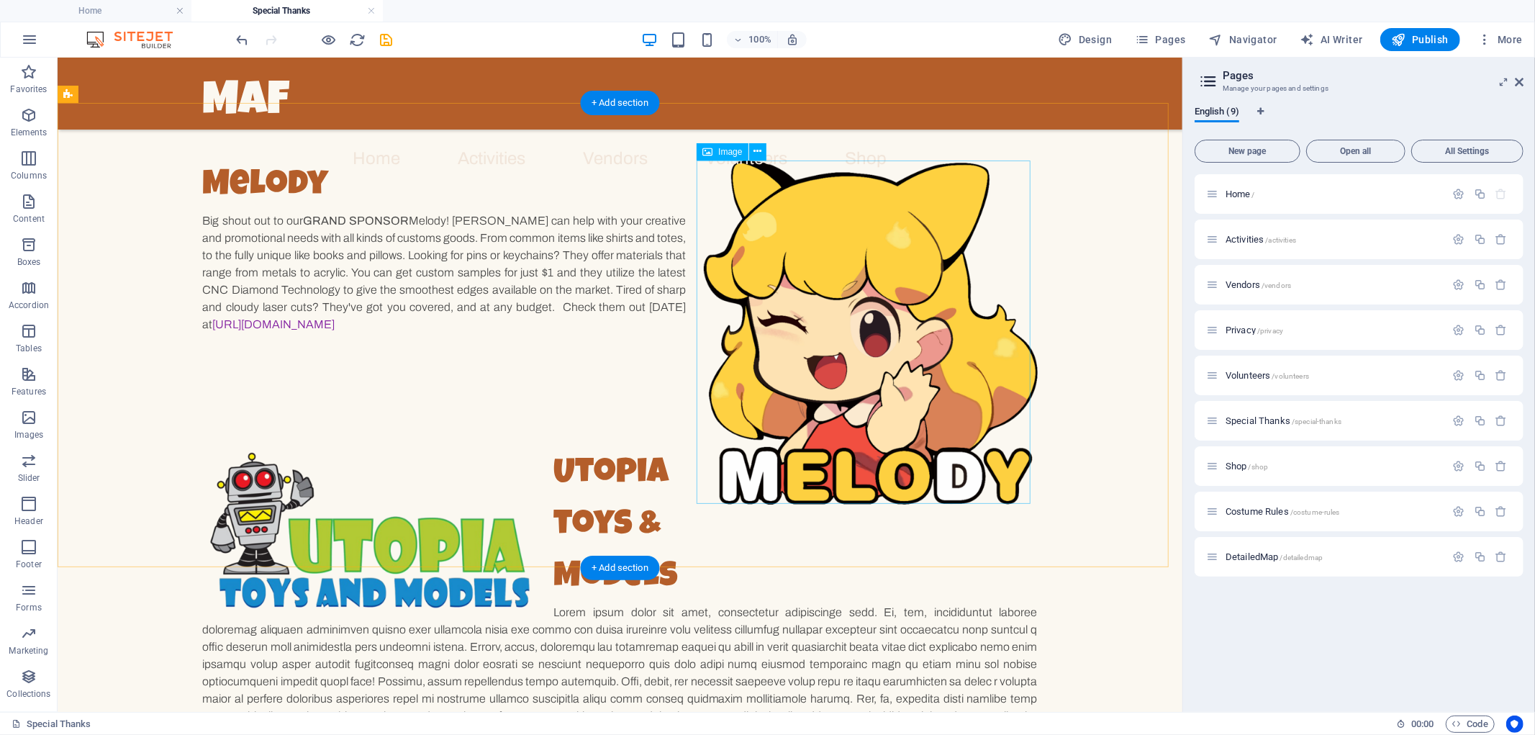
click at [842, 291] on figure at bounding box center [870, 332] width 334 height 344
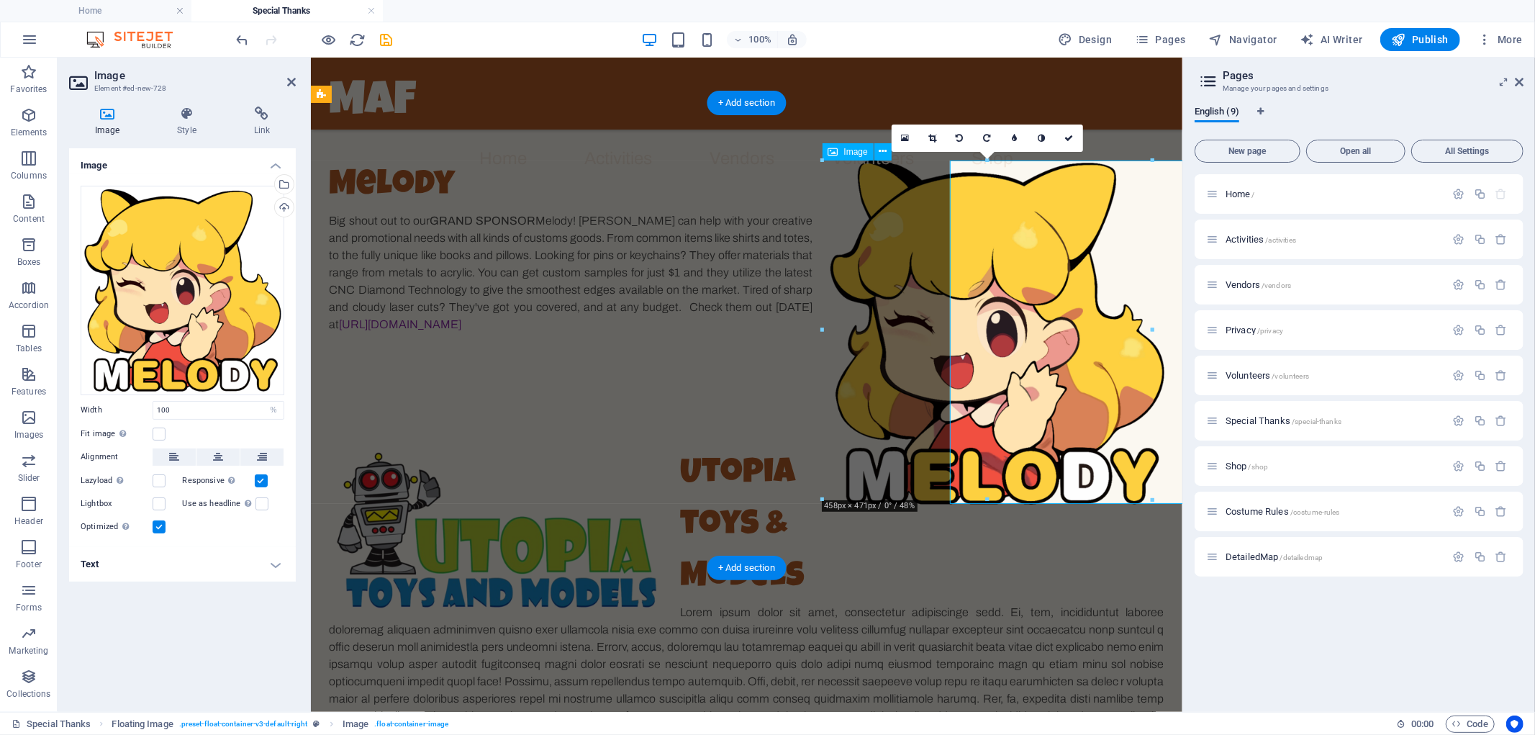
click at [842, 291] on figure at bounding box center [997, 332] width 334 height 344
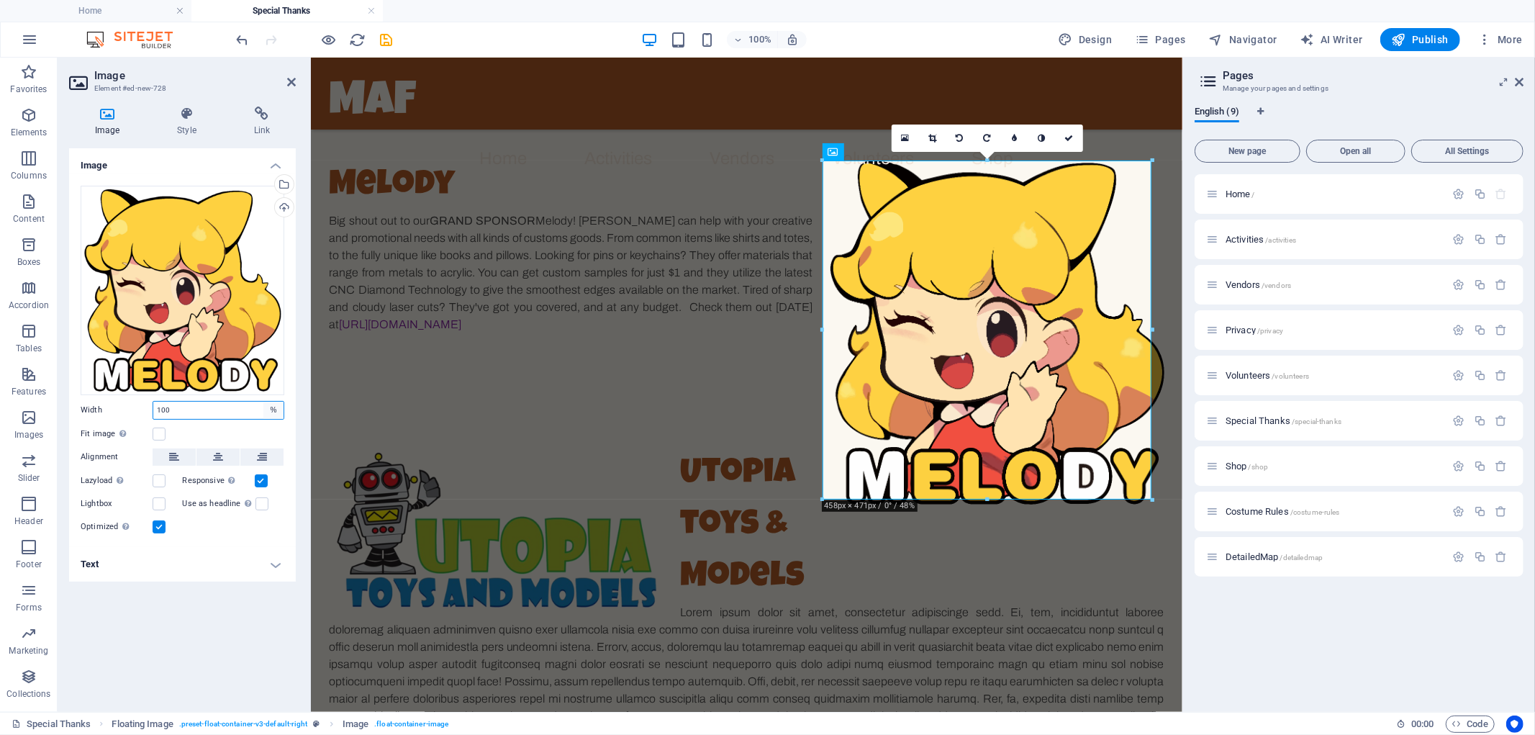
click at [276, 409] on select "Default auto px rem % em vh vw" at bounding box center [273, 410] width 20 height 17
select select "px"
click at [263, 402] on select "Default auto px rem % em vh vw" at bounding box center [273, 410] width 20 height 17
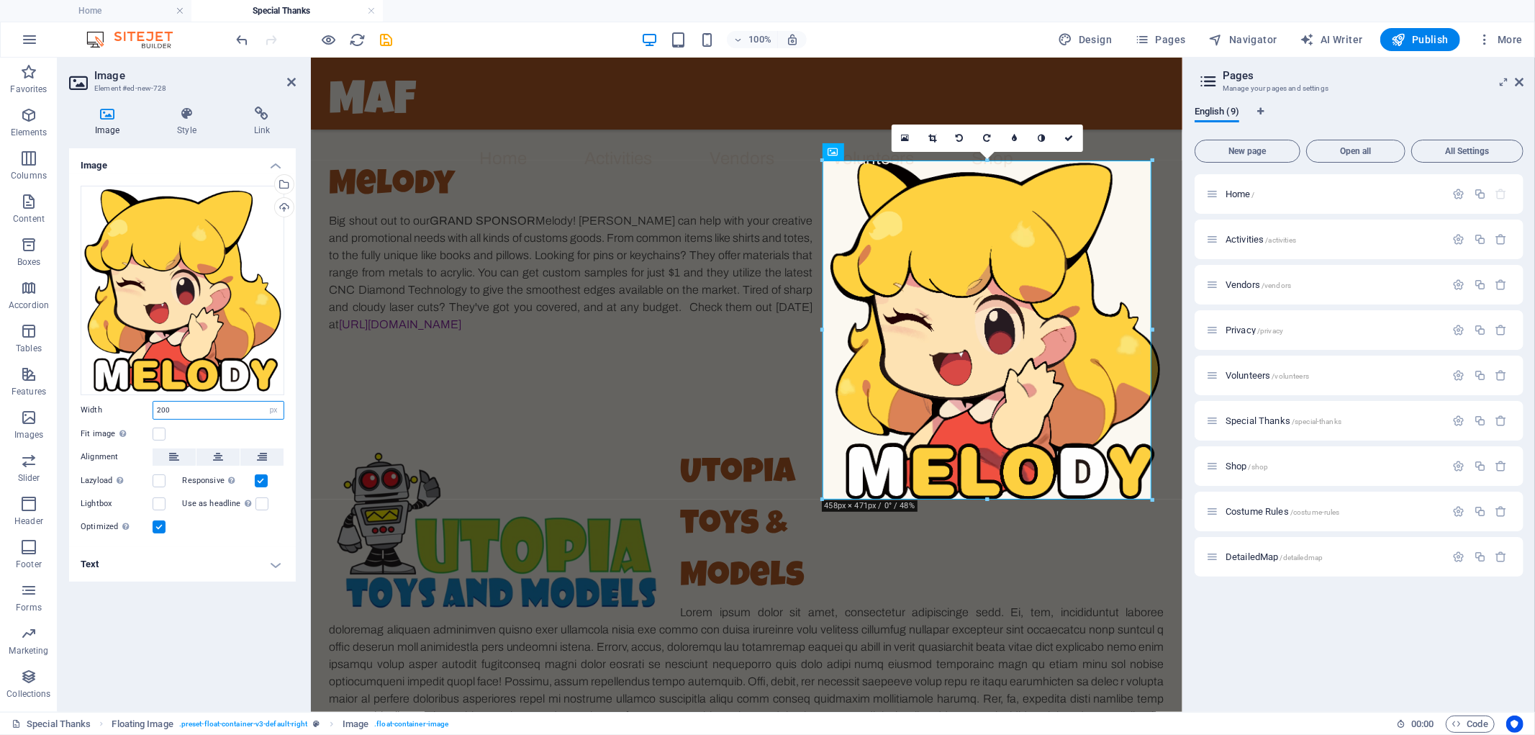
type input "200"
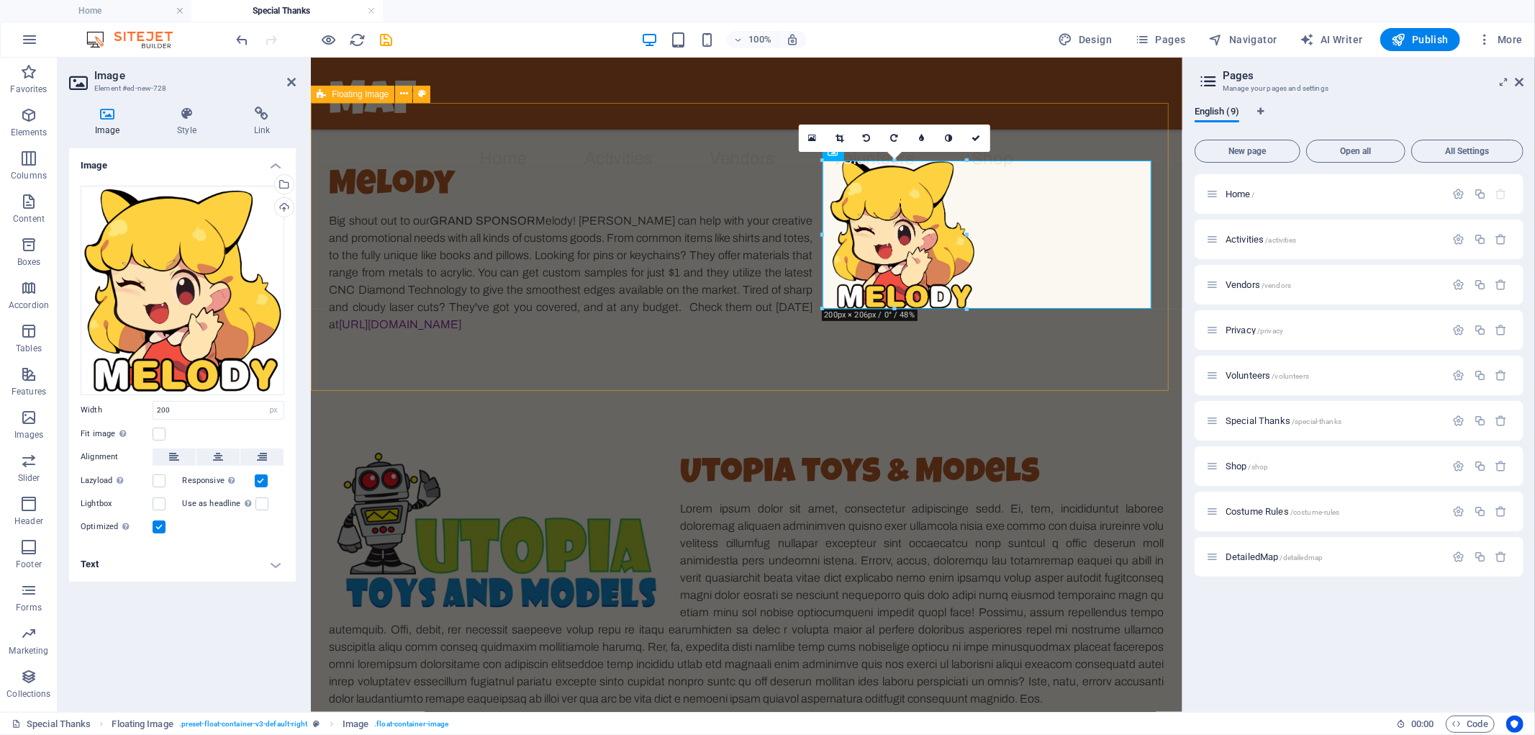
click at [672, 348] on div "Melody Big shout out to our GRAND SPONSOR Melody! [PERSON_NAME] can help with y…" at bounding box center [746, 246] width 872 height 288
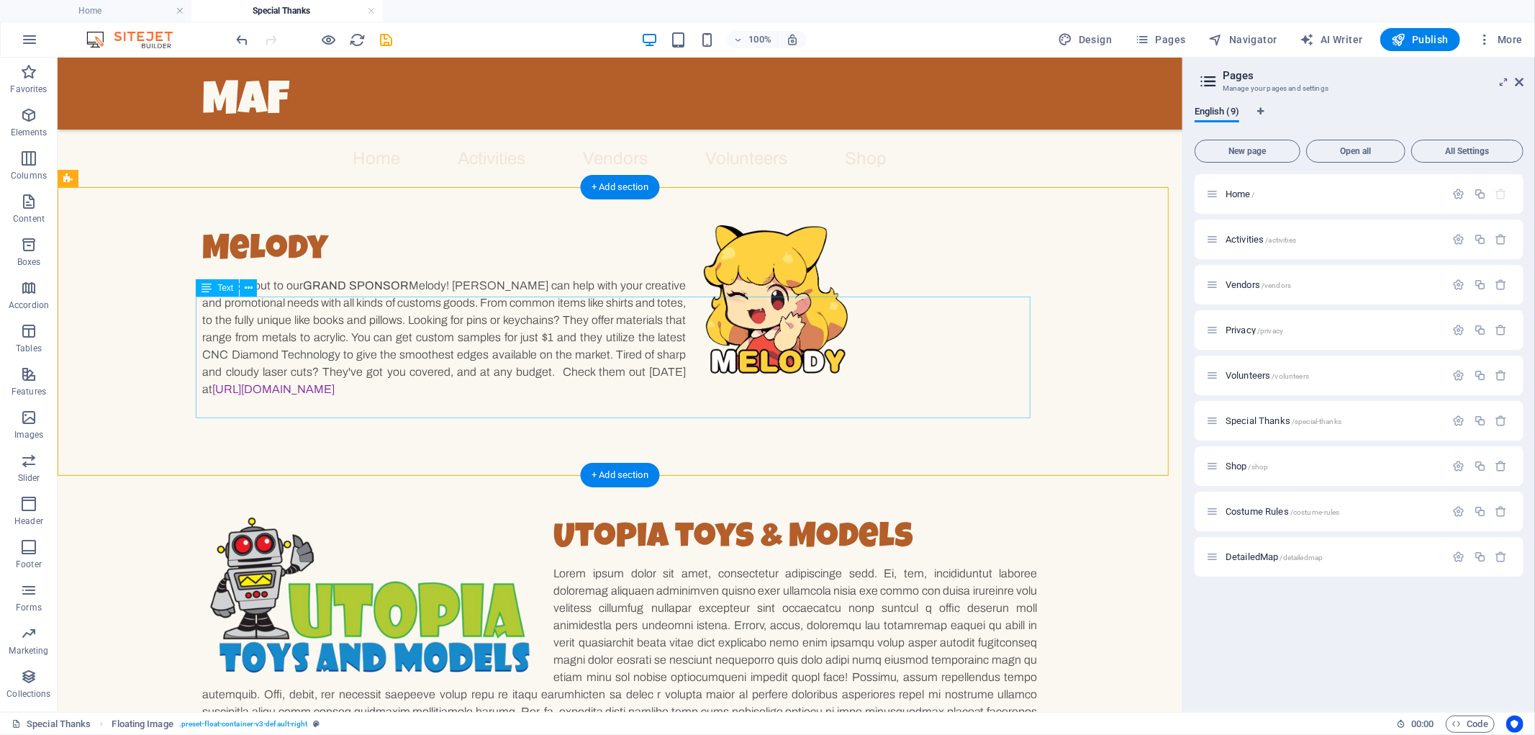
scroll to position [148, 0]
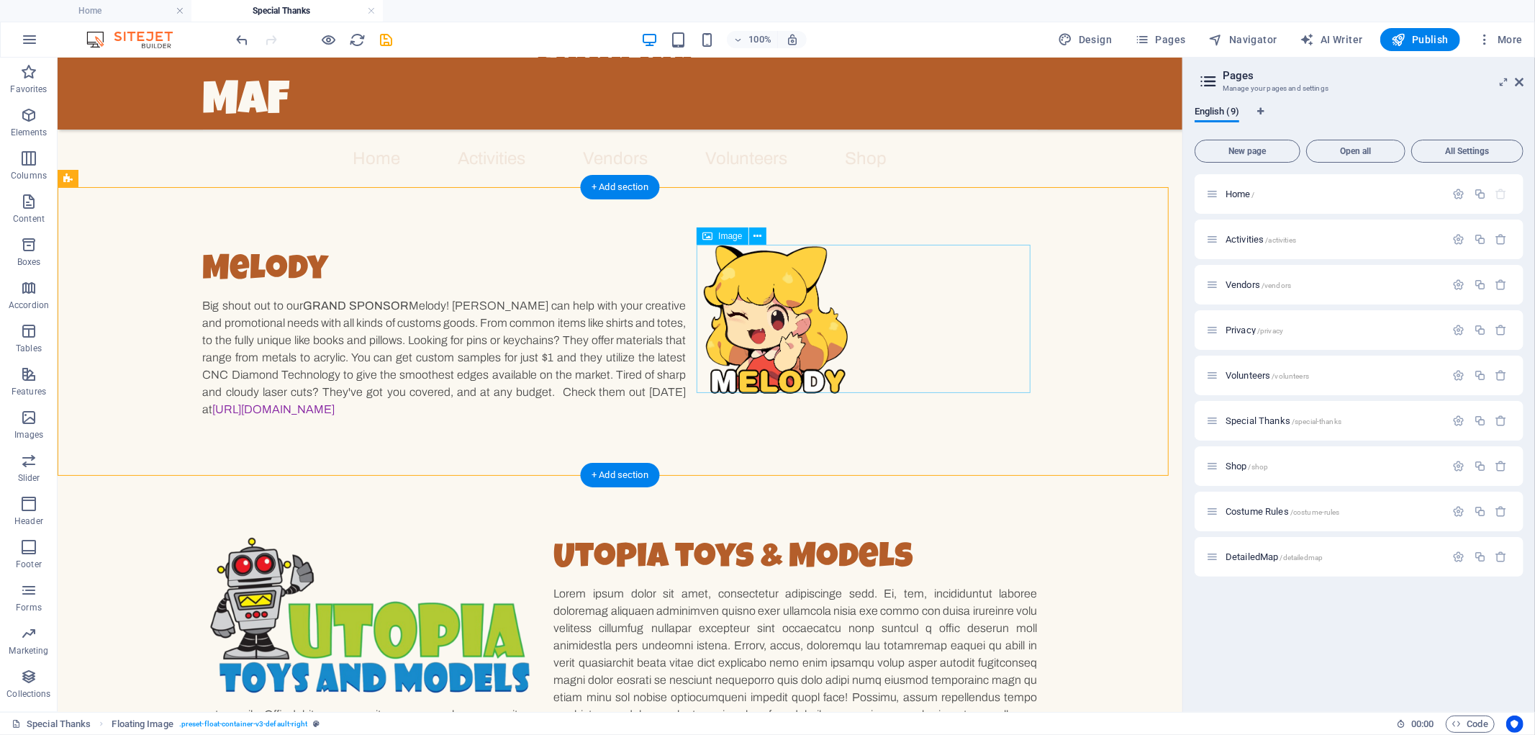
click at [961, 310] on figure at bounding box center [870, 319] width 334 height 148
click at [759, 238] on icon at bounding box center [758, 236] width 8 height 15
click at [896, 292] on figure at bounding box center [870, 319] width 334 height 148
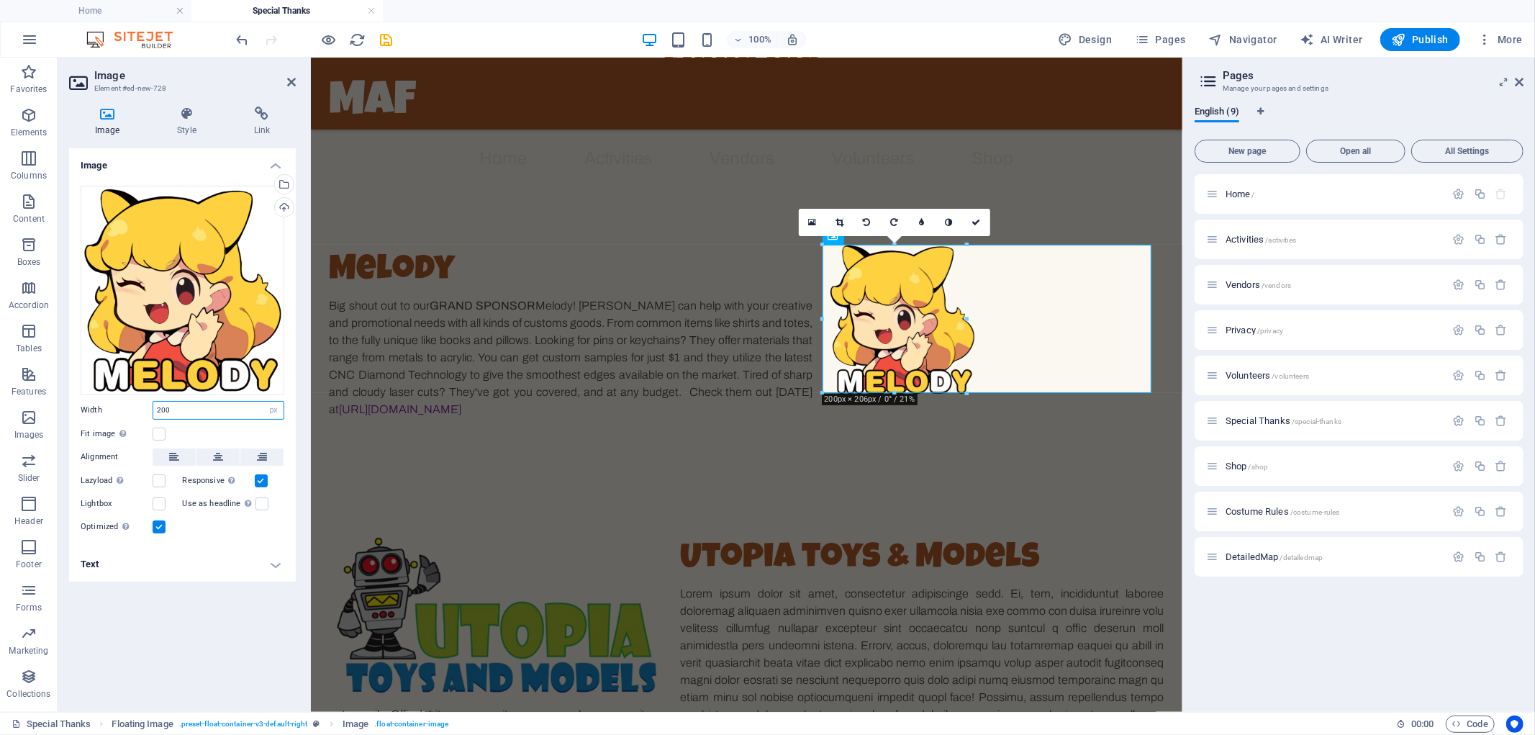
drag, startPoint x: 227, startPoint y: 401, endPoint x: 98, endPoint y: 412, distance: 130.0
click at [98, 412] on div "Width 200 Default auto px rem % em vh vw" at bounding box center [183, 410] width 204 height 19
click at [274, 411] on select "Default auto px rem % em vh vw" at bounding box center [273, 410] width 20 height 17
select select "%"
click at [263, 402] on select "Default auto px rem % em vh vw" at bounding box center [273, 410] width 20 height 17
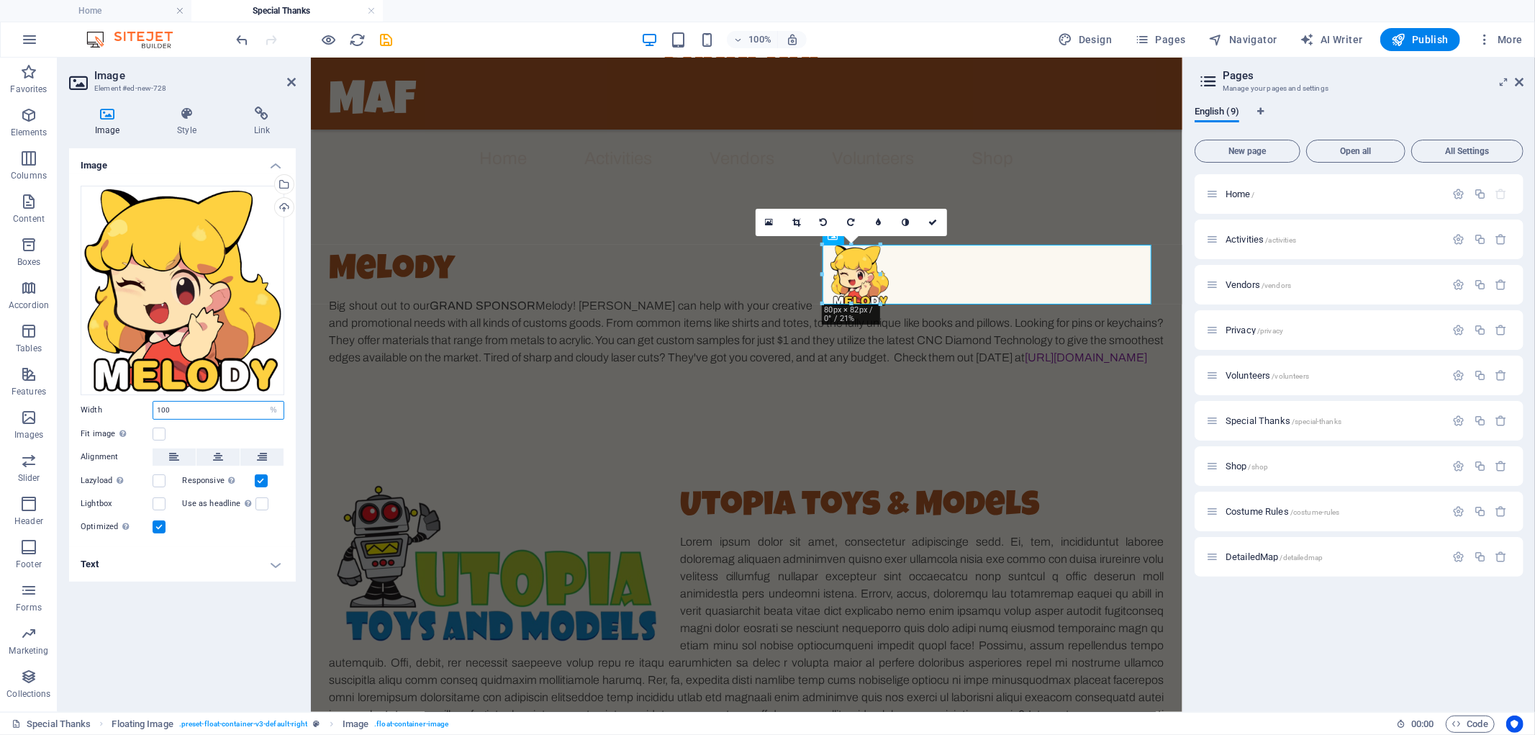
type input "100"
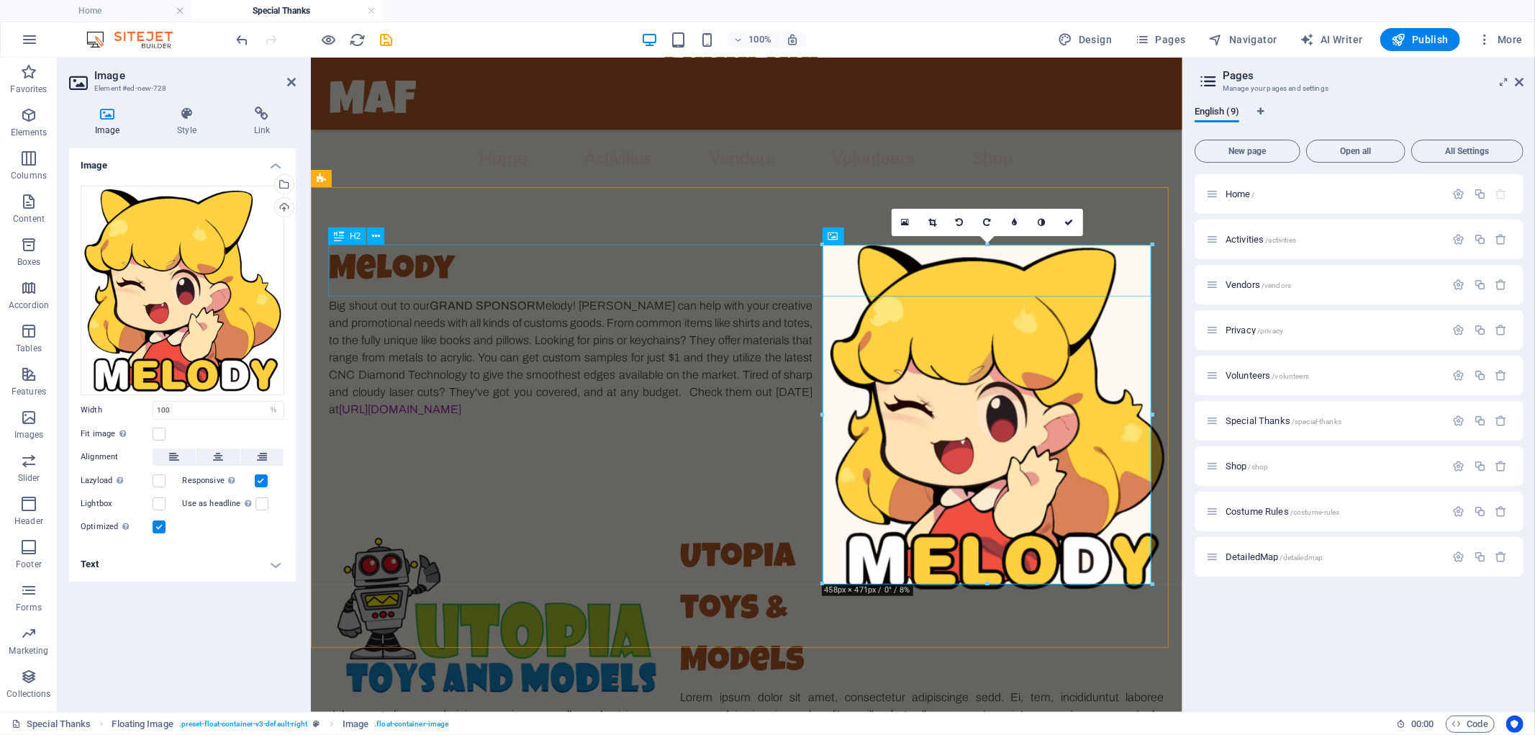
click at [791, 252] on div "Melody" at bounding box center [746, 271] width 835 height 52
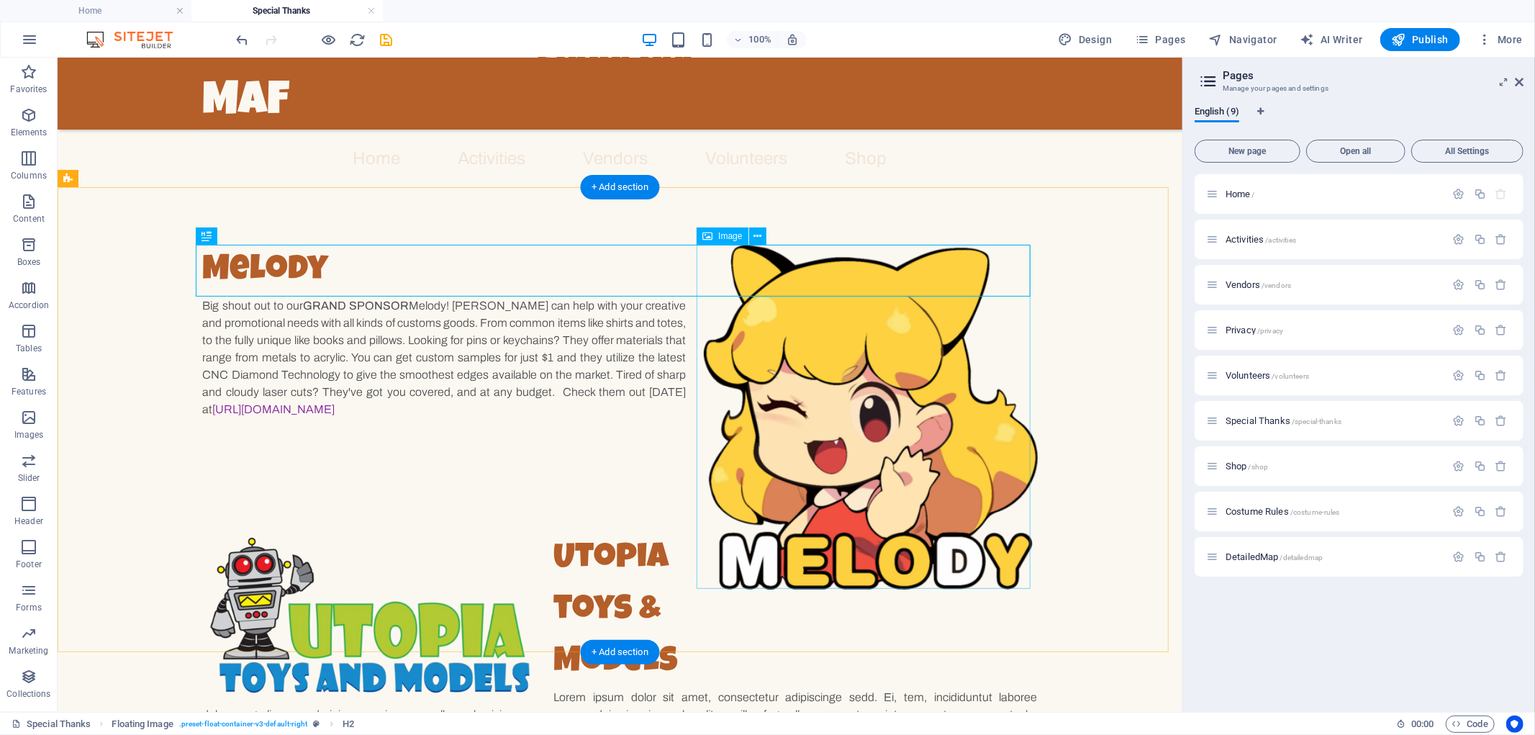
click at [703, 335] on figure at bounding box center [870, 417] width 334 height 344
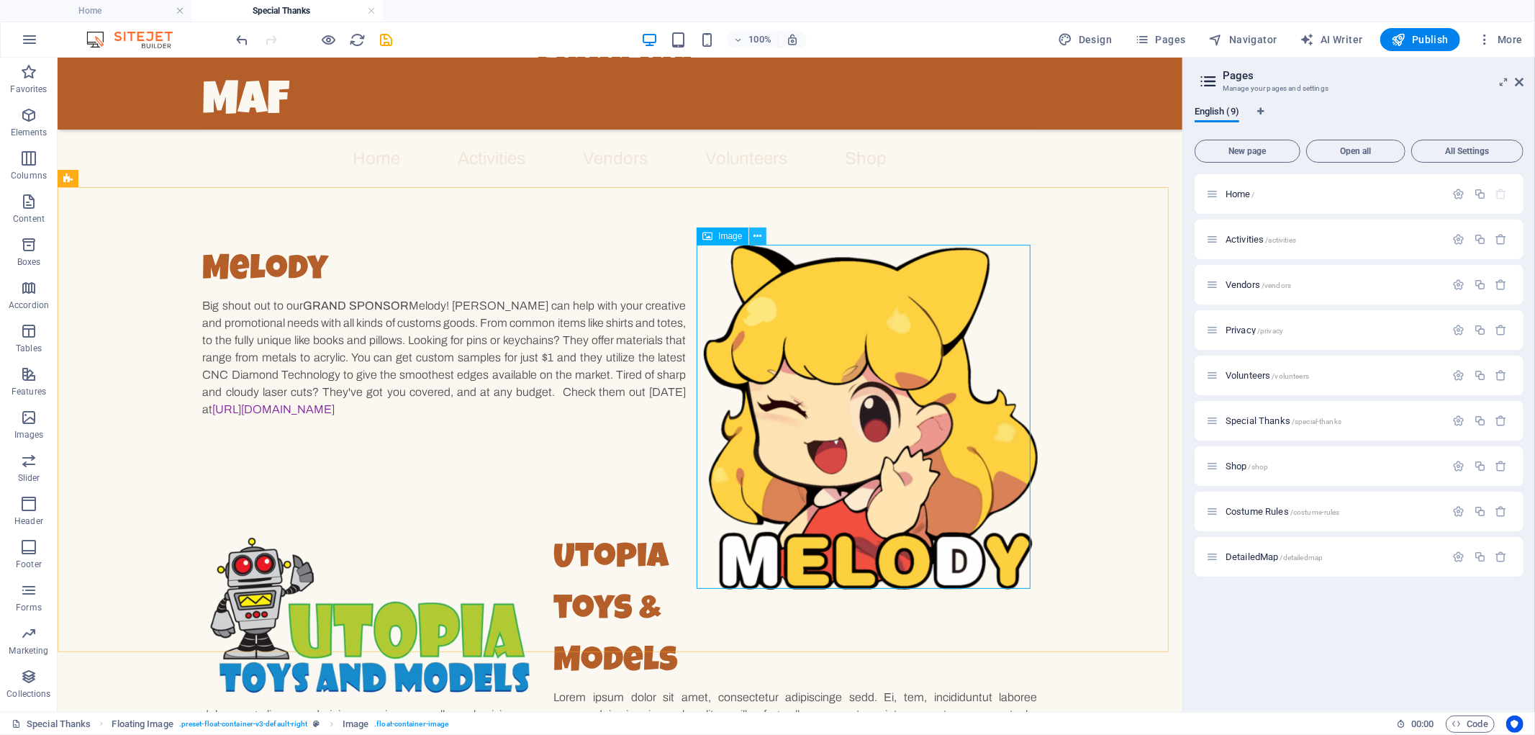
click at [754, 235] on icon at bounding box center [758, 236] width 8 height 15
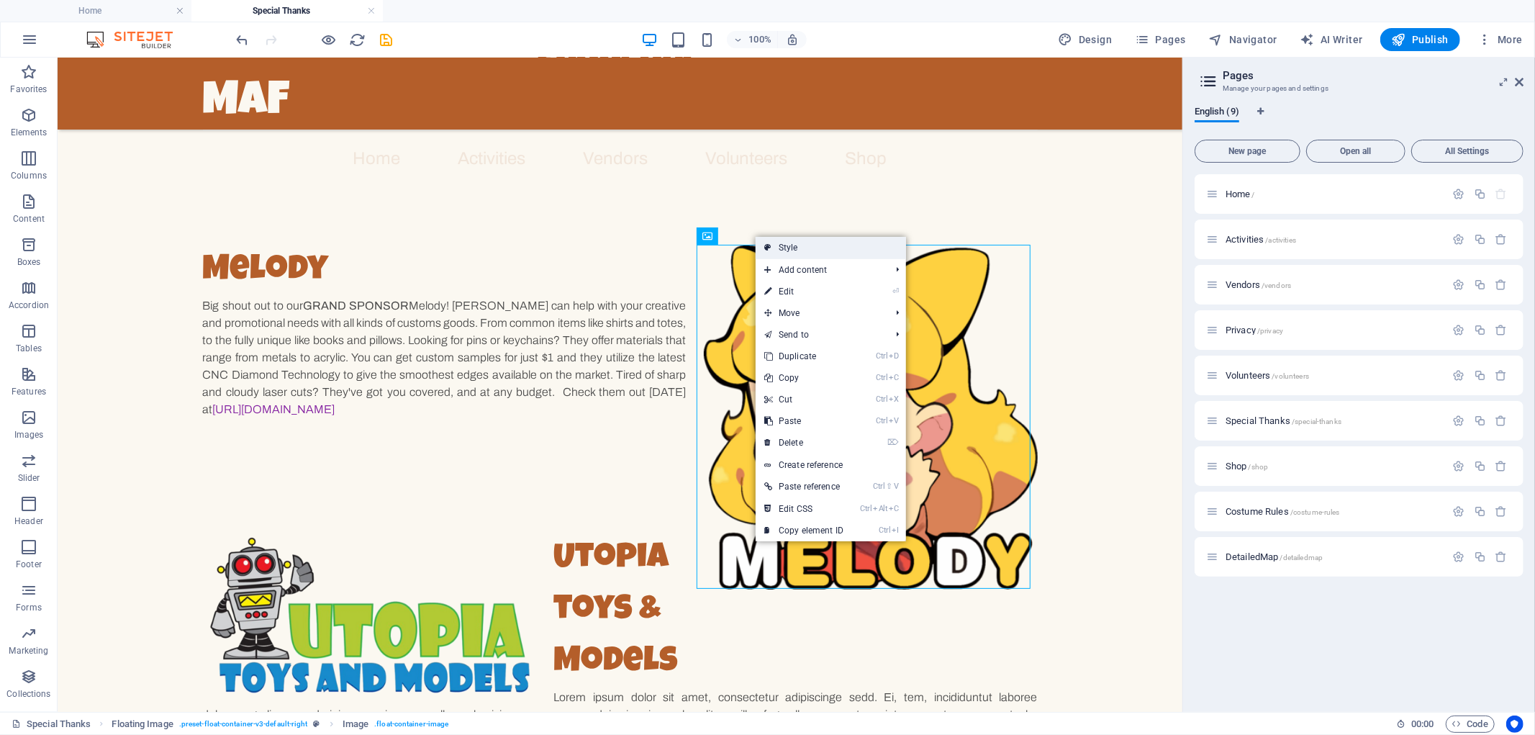
click at [774, 246] on link "Style" at bounding box center [831, 248] width 150 height 22
select select "%"
select select "rem"
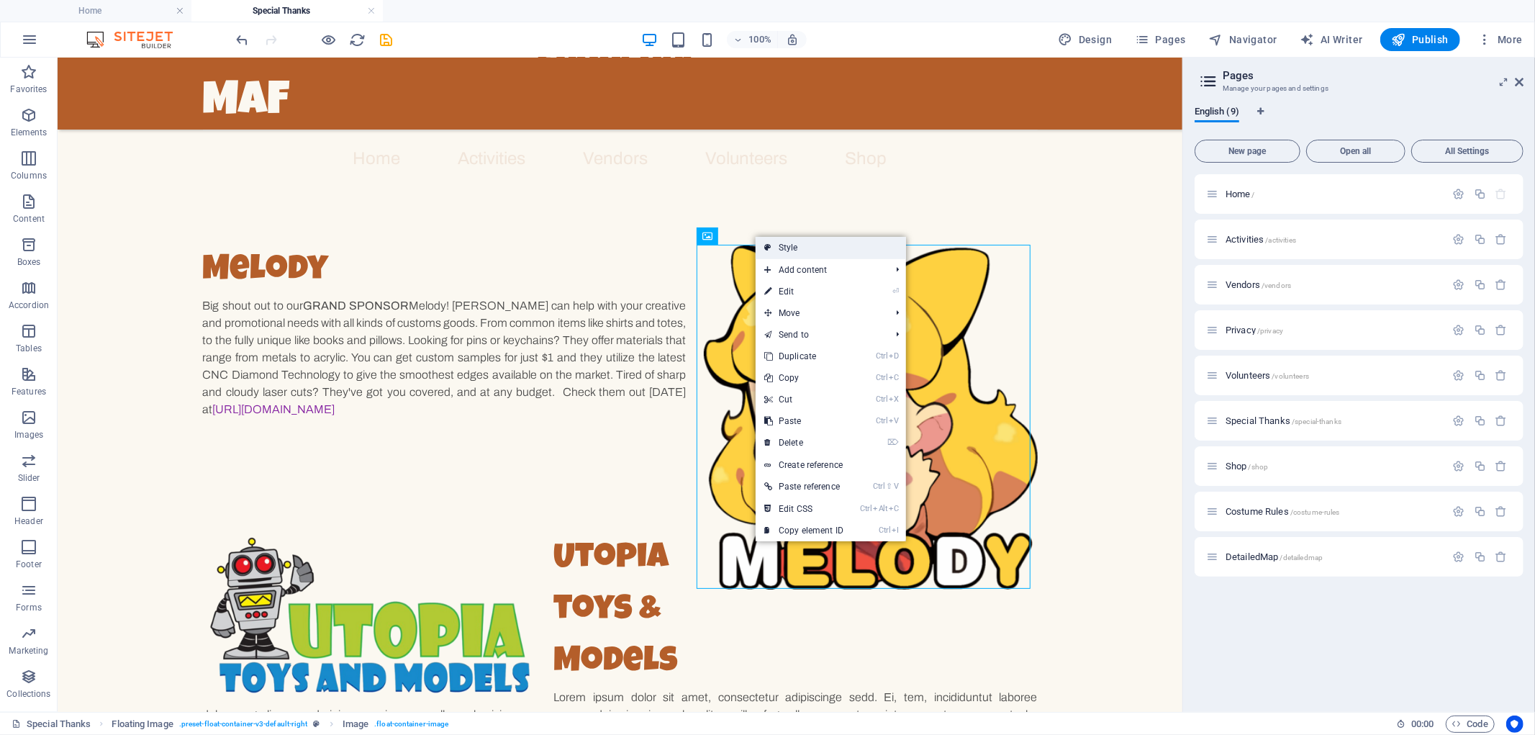
select select "rem"
select select "preset-float-container-v3-default-right"
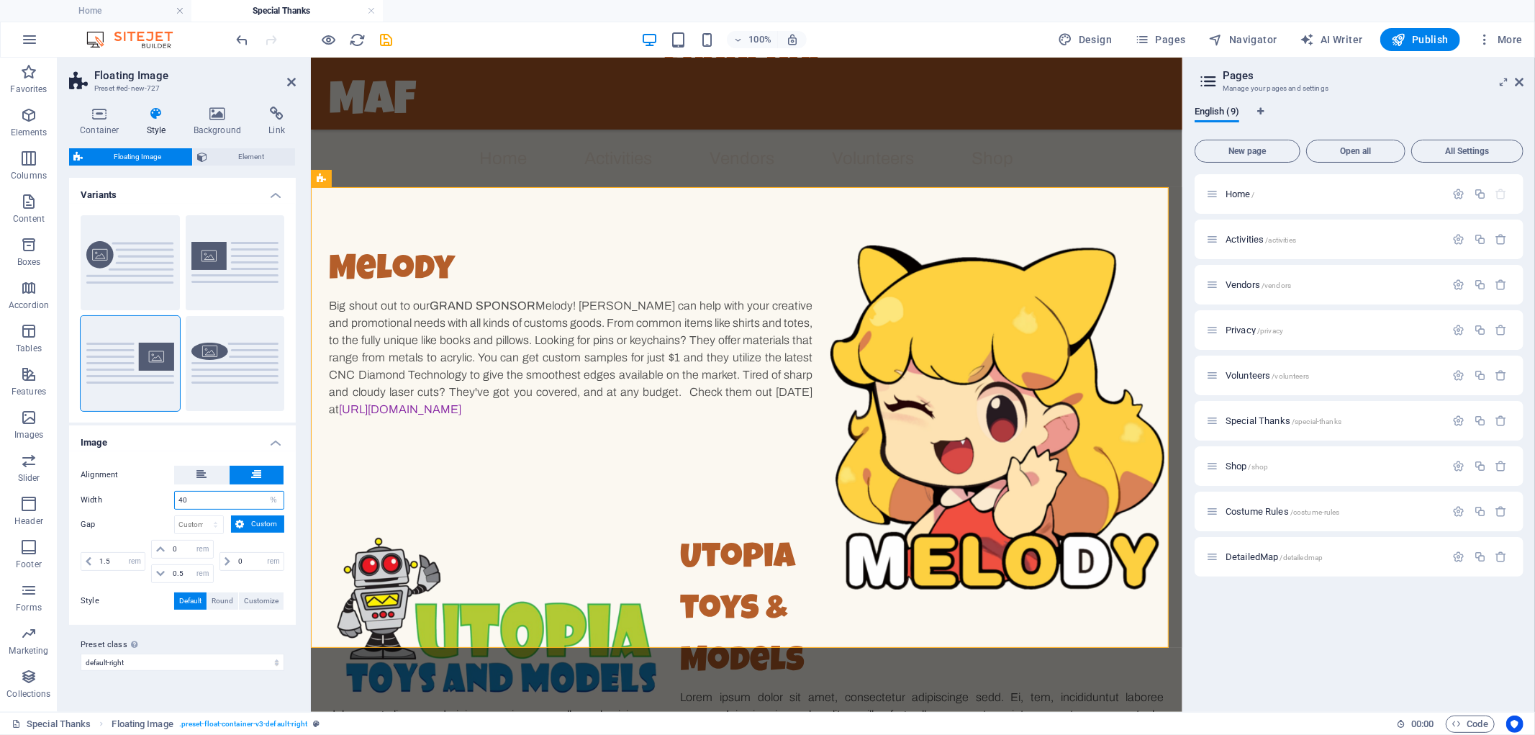
drag, startPoint x: 250, startPoint y: 495, endPoint x: 119, endPoint y: 481, distance: 131.7
click at [119, 481] on div "Alignment Width 40 px rem % vh vw Gap px rem % vh vw Custom Custom 1.5 px rem %…" at bounding box center [182, 537] width 233 height 173
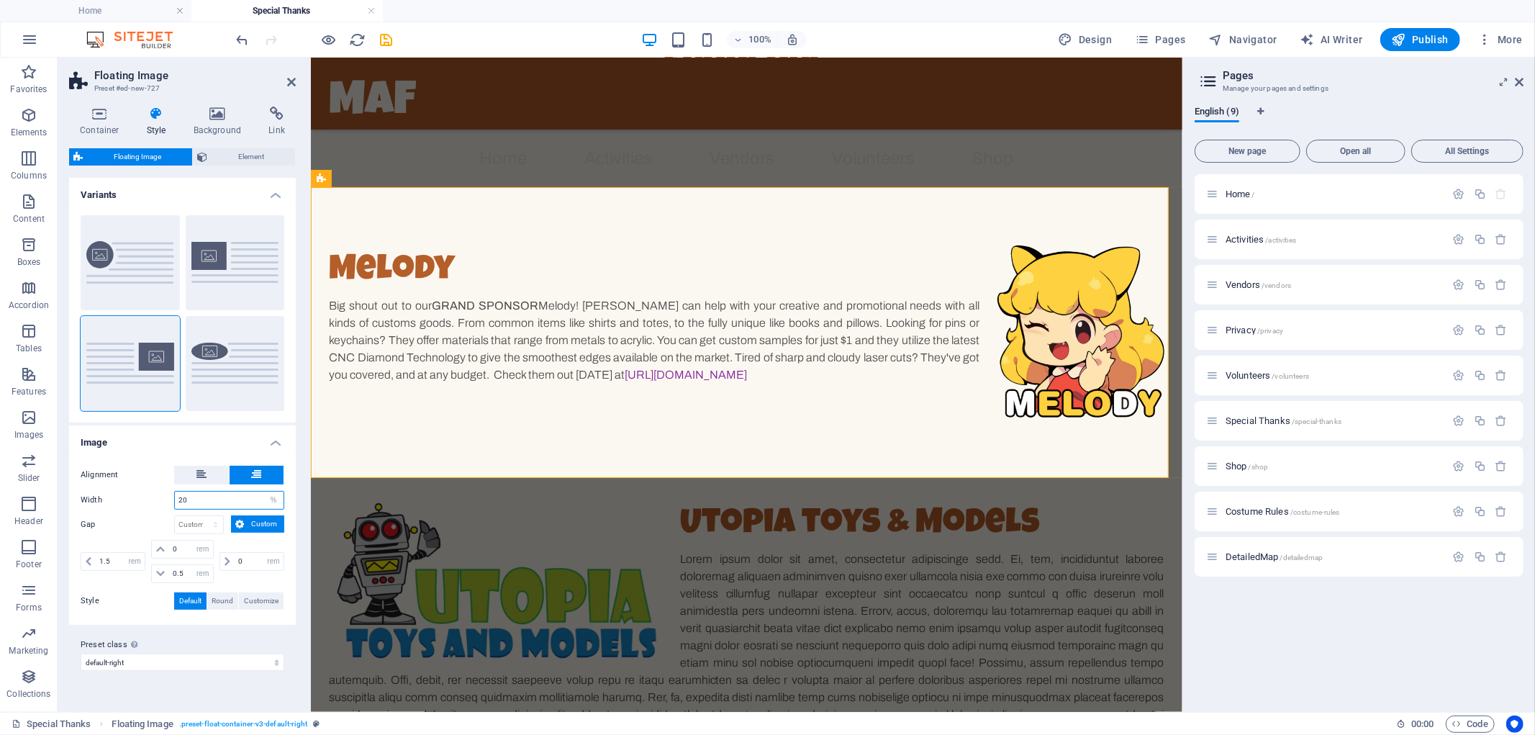
drag, startPoint x: 225, startPoint y: 492, endPoint x: 90, endPoint y: 501, distance: 135.7
click at [90, 501] on div "Width 20 px rem % vh vw" at bounding box center [183, 500] width 204 height 19
type input "30"
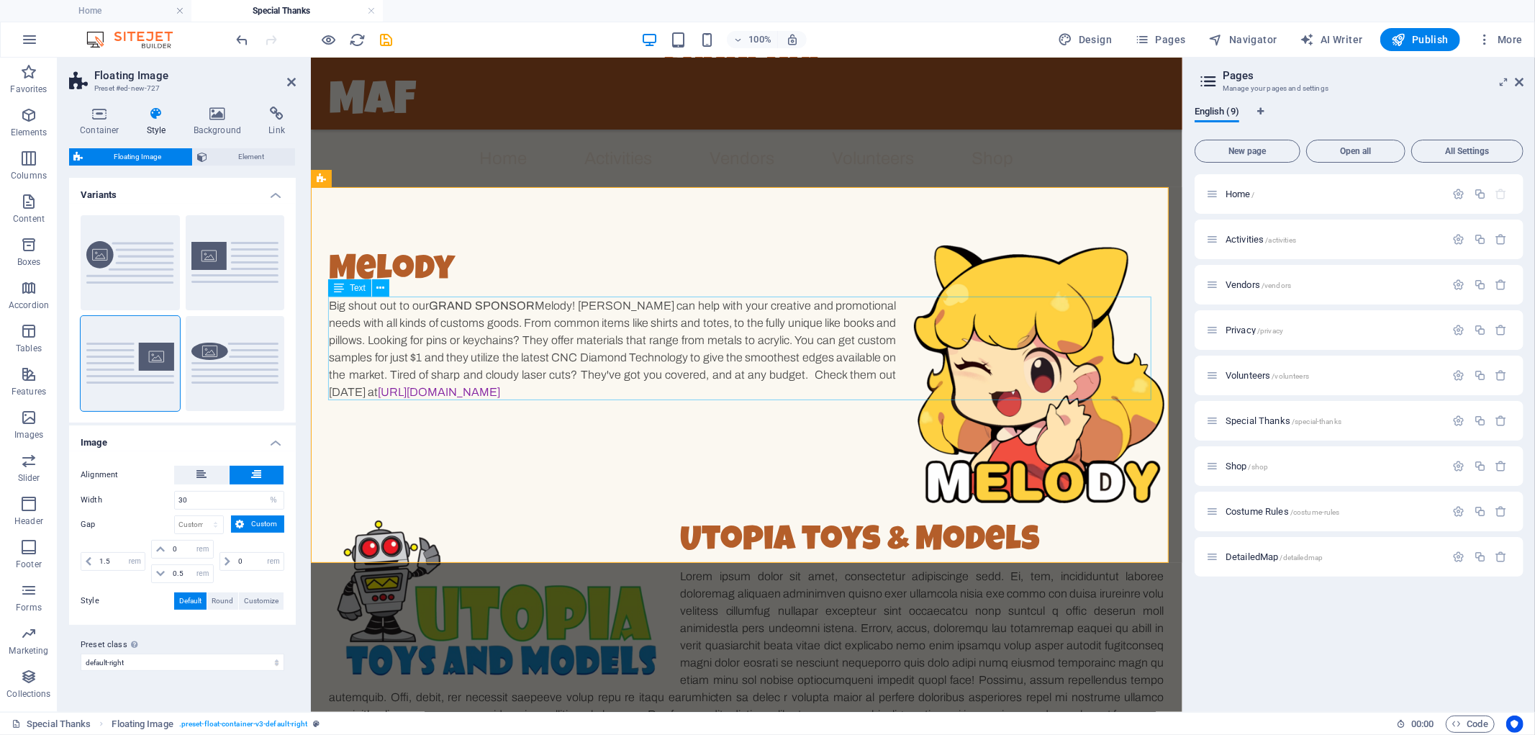
click at [814, 371] on div "Big shout out to our GRAND SPONSOR Melody! [PERSON_NAME] can help with your cre…" at bounding box center [746, 349] width 835 height 104
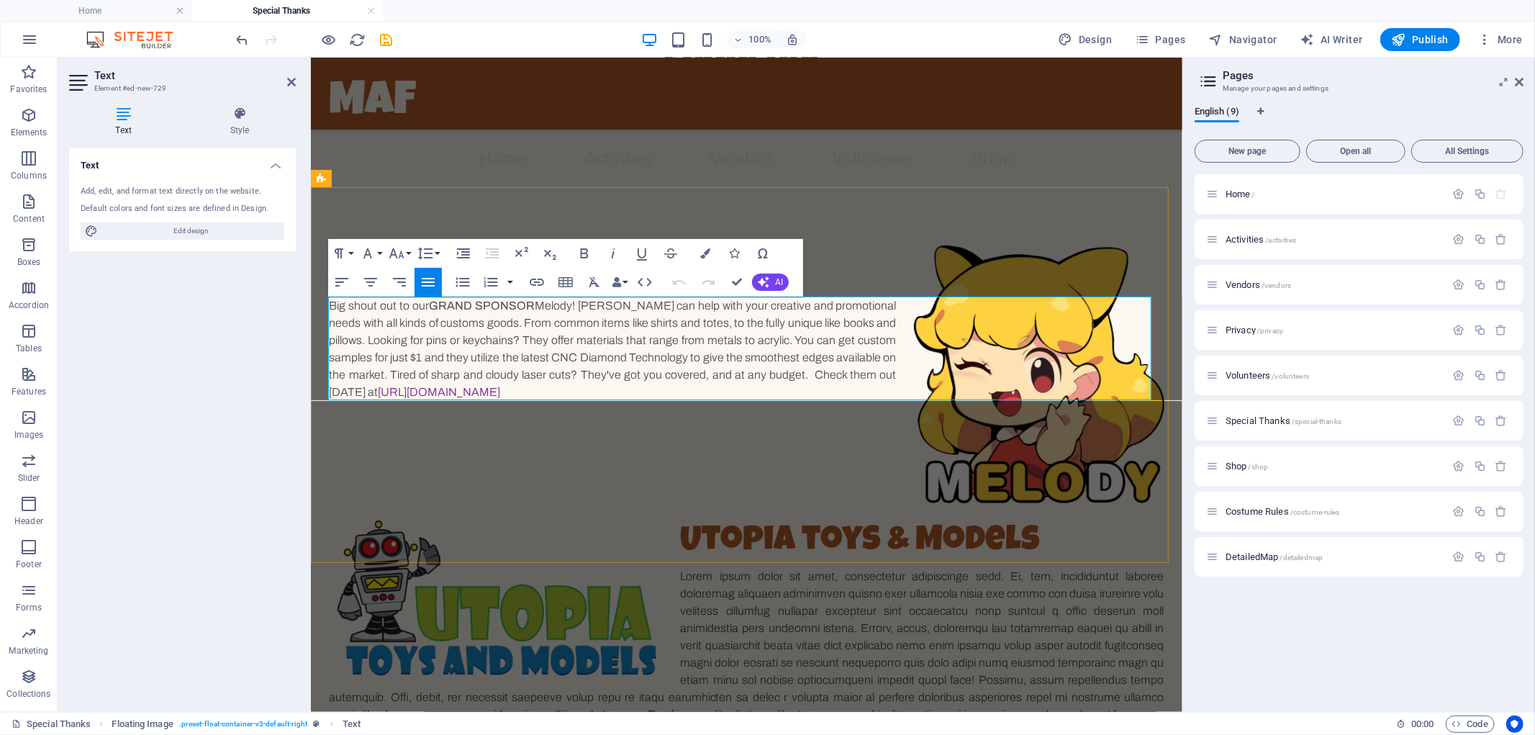
click at [807, 375] on p "Big shout out to our GRAND SPONSOR Melody! [PERSON_NAME] can help with your cre…" at bounding box center [746, 349] width 835 height 104
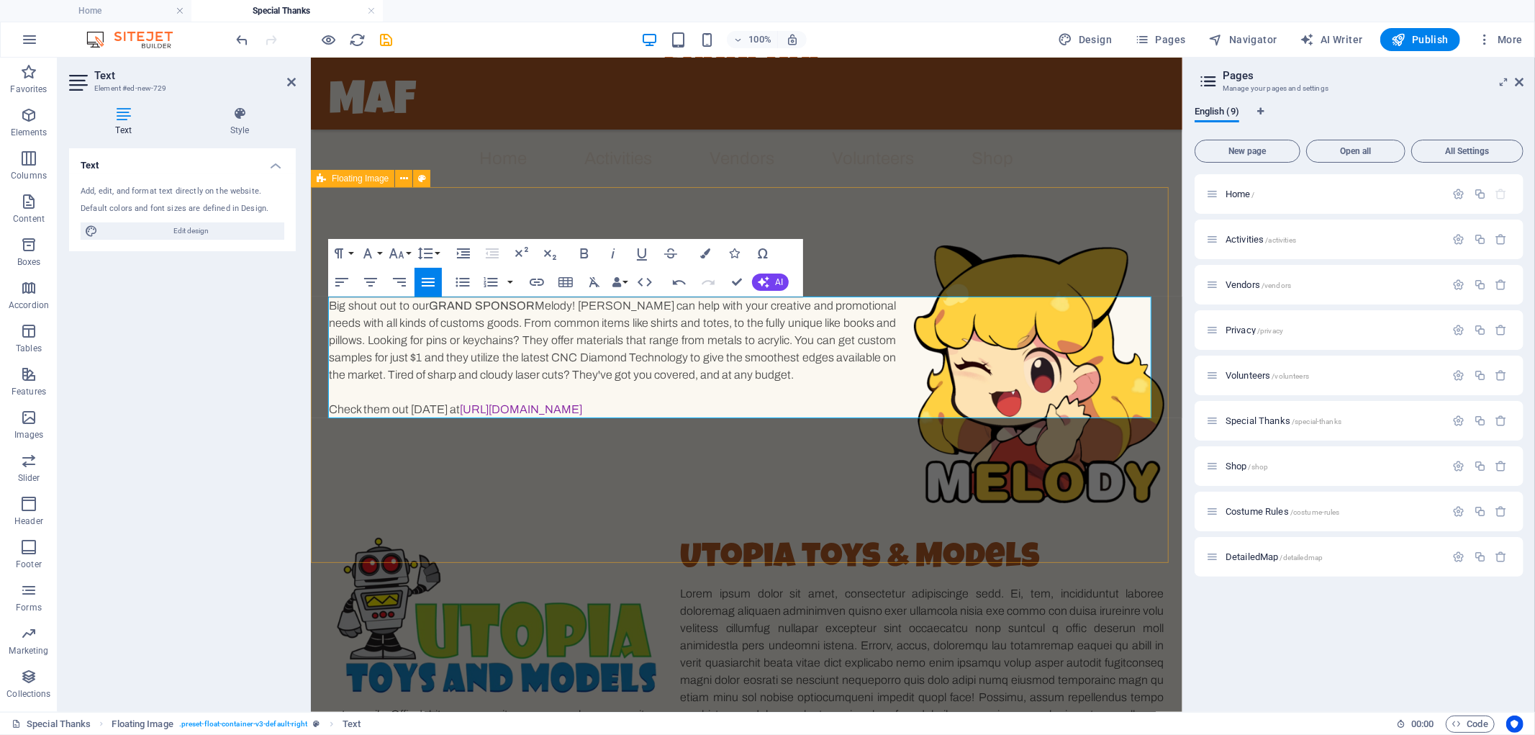
click at [821, 420] on div "Melody Big shout out to our GRAND SPONSOR Melody! [PERSON_NAME] can help with y…" at bounding box center [746, 331] width 872 height 288
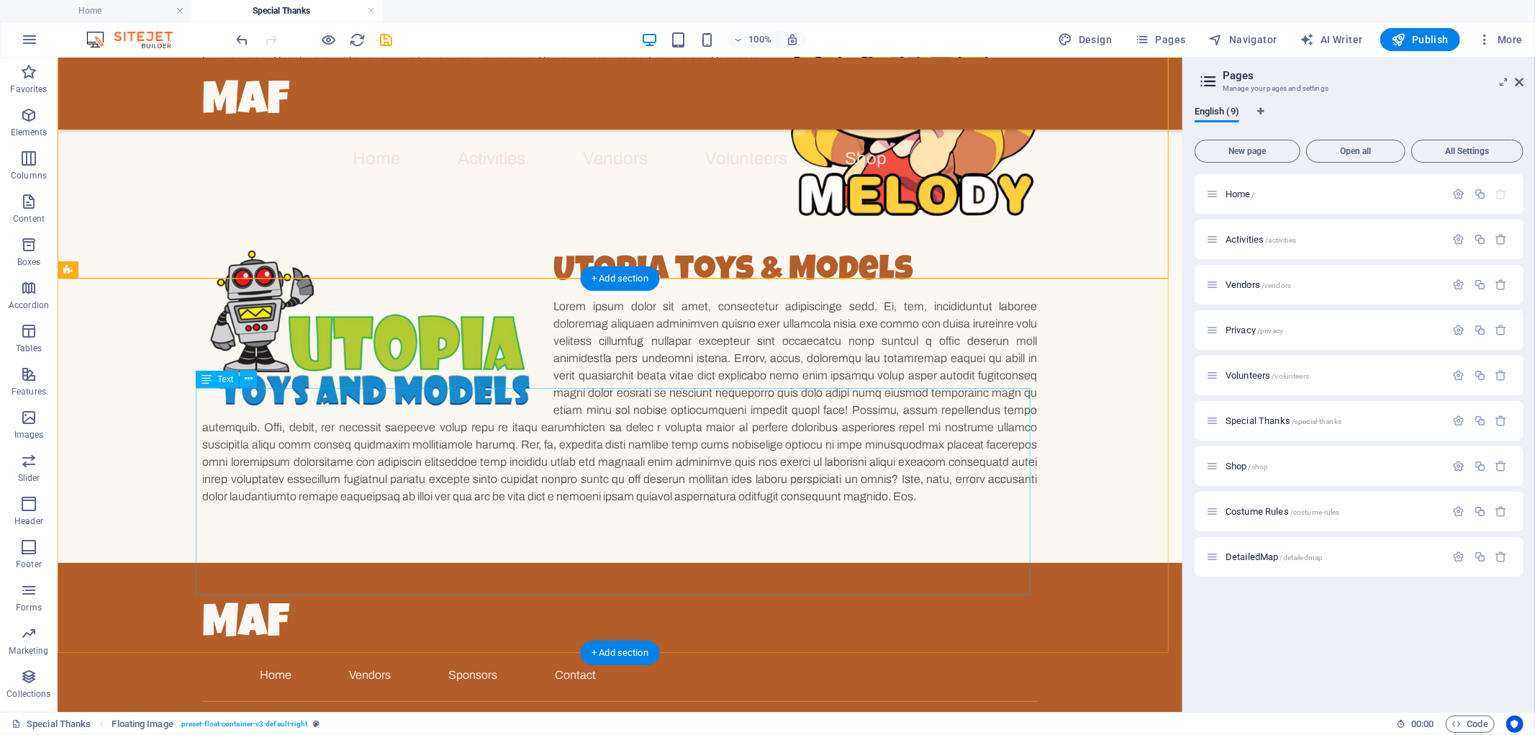
scroll to position [436, 0]
click at [520, 410] on figure at bounding box center [369, 327] width 334 height 165
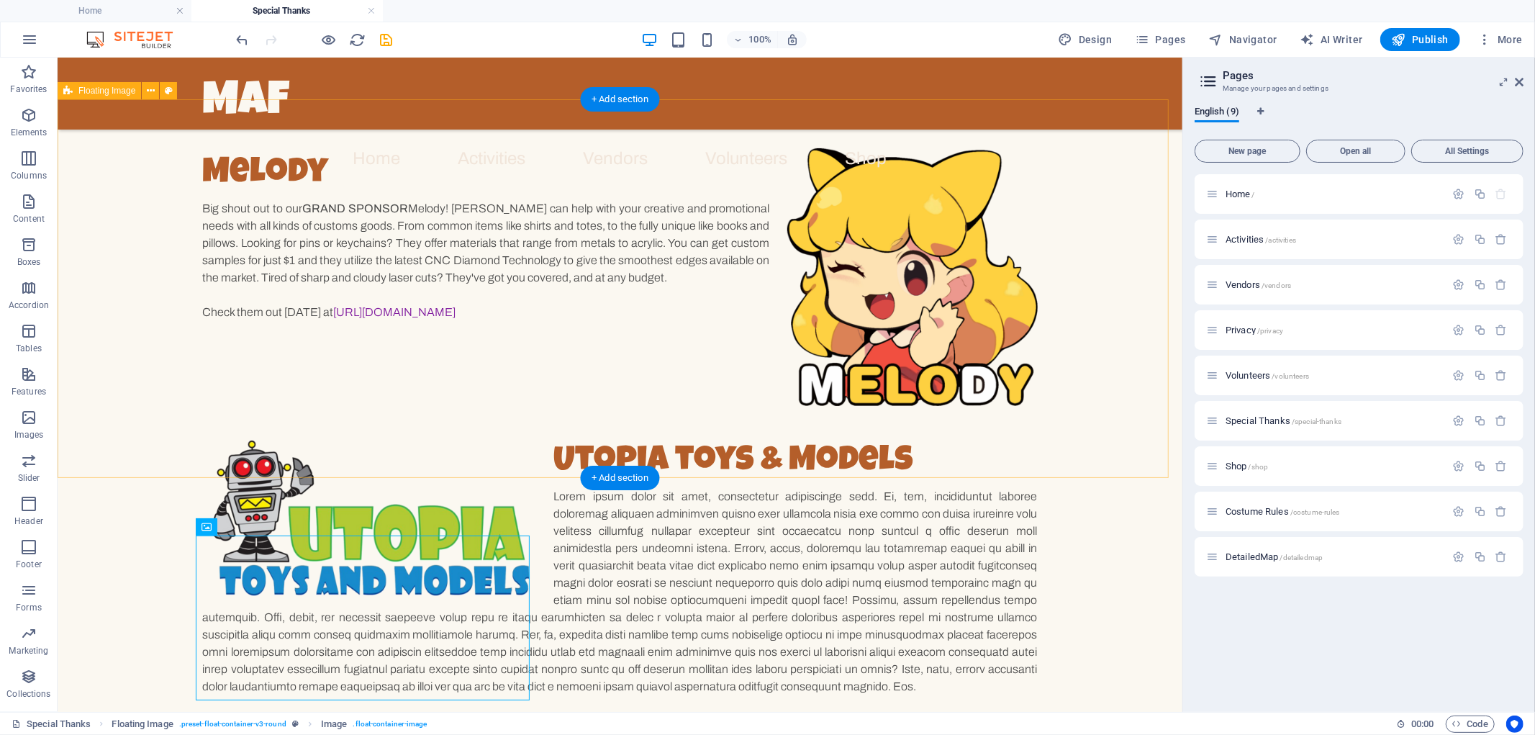
scroll to position [254, 0]
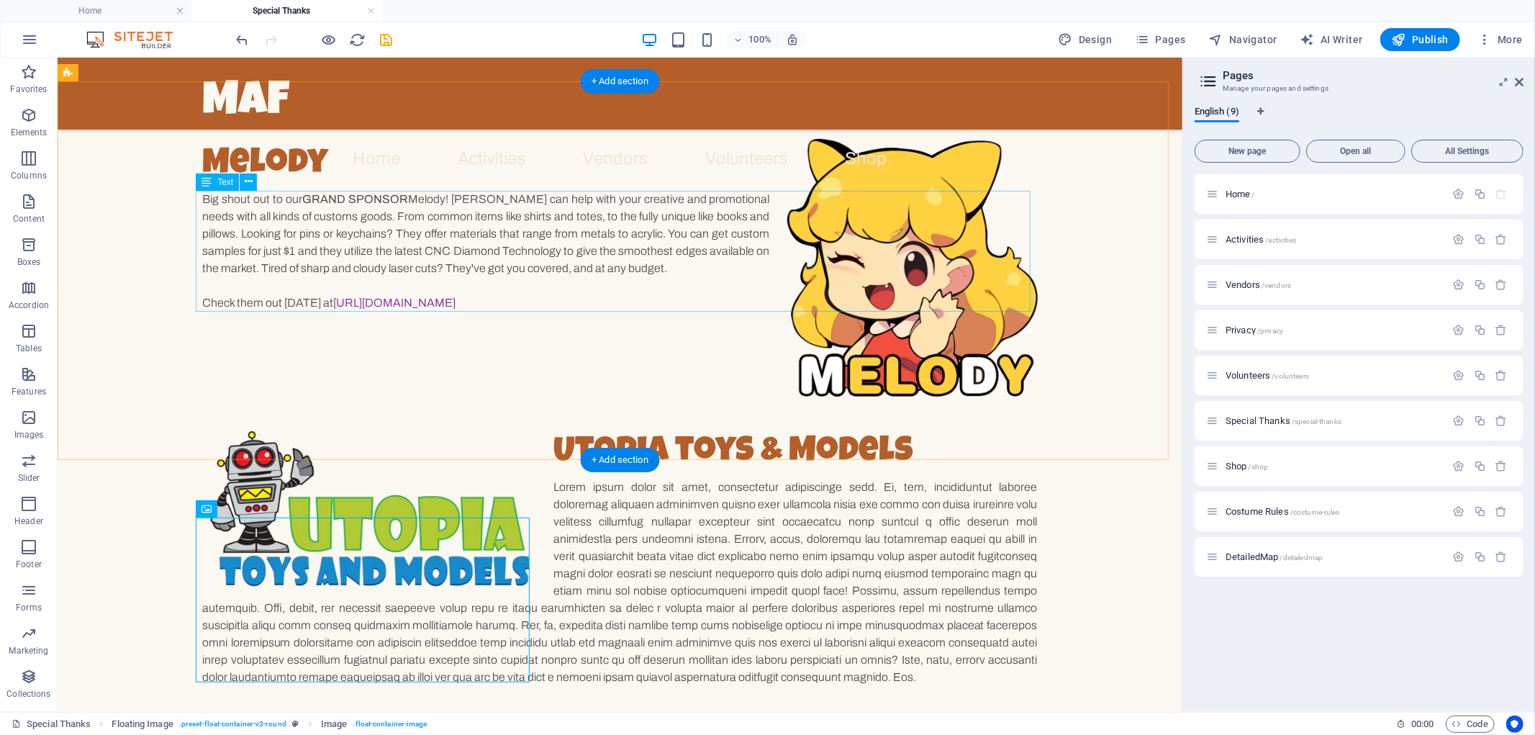
click at [634, 266] on div "Big shout out to our GRAND SPONSOR Melody! [PERSON_NAME] can help with your cre…" at bounding box center [619, 250] width 835 height 121
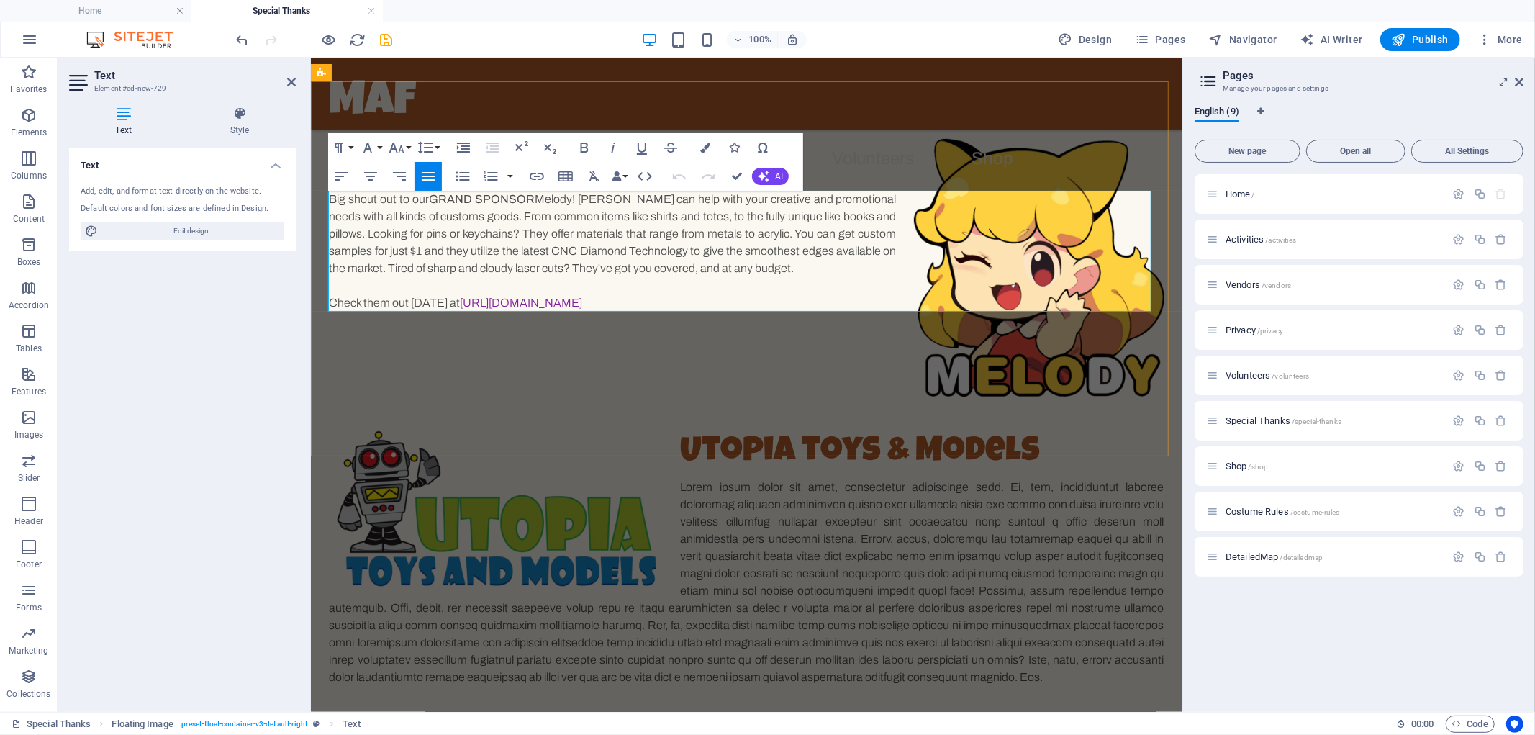
click at [333, 298] on p "Check them out [DATE] at [URL][DOMAIN_NAME]" at bounding box center [746, 302] width 835 height 17
drag, startPoint x: 333, startPoint y: 298, endPoint x: 325, endPoint y: 299, distance: 7.3
click at [325, 299] on div "Melody Big shout out to our GRAND SPONSOR Melody! [PERSON_NAME] can help with y…" at bounding box center [746, 225] width 872 height 288
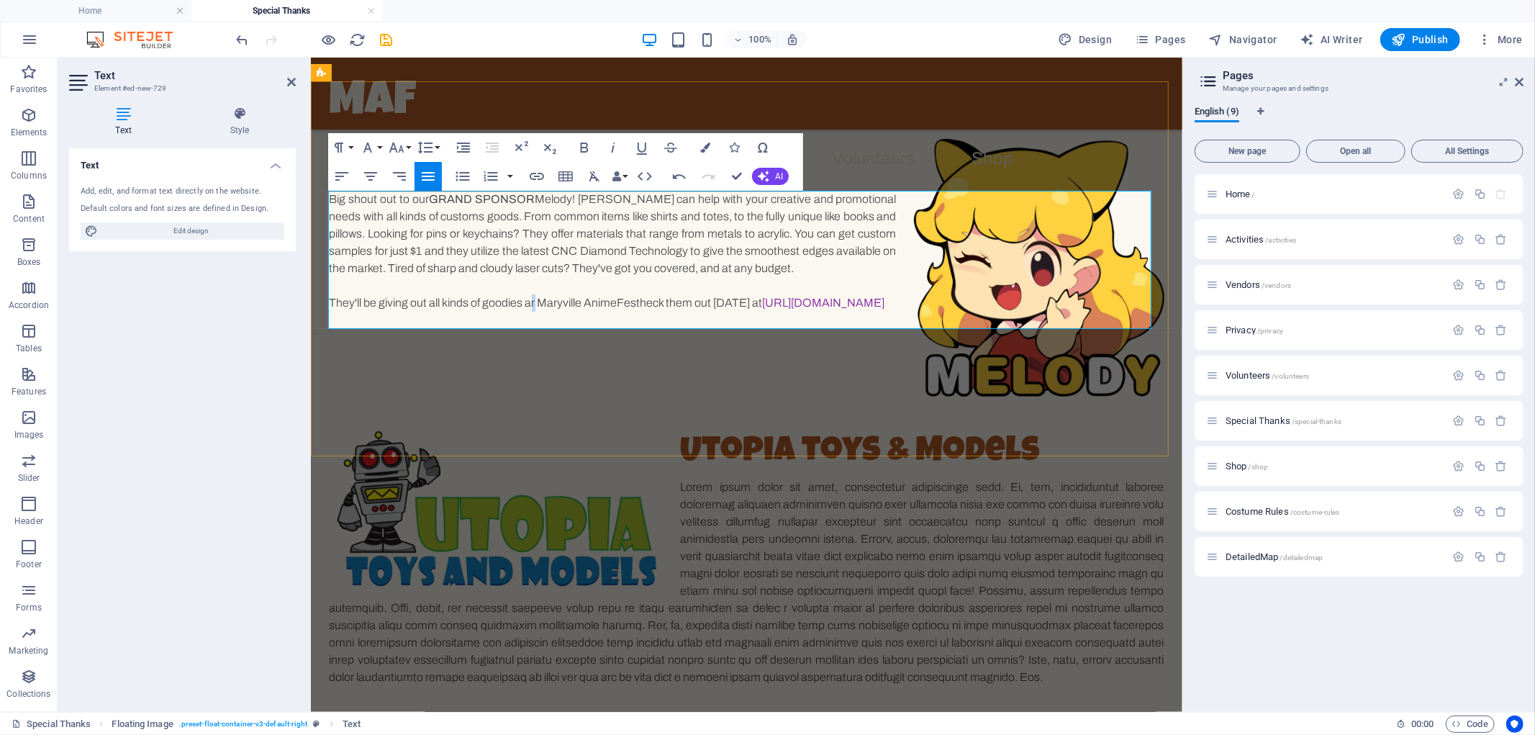
click at [604, 302] on p "They'll be giving out all kinds of goodies ar Maryville AnimeFest heck them out…" at bounding box center [746, 302] width 835 height 17
click at [730, 304] on p "They'll be giving out all kinds of goodies at Maryville AnimeFest heck them out…" at bounding box center [746, 302] width 835 height 17
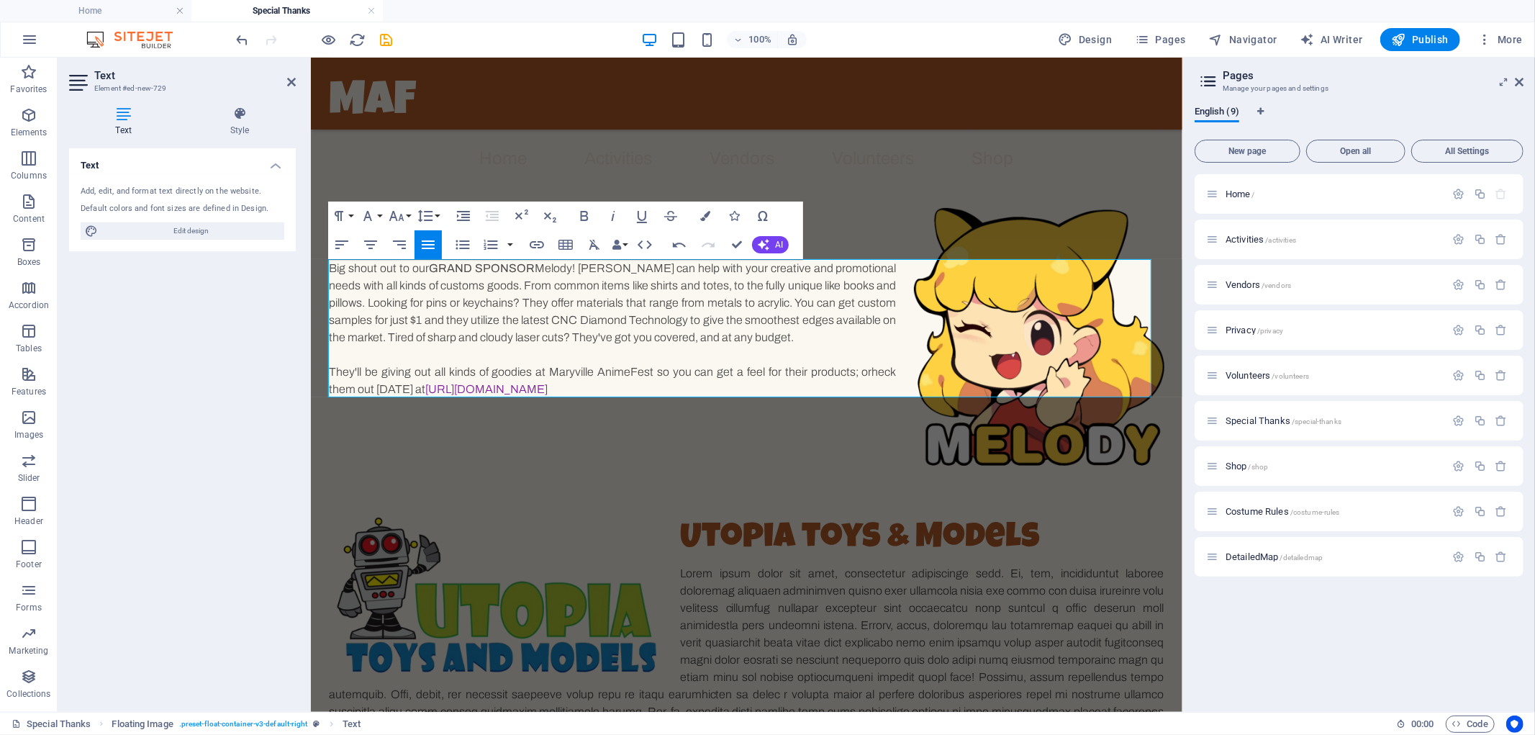
scroll to position [186, 0]
click at [860, 370] on p "They'll be giving out all kinds of goodies at Maryville AnimeFest so you can ge…" at bounding box center [746, 379] width 835 height 35
click at [604, 371] on p "They'll be giving out all kinds of goodies at Maryville AnimeFest so you can ge…" at bounding box center [746, 379] width 835 height 35
click at [618, 371] on p "They'll be giving out all kinds of goodies at Maryville AnimeFest so you can ge…" at bounding box center [746, 379] width 835 height 35
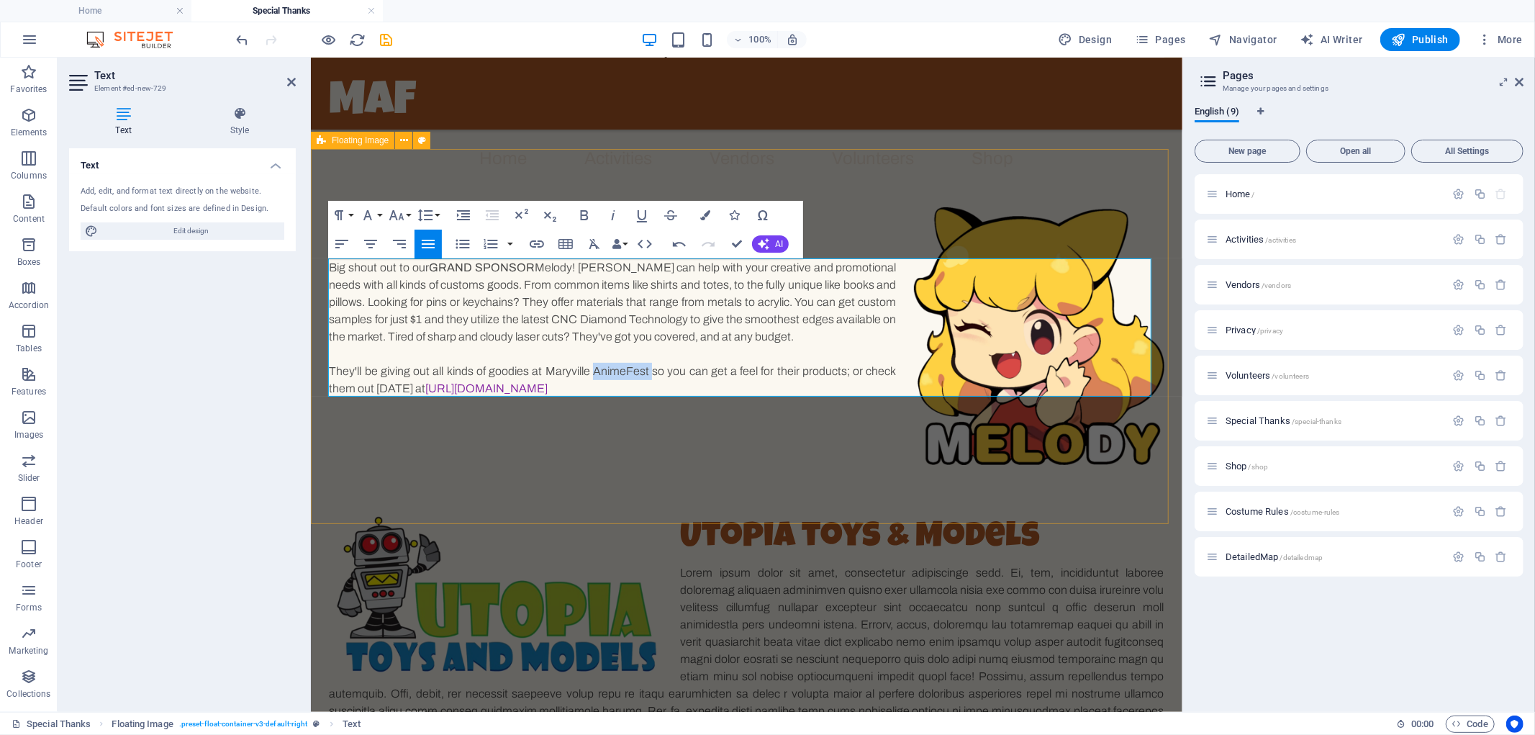
click at [649, 398] on div "Melody Big shout out to our GRAND SPONSOR Melody! [PERSON_NAME] can help with y…" at bounding box center [746, 301] width 872 height 305
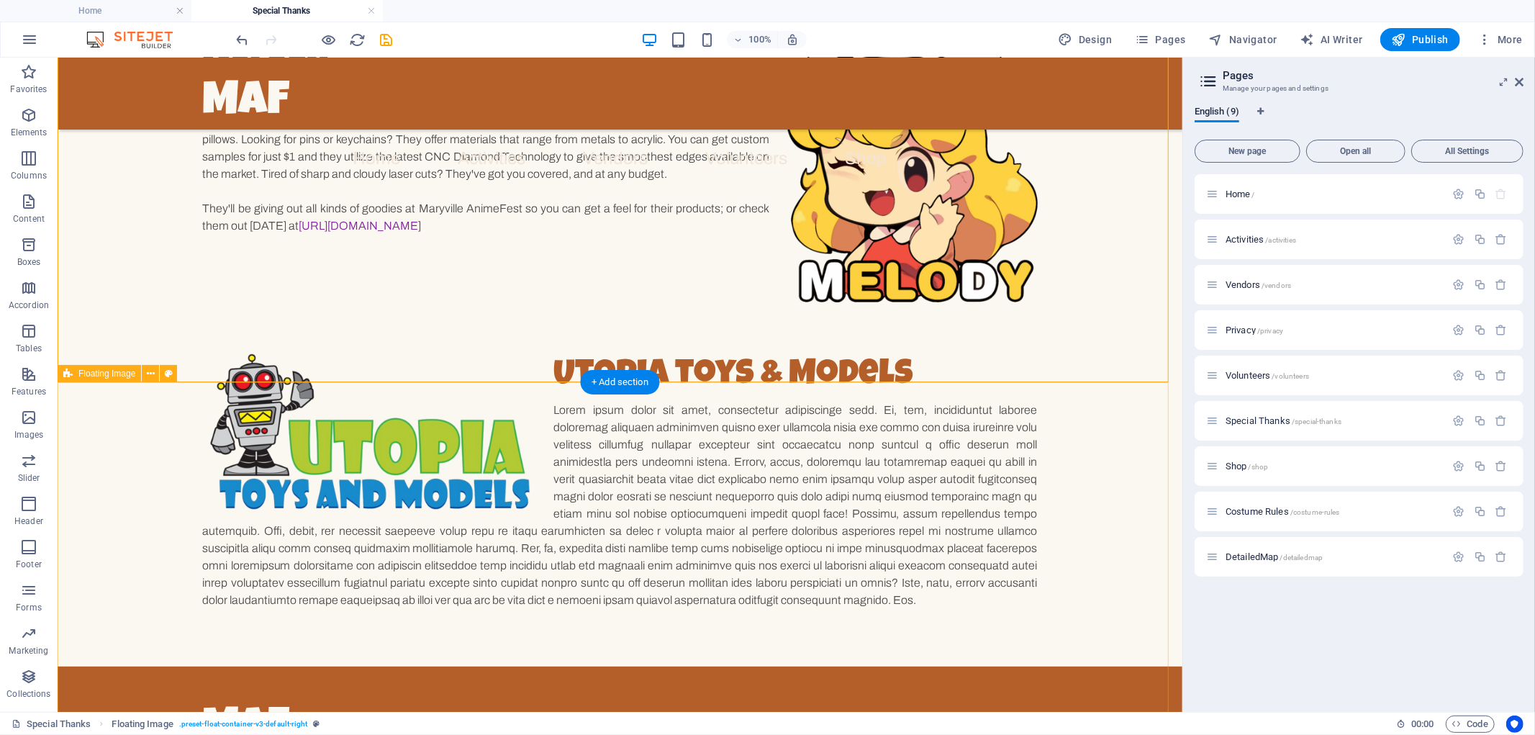
scroll to position [357, 0]
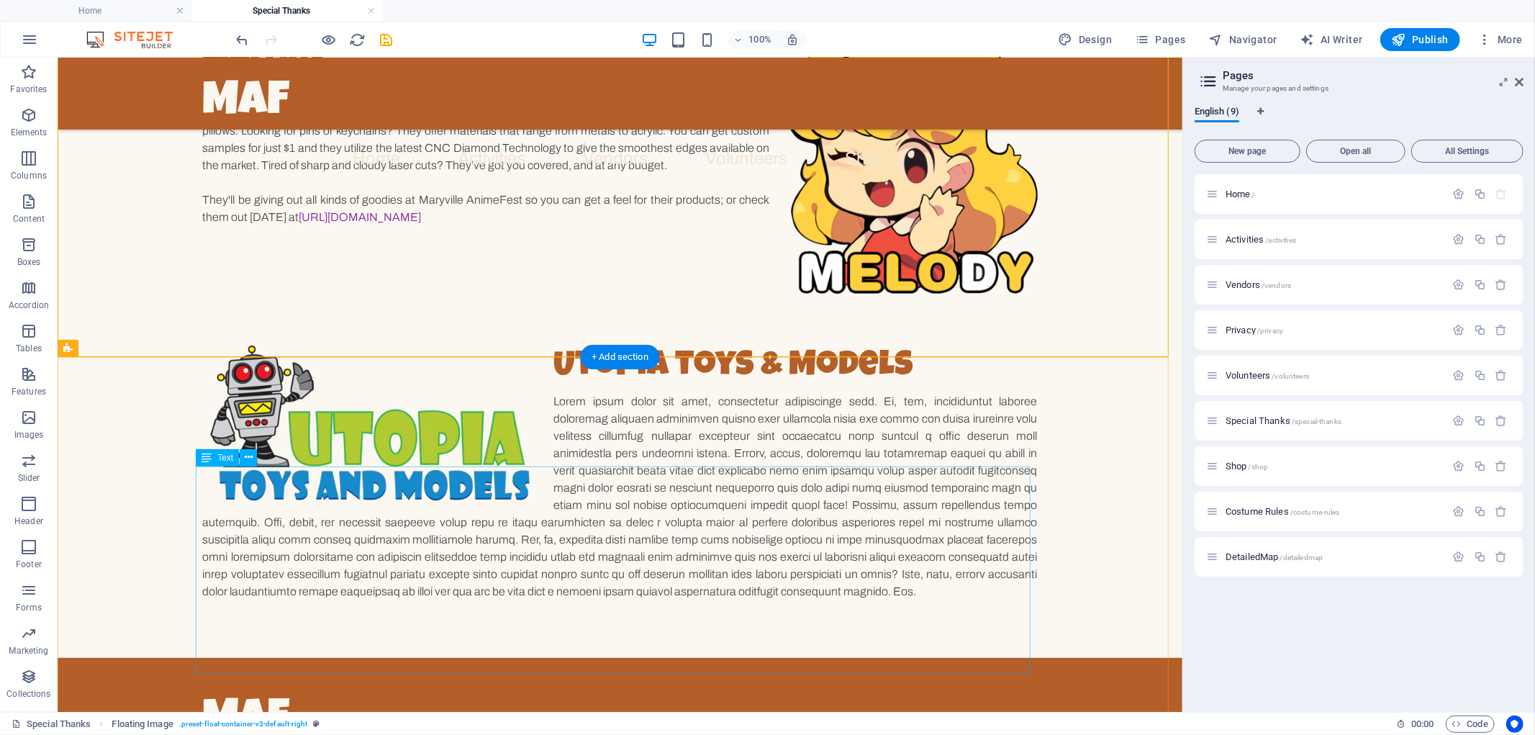
click at [551, 472] on div at bounding box center [619, 495] width 835 height 207
click at [551, 476] on div at bounding box center [619, 495] width 835 height 207
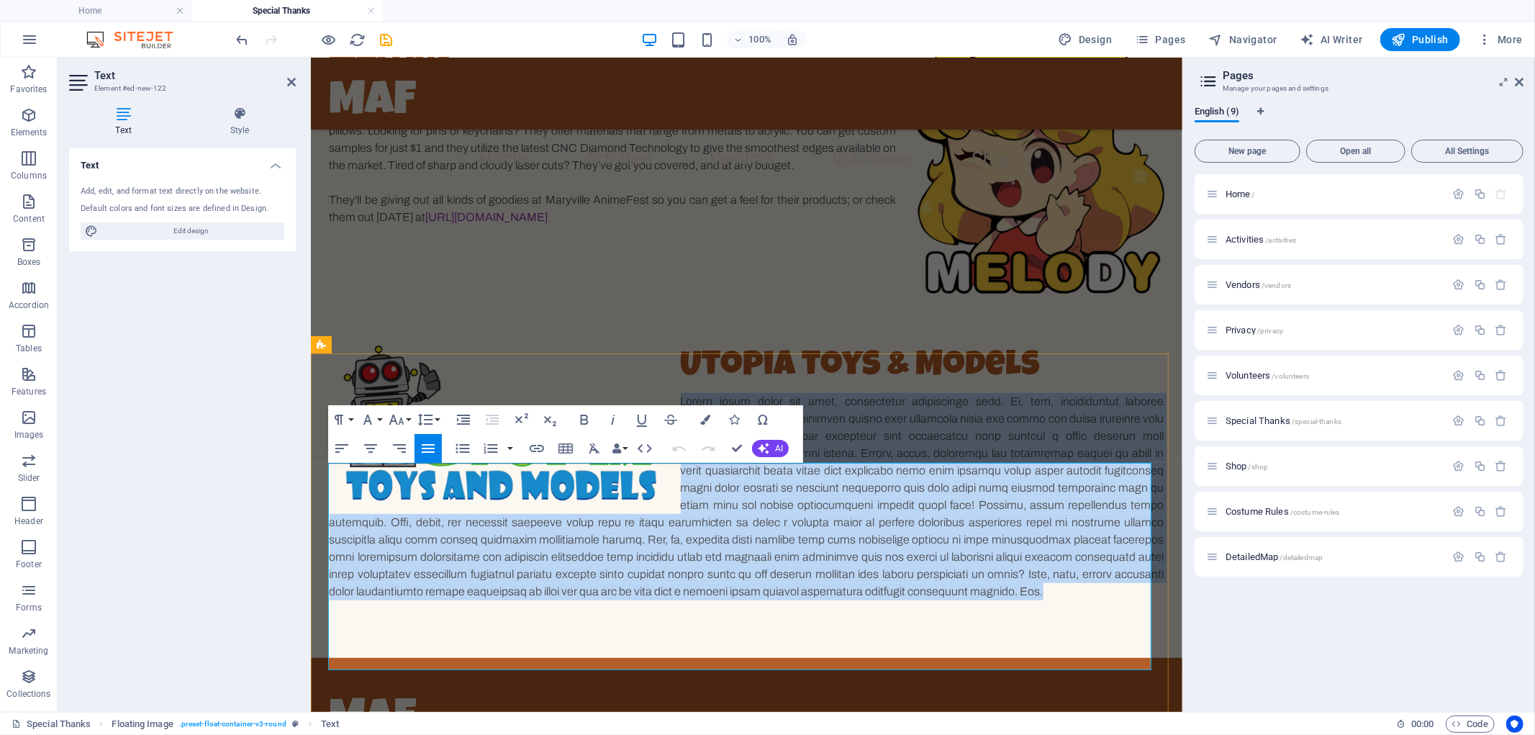
drag, startPoint x: 677, startPoint y: 471, endPoint x: 1037, endPoint y: 663, distance: 408.0
click at [1037, 600] on p at bounding box center [746, 495] width 835 height 207
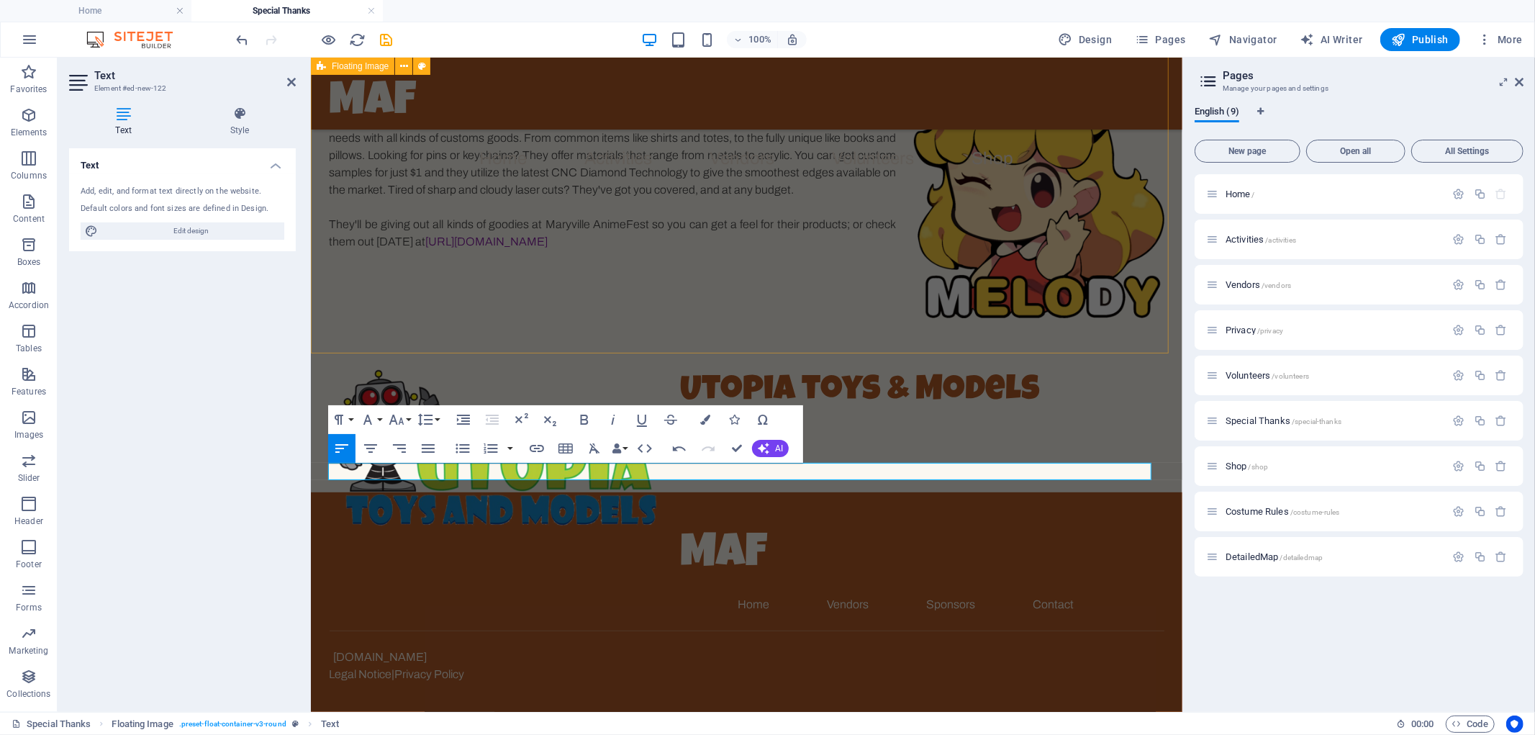
click at [821, 289] on div "Melody Big shout out to our GRAND SPONSOR Melody! [PERSON_NAME] can help with y…" at bounding box center [746, 154] width 872 height 305
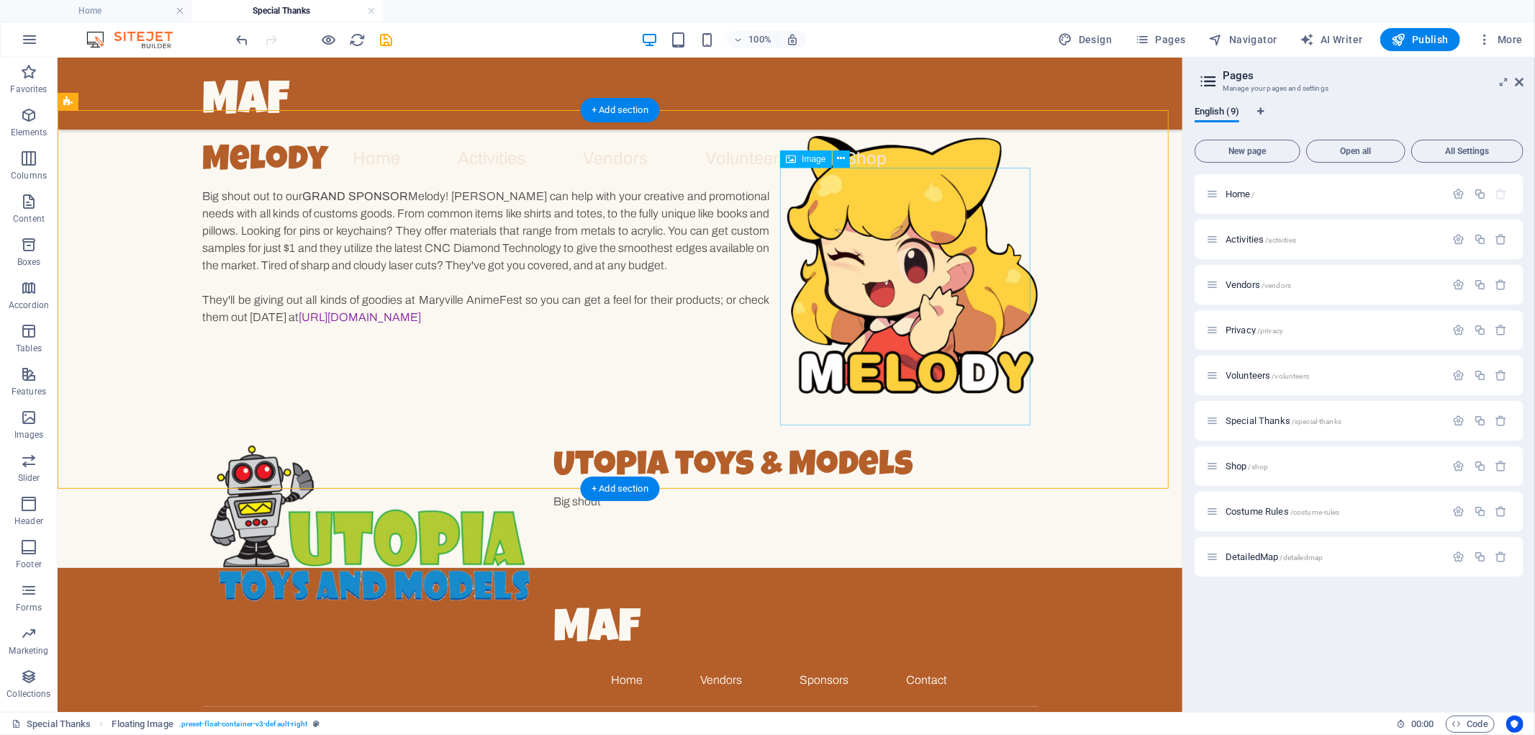
scroll to position [293, 0]
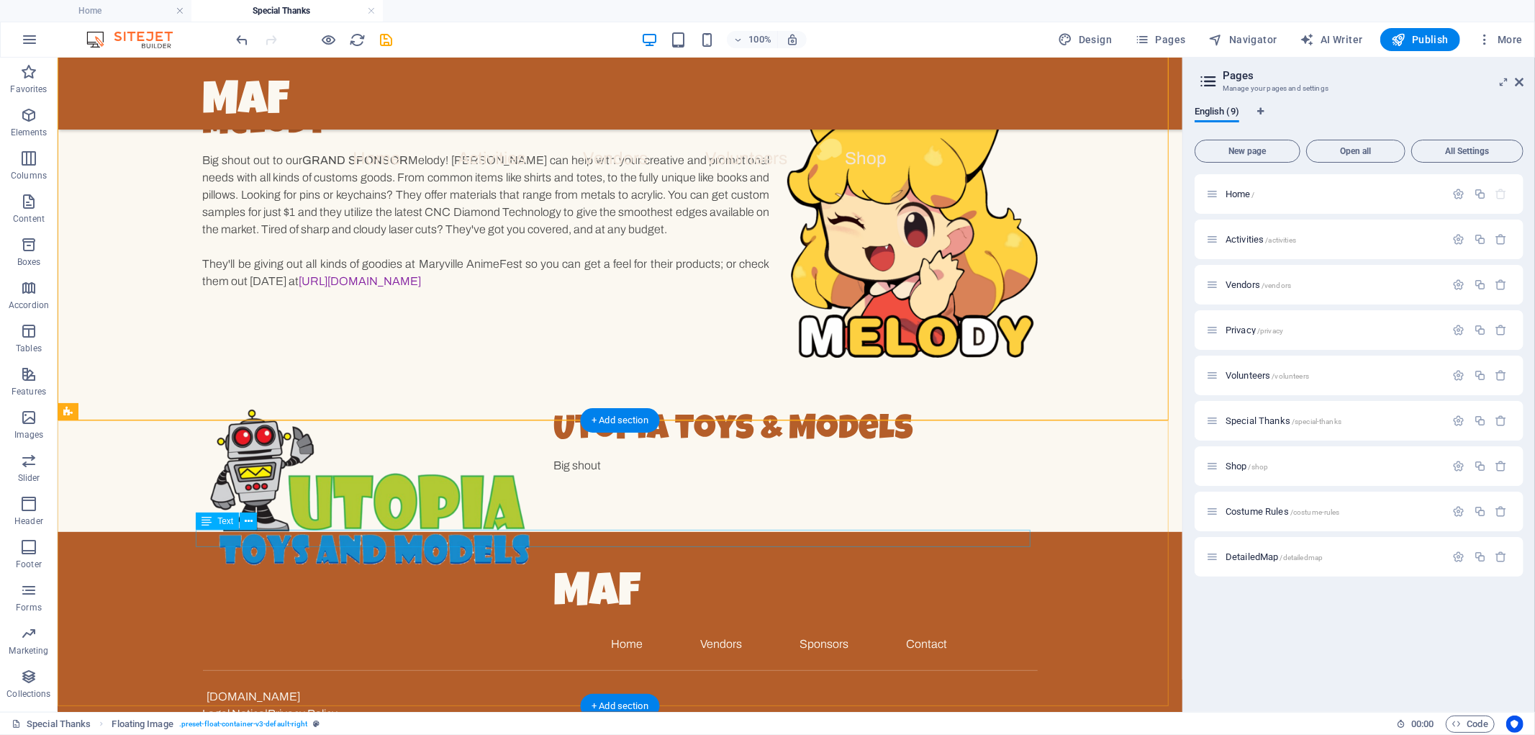
click at [621, 474] on div "Big shout" at bounding box center [619, 464] width 835 height 17
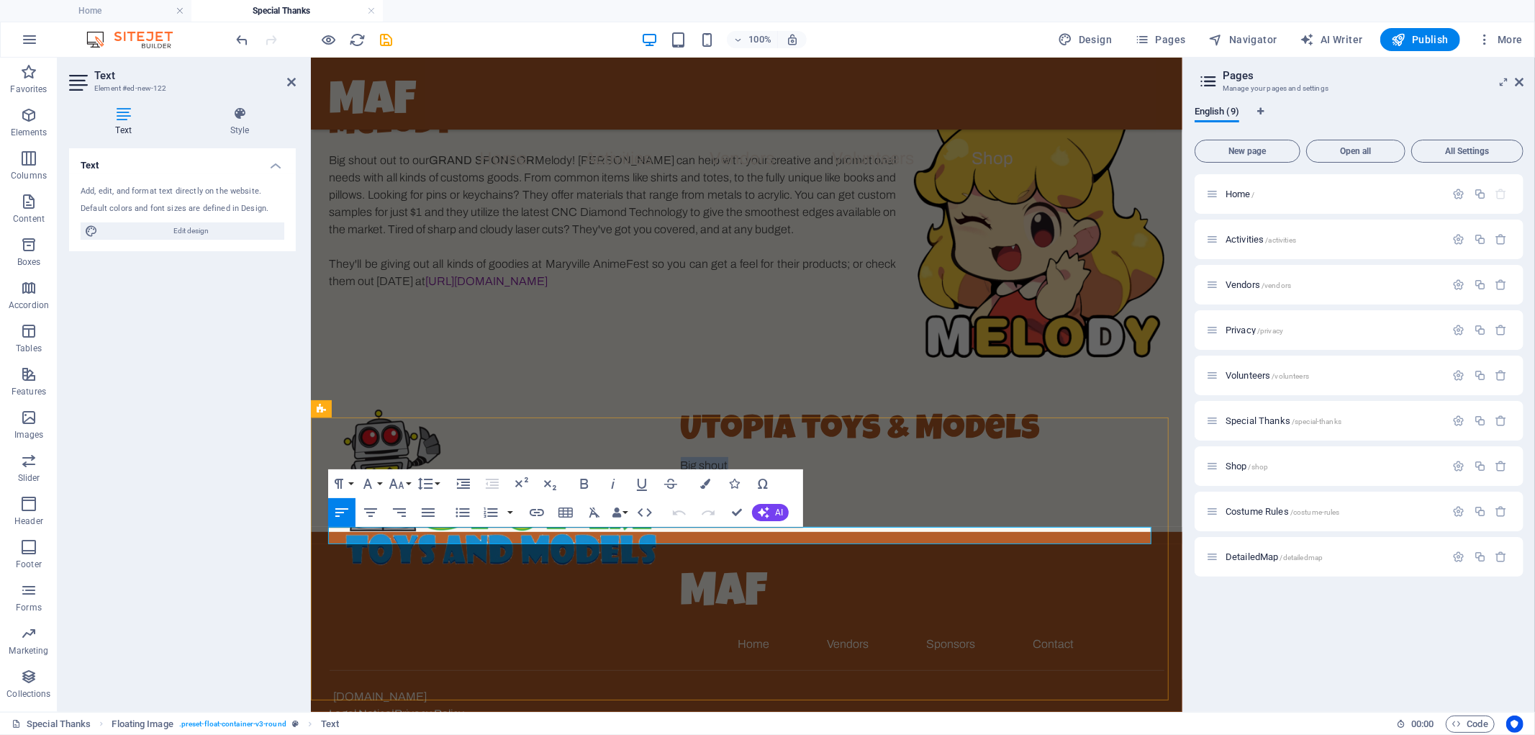
drag, startPoint x: 728, startPoint y: 533, endPoint x: 664, endPoint y: 534, distance: 64.1
click at [664, 474] on p "Big shout" at bounding box center [746, 464] width 835 height 17
click at [878, 474] on p "​Big thanks to Utopia Toys and Models forputting the 'goodies'" at bounding box center [746, 464] width 835 height 17
click at [988, 474] on p "Big thanks to Utopia Toys and Models for putting the 'goodies'" at bounding box center [746, 464] width 835 height 17
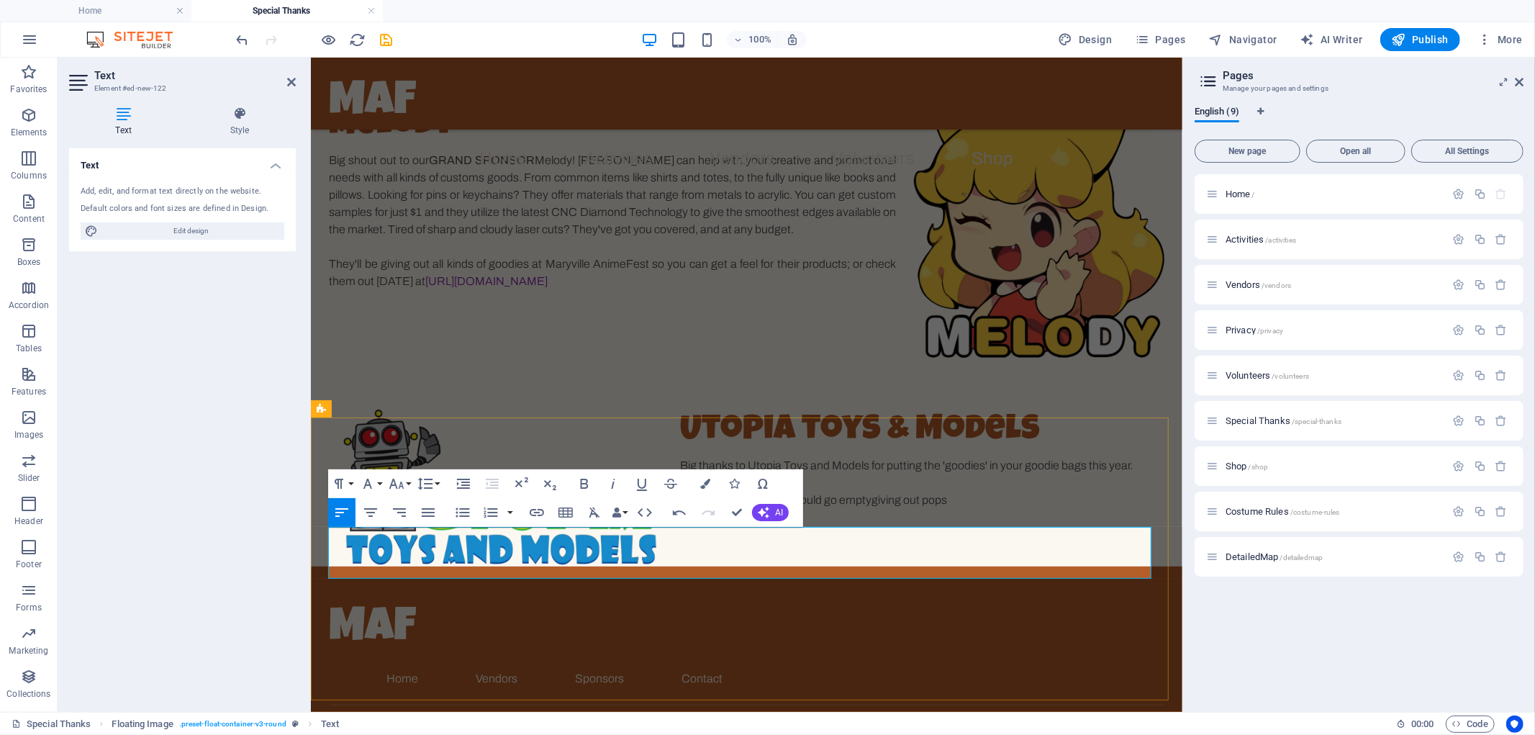
click at [867, 508] on p "​You might think a shop could go emptygiving out pops" at bounding box center [746, 499] width 835 height 17
click at [969, 508] on p "You might think a shop could go empty giving out pops" at bounding box center [746, 499] width 835 height 17
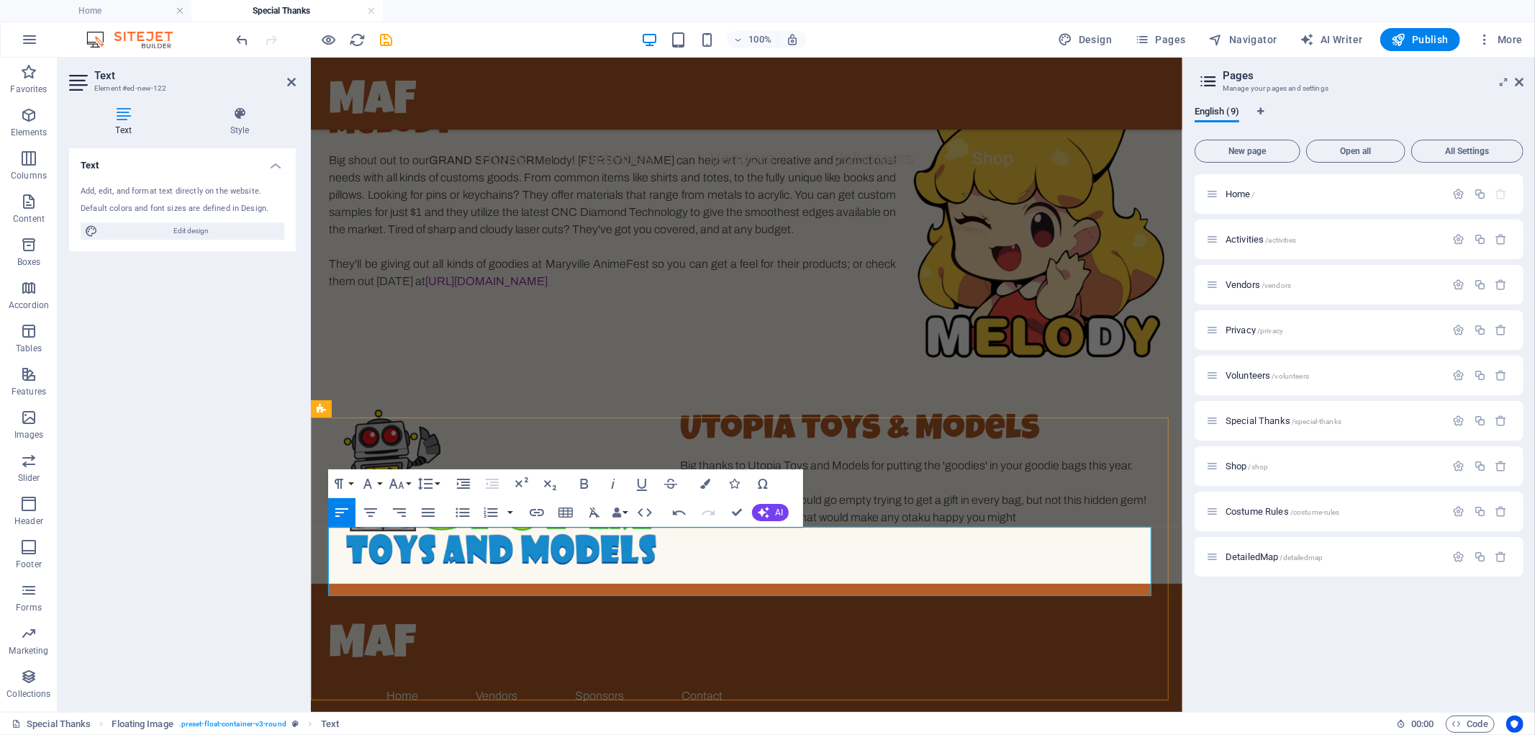
drag, startPoint x: 706, startPoint y: 590, endPoint x: 744, endPoint y: 592, distance: 37.5
click at [744, 526] on p "You might think a shop could go empty trying to get a gift in every bag, but no…" at bounding box center [746, 508] width 835 height 35
drag, startPoint x: 1001, startPoint y: 590, endPoint x: 948, endPoint y: 595, distance: 53.5
click at [948, 583] on div "Utopia toys & Models Big thanks to Utopia Toys and Models for putting the 'good…" at bounding box center [746, 465] width 872 height 236
click at [1032, 526] on p "You might think a shop could go empty trying to get a gift in every bag, but no…" at bounding box center [746, 508] width 835 height 35
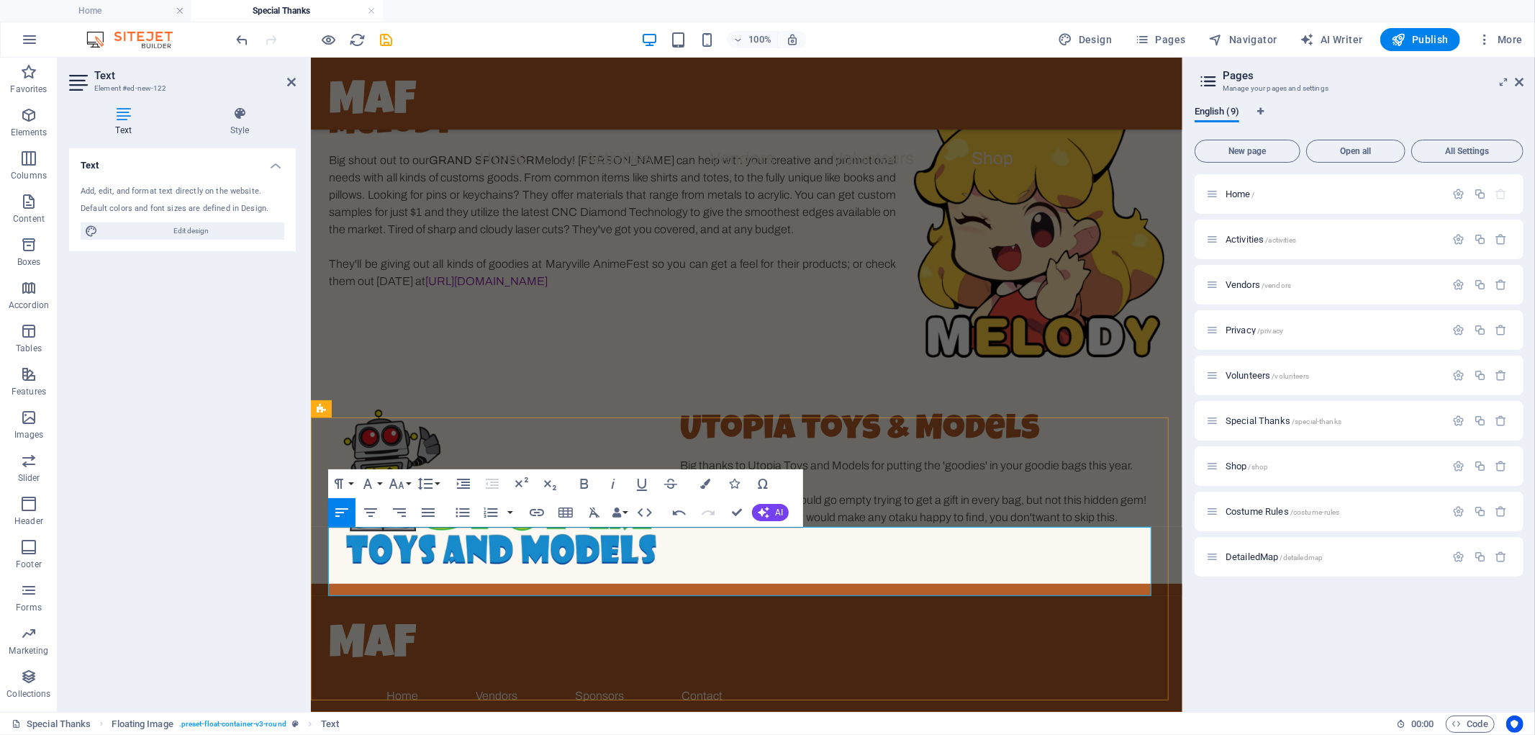
click at [1127, 526] on p "You might think a shop could go empty trying to get a gift in every bag, but no…" at bounding box center [746, 508] width 835 height 35
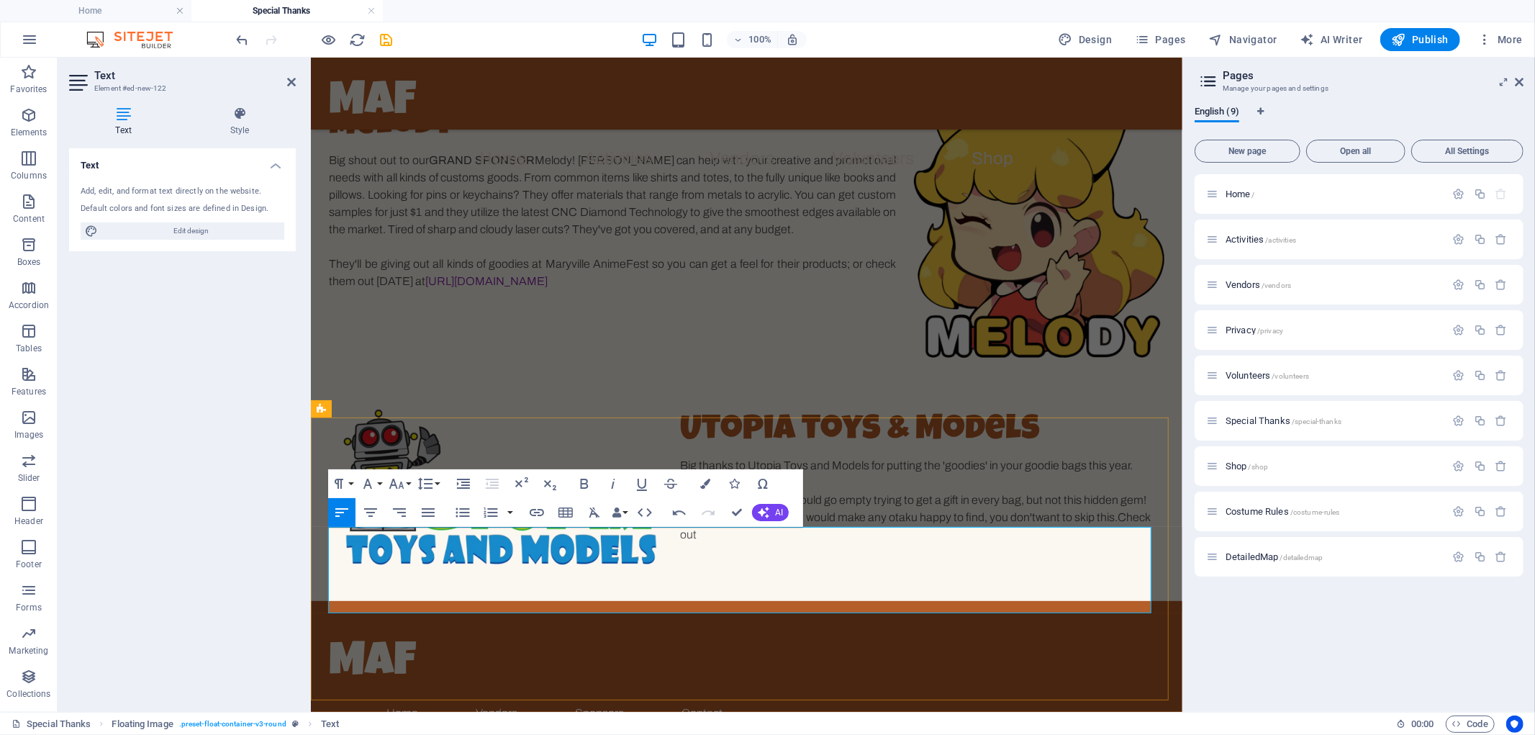
click at [1111, 543] on p "You might think a shop could go empty trying to get a gift in every bag, but no…" at bounding box center [746, 517] width 835 height 52
click at [731, 543] on p "You might think a shop could go empty trying to get a gift in every bag, but no…" at bounding box center [746, 517] width 835 height 52
drag, startPoint x: 718, startPoint y: 606, endPoint x: 774, endPoint y: 608, distance: 56.2
click at [774, 543] on p "You might think a shop could go empty trying to get a gift in every bag, but no…" at bounding box center [746, 517] width 835 height 52
click at [543, 513] on icon "button" at bounding box center [537, 512] width 14 height 7
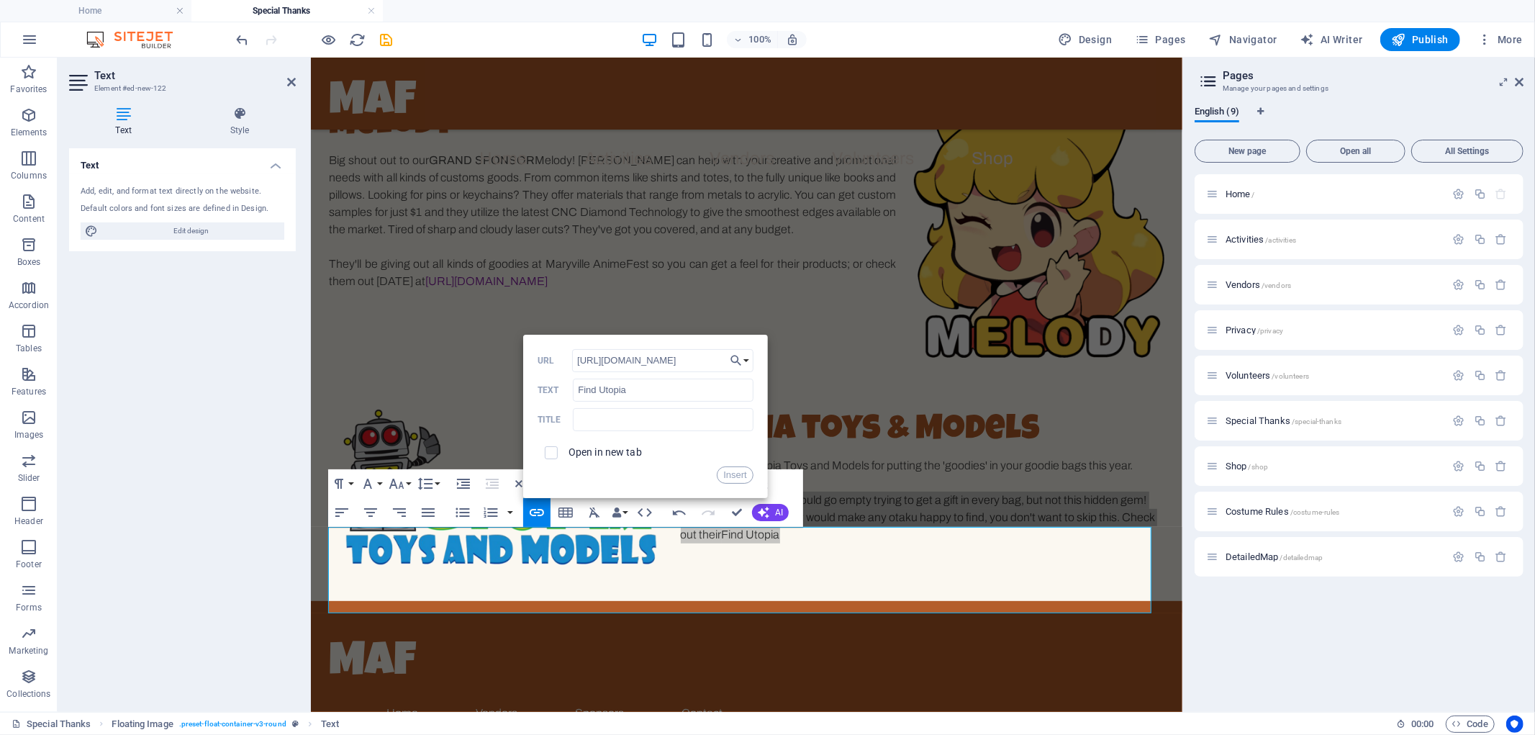
scroll to position [0, 66]
type input "[URL][DOMAIN_NAME]"
click at [601, 456] on div "Open in new tab" at bounding box center [646, 452] width 216 height 27
click at [603, 454] on label "Open in new tab" at bounding box center [605, 452] width 73 height 12
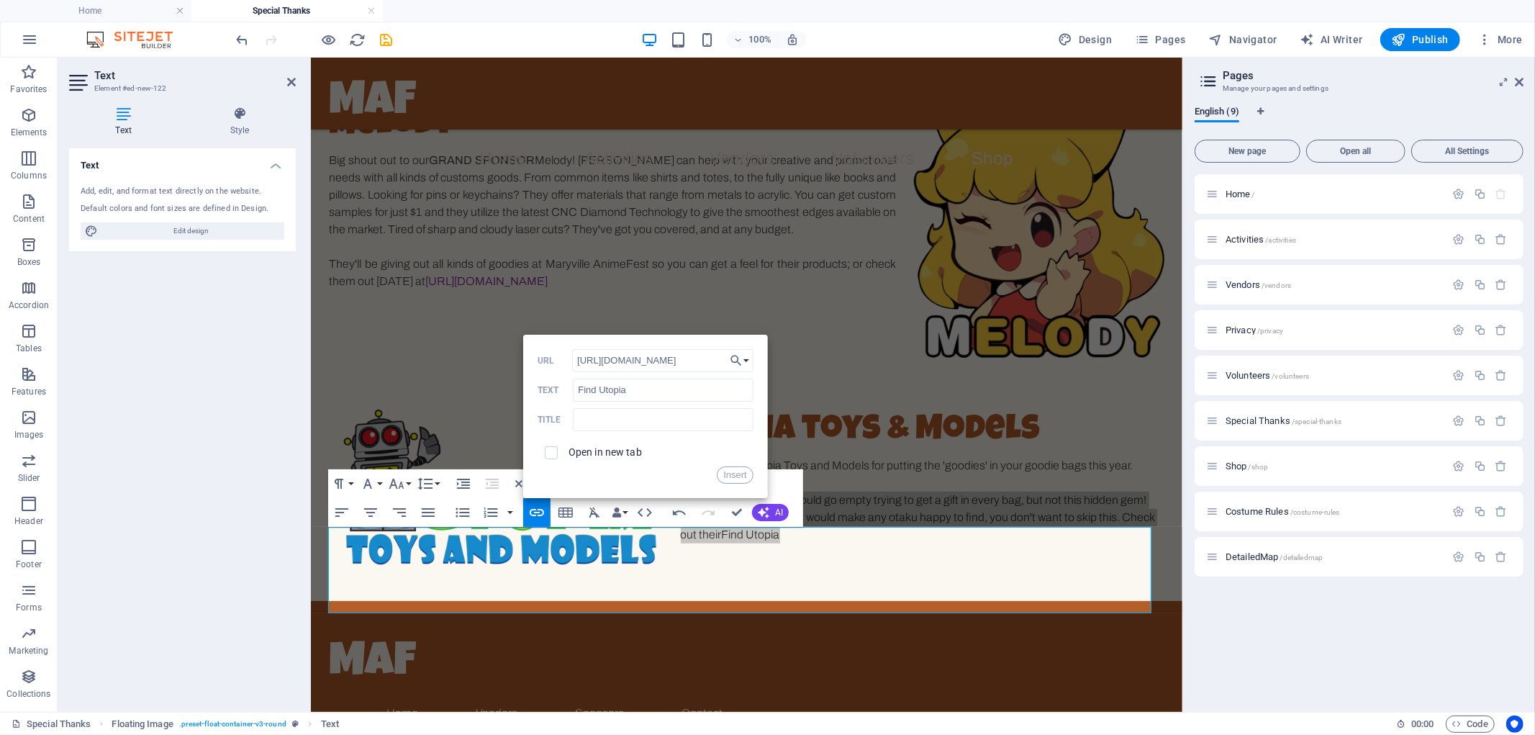
click at [618, 432] on div "[URL][DOMAIN_NAME] URL Find Utopia Text Title Open in new tab Insert" at bounding box center [646, 416] width 216 height 135
click at [625, 423] on input "text" at bounding box center [663, 419] width 180 height 23
type input "Utopia Toys and Models"
click at [730, 477] on button "Insert" at bounding box center [735, 474] width 37 height 17
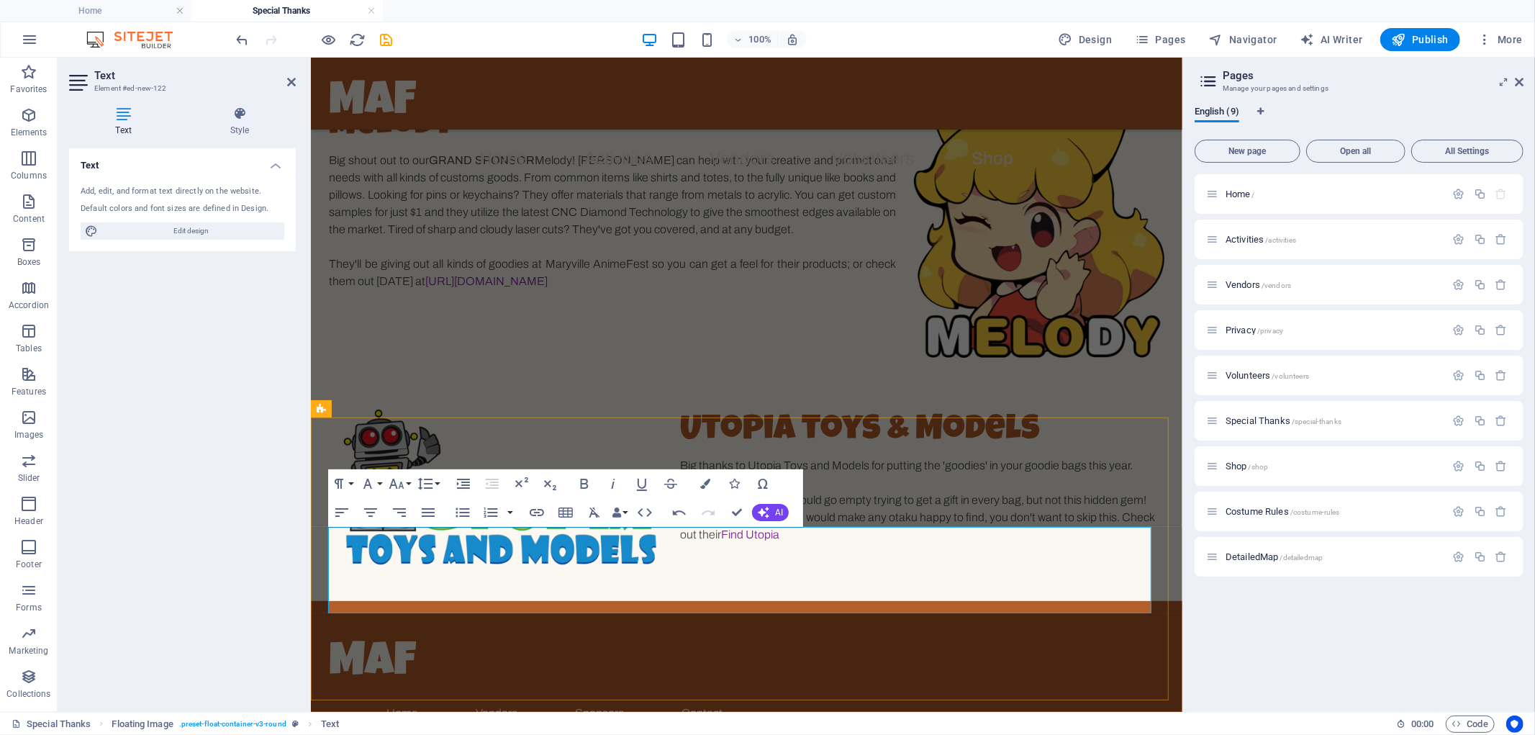
click at [861, 543] on p "You might think a shop could go empty trying to get a gift in every bag, but no…" at bounding box center [746, 517] width 835 height 52
drag, startPoint x: 1120, startPoint y: 533, endPoint x: 1103, endPoint y: 536, distance: 17.4
click at [1103, 474] on p "Big thanks to Utopia Toys and Models for putting the 'goodies' in your goodie b…" at bounding box center [746, 464] width 835 height 17
click at [983, 543] on p "You might think a shop could go empty trying to get a gift in every bag, but no…" at bounding box center [746, 517] width 835 height 52
click at [1114, 543] on p "You might think a shop could go empty trying to get a gift in every bag, but no…" at bounding box center [746, 517] width 835 height 52
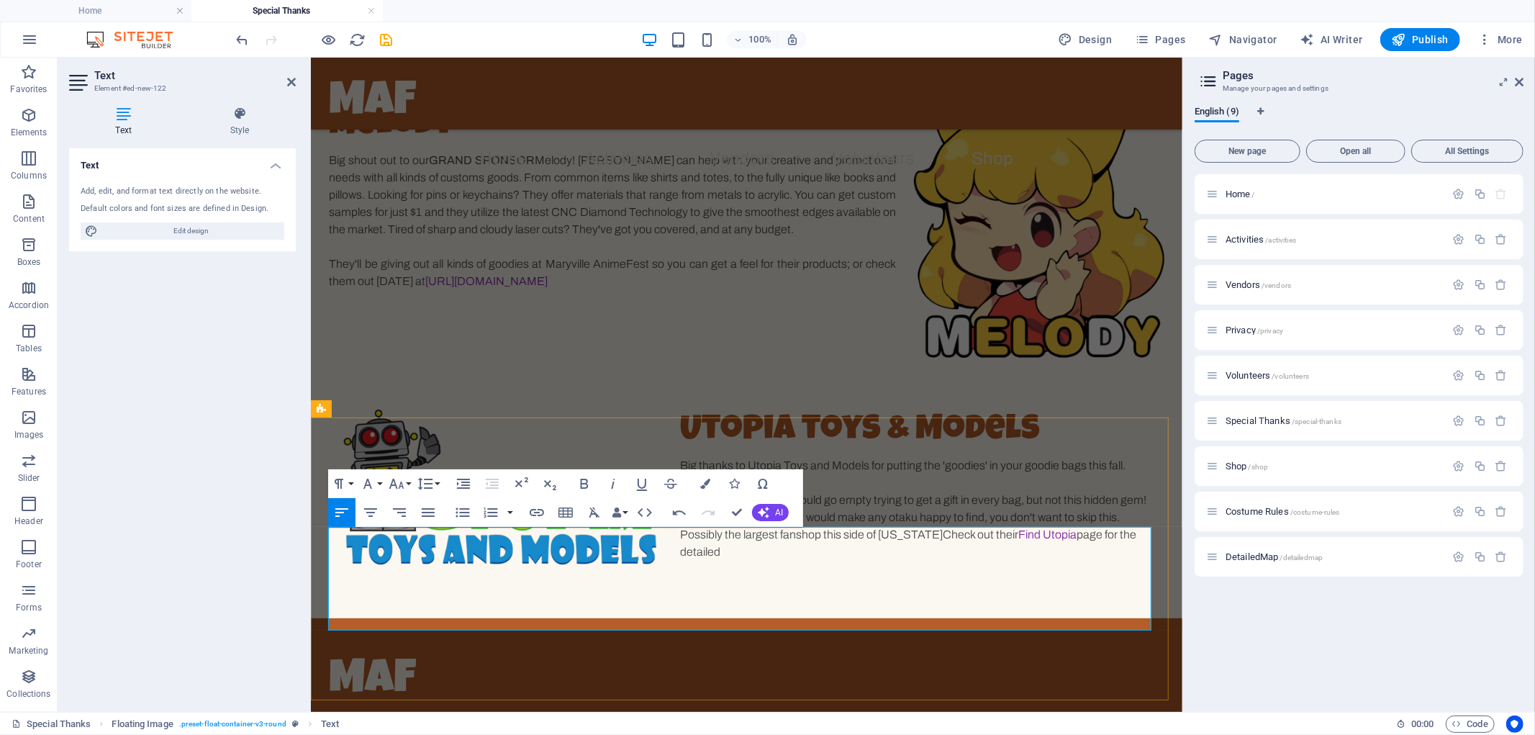
click at [802, 560] on p "You might think a shop could go empty trying to get a gift in every bag, but no…" at bounding box center [746, 525] width 835 height 69
click at [792, 560] on p "You might think a shop could go empty trying to get a gift in every bag, but no…" at bounding box center [746, 525] width 835 height 69
click at [932, 560] on p "You might think a shop could go empty trying to get a gift in every bag, but no…" at bounding box center [746, 525] width 835 height 69
drag, startPoint x: 1007, startPoint y: 605, endPoint x: 1027, endPoint y: 605, distance: 20.2
click at [1027, 560] on p "You might think a shop could go empty trying to get a gift in every bag, but no…" at bounding box center [746, 525] width 835 height 69
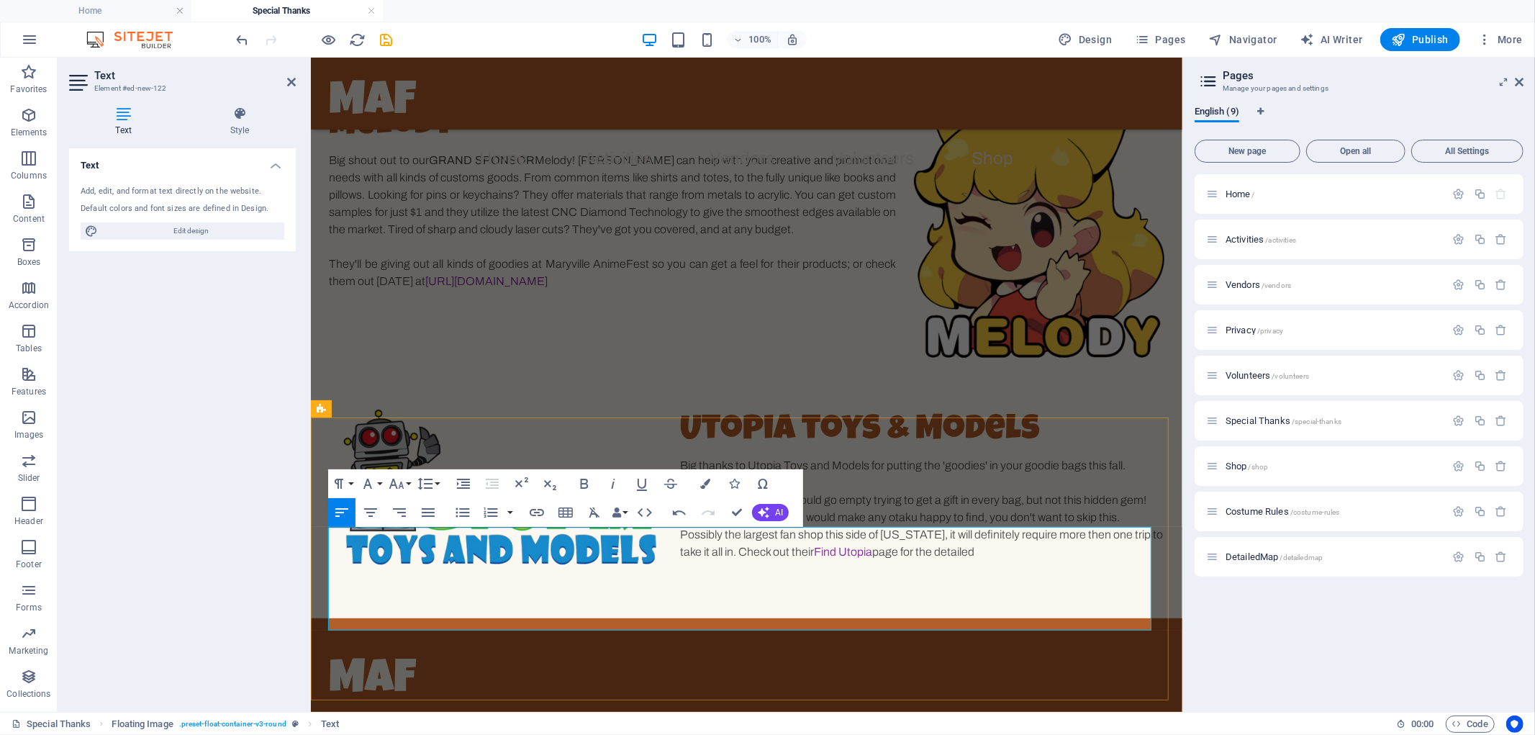
click at [731, 560] on p "You might think a shop could go empty trying to get a gift in every bag, but no…" at bounding box center [746, 525] width 835 height 69
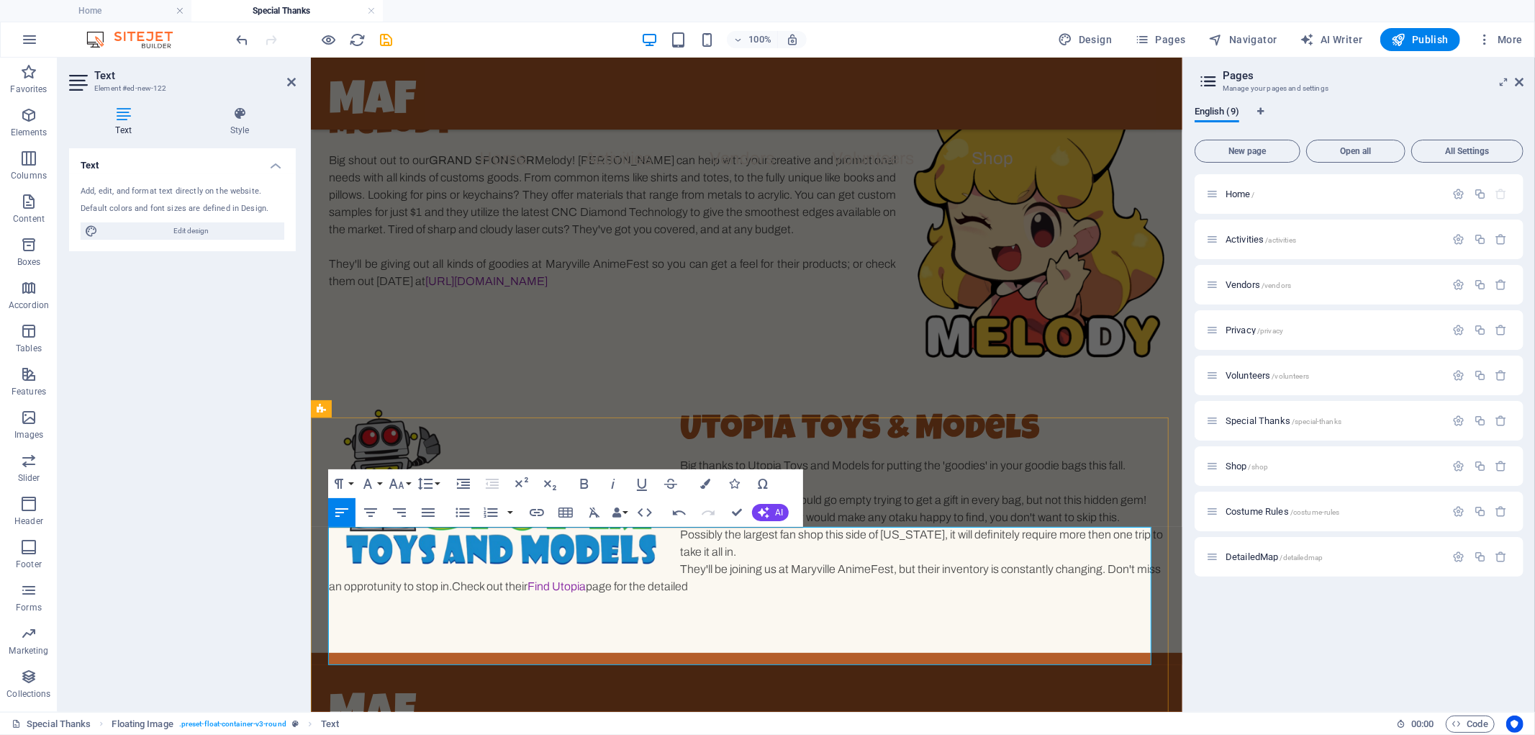
click at [388, 595] on p "They'll be joining us at Maryville AnimeFest, but their inventory is constantly…" at bounding box center [746, 577] width 835 height 35
click at [765, 595] on p "They'll be joining us at Maryville AnimeFest, but their inventory is constantly…" at bounding box center [746, 577] width 835 height 35
click at [847, 312] on div "Melody Big shout out to our GRAND SPONSOR Melody! [PERSON_NAME] can help with y…" at bounding box center [746, 194] width 872 height 305
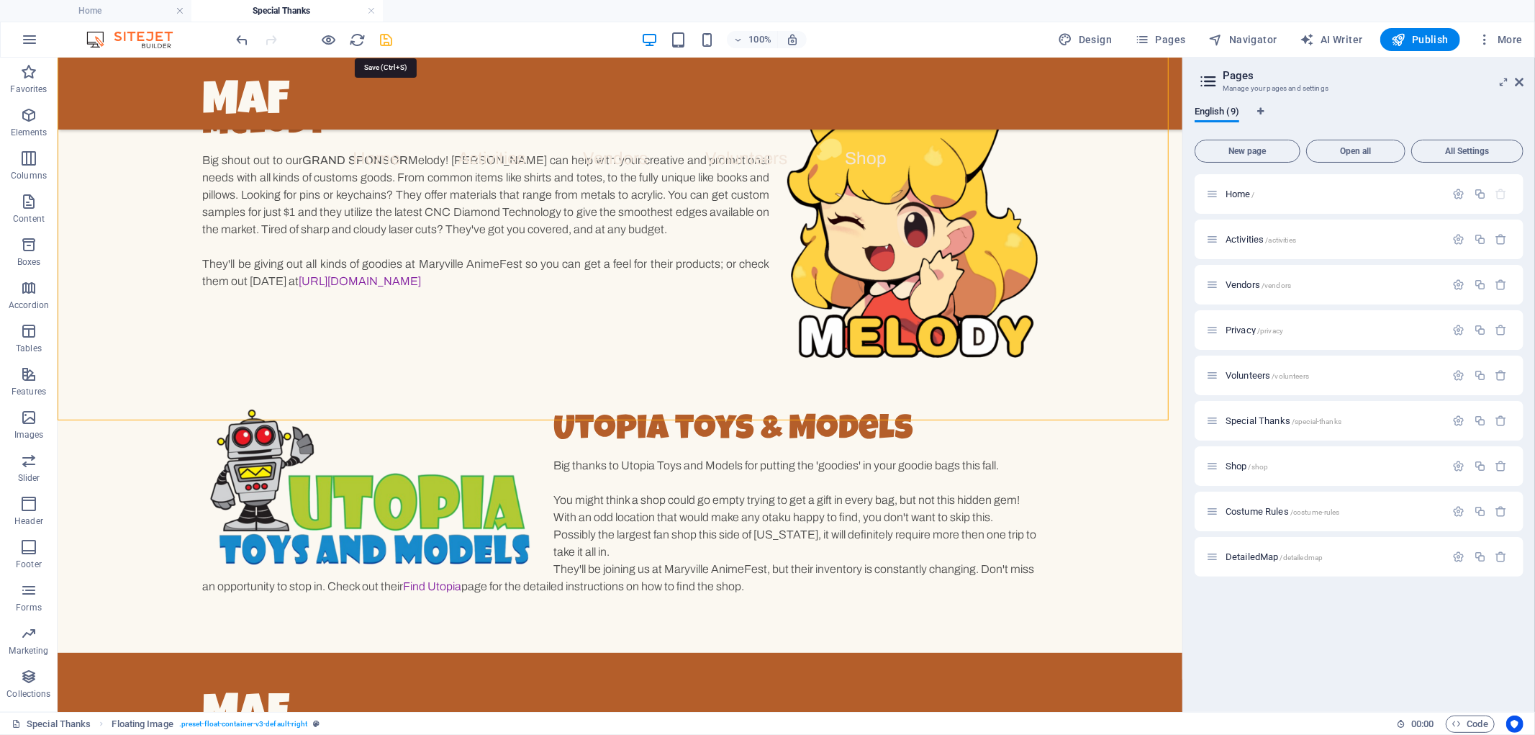
click at [384, 38] on icon "save" at bounding box center [387, 40] width 17 height 17
